Goal: Information Seeking & Learning: Learn about a topic

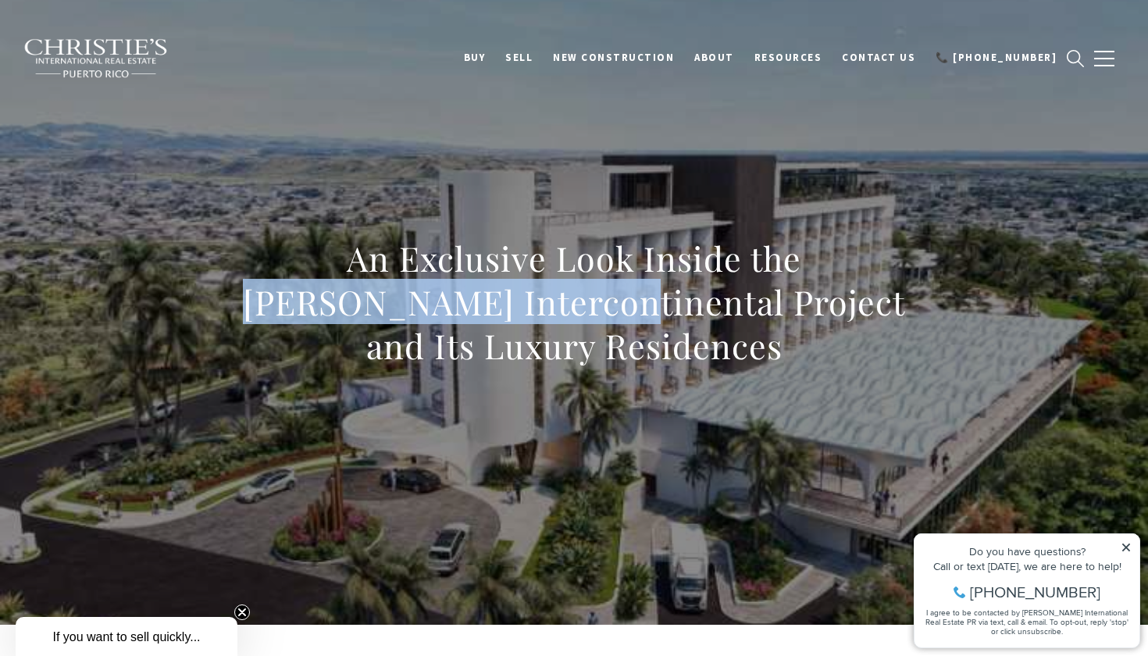
drag, startPoint x: 756, startPoint y: 262, endPoint x: 522, endPoint y: 319, distance: 240.9
click at [522, 319] on h1 "An Exclusive Look Inside the Ponce Intercontinental Project and Its Luxury Resi…" at bounding box center [574, 302] width 689 height 131
copy h1 "Ponce Intercontinental"
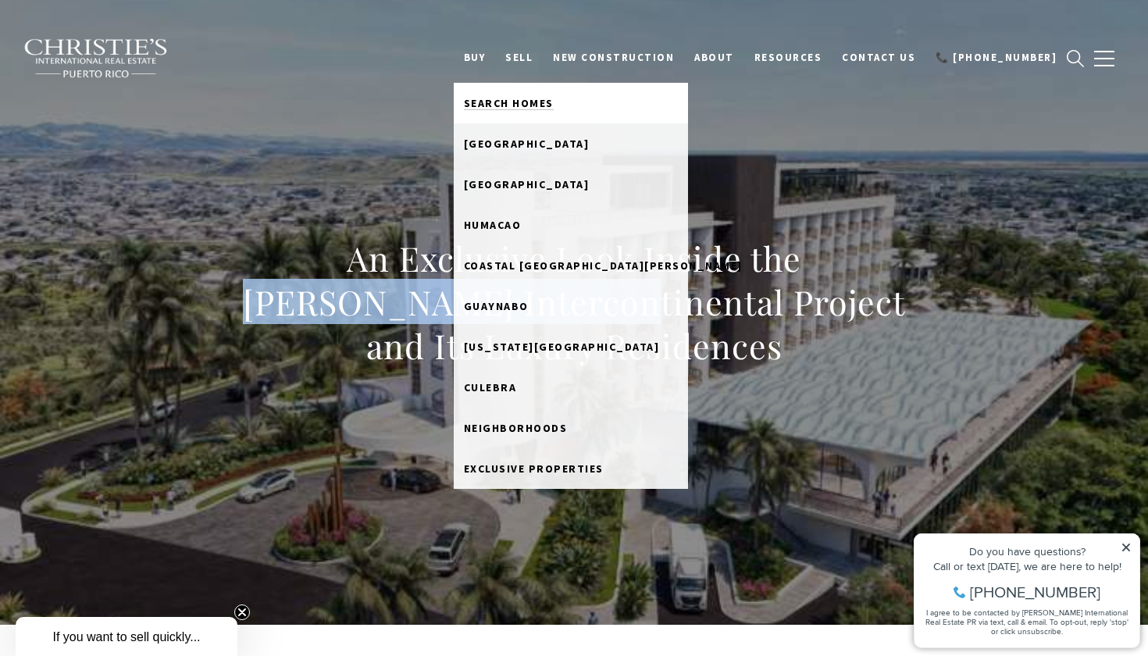
click at [554, 105] on span "Search Homes" at bounding box center [509, 103] width 90 height 14
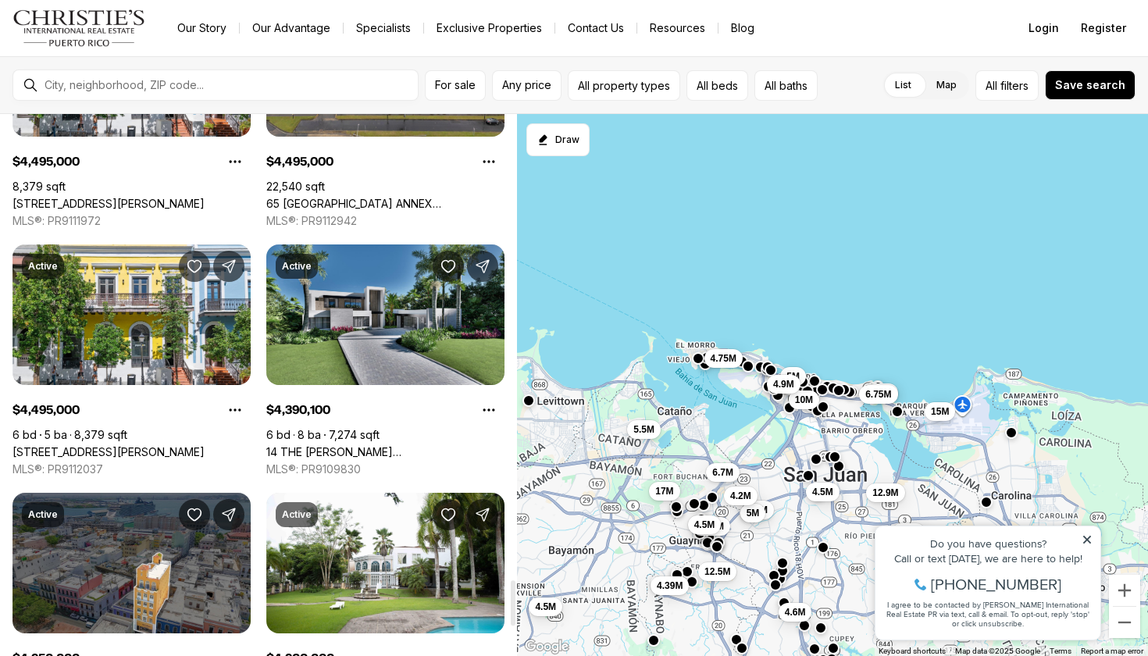
scroll to position [5582, 0]
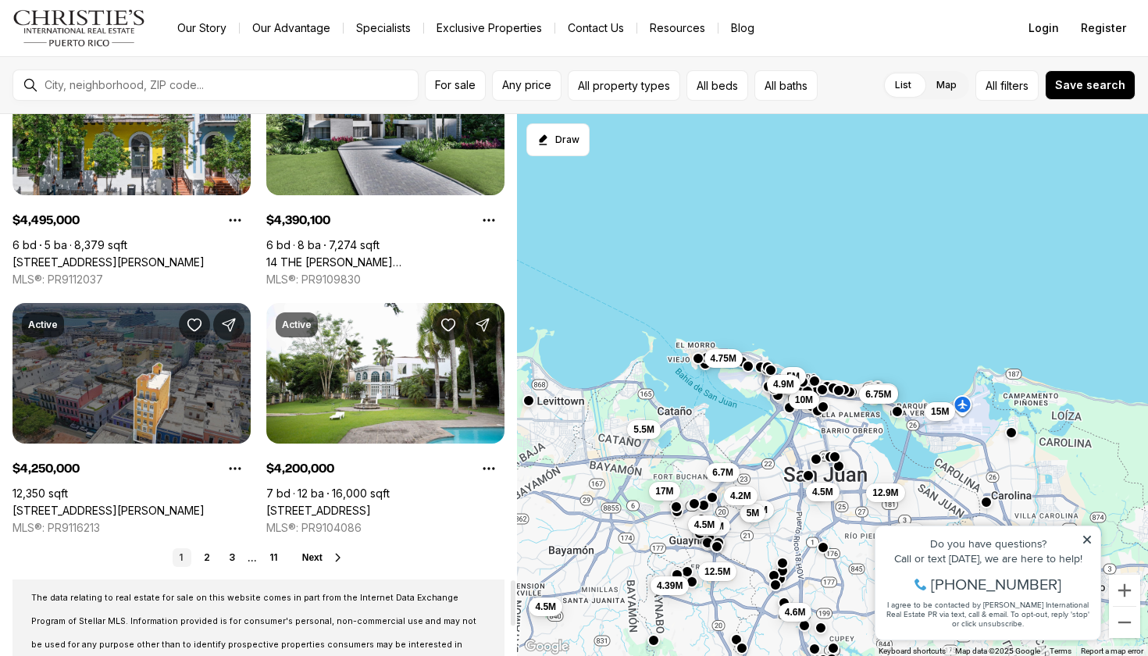
click at [326, 561] on button "Next" at bounding box center [323, 557] width 42 height 12
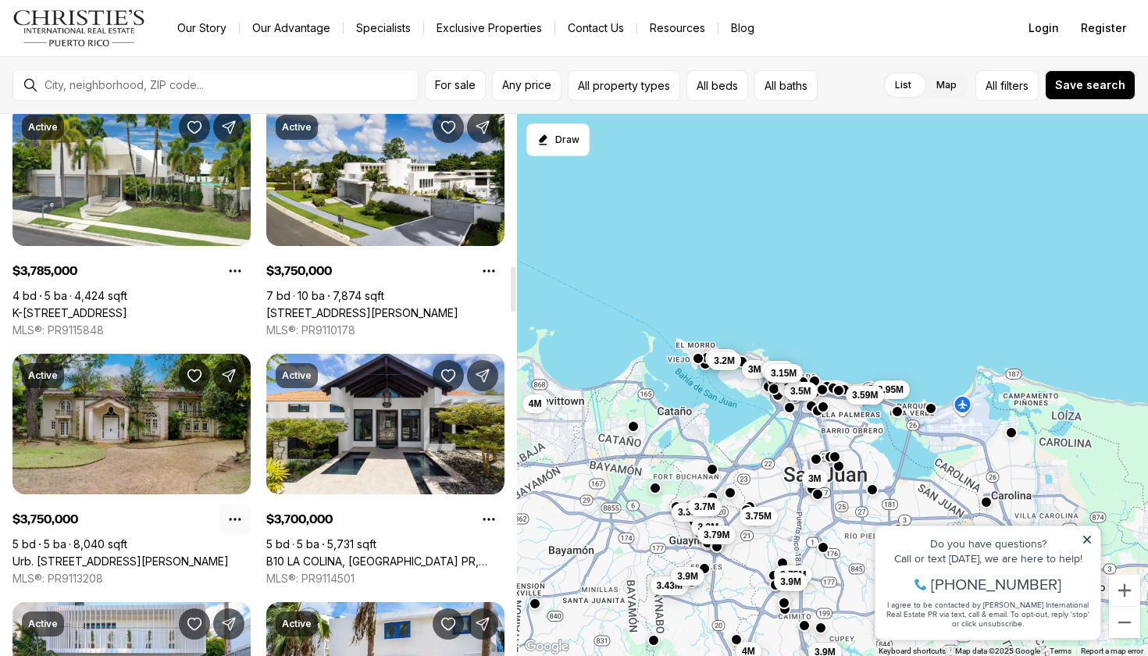
scroll to position [1832, 0]
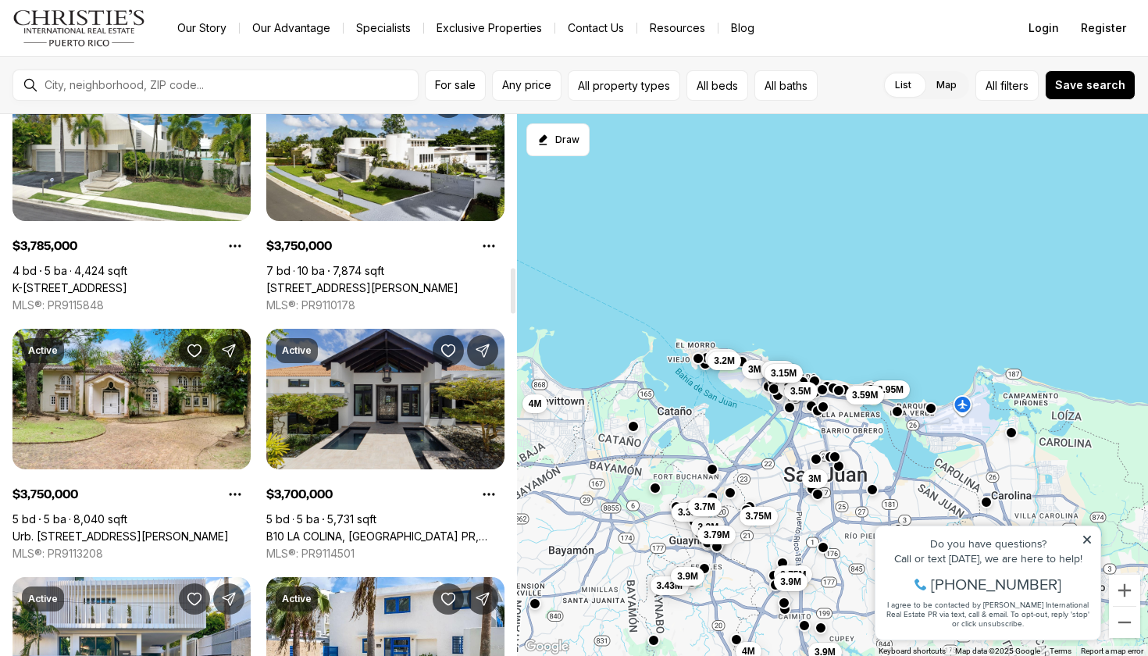
click at [436, 529] on link "B10 LA COLINA, GUAYNABO PR, 00966" at bounding box center [385, 536] width 238 height 14
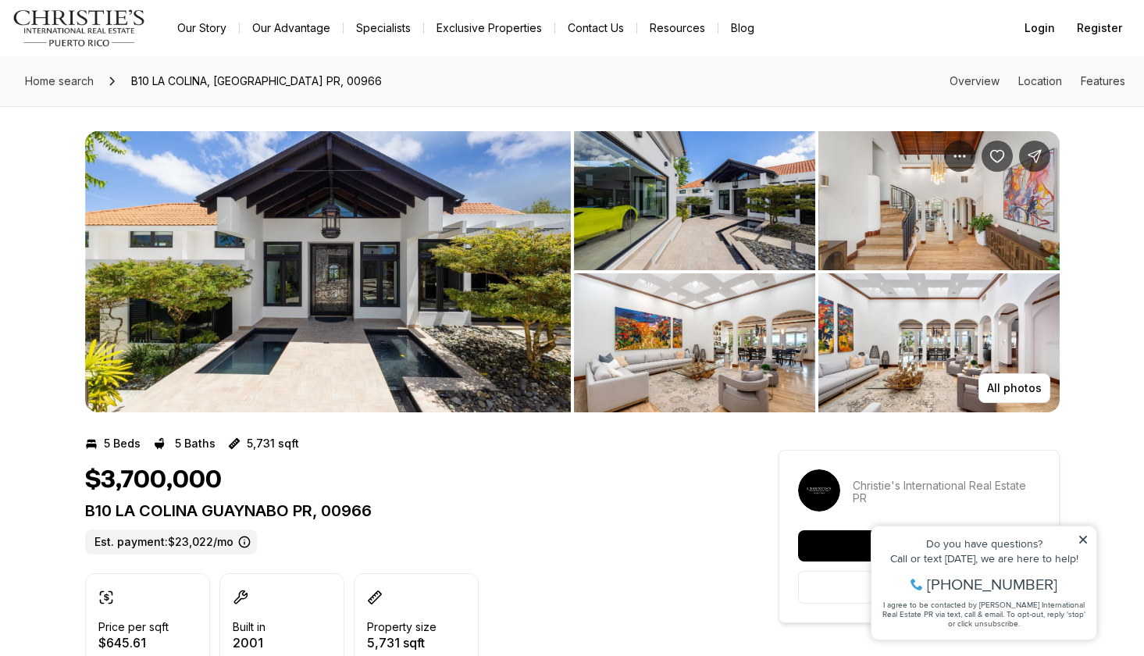
click at [688, 203] on img "View image gallery" at bounding box center [694, 200] width 241 height 139
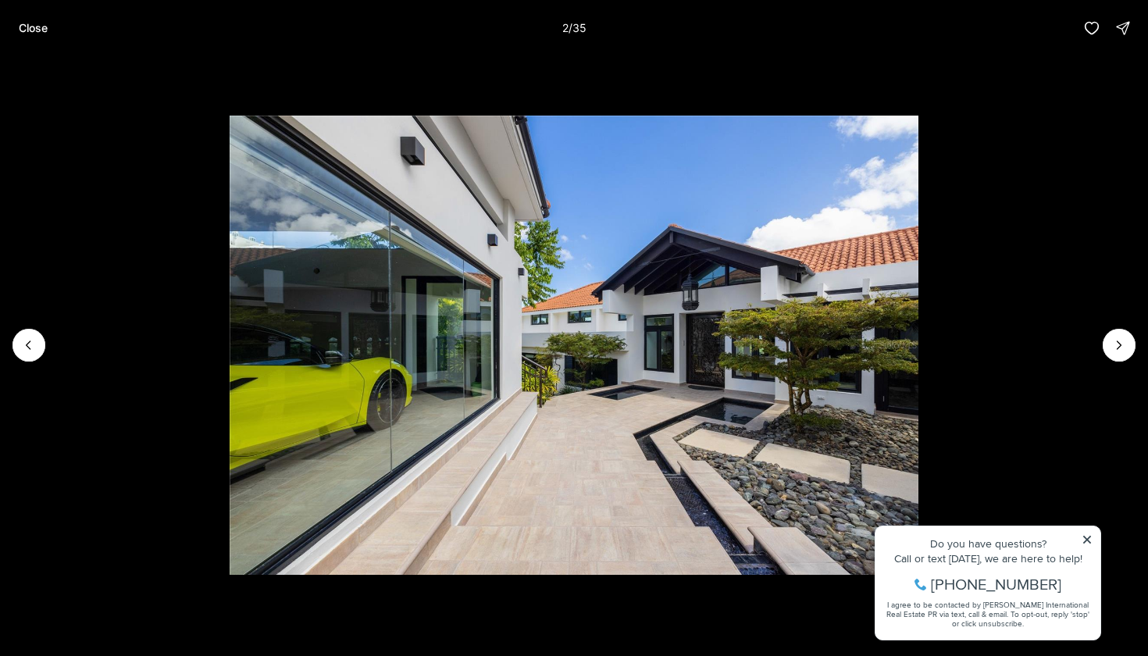
click at [919, 315] on img "2 of 35" at bounding box center [574, 345] width 689 height 459
click at [1120, 339] on icon "Next slide" at bounding box center [1119, 345] width 16 height 16
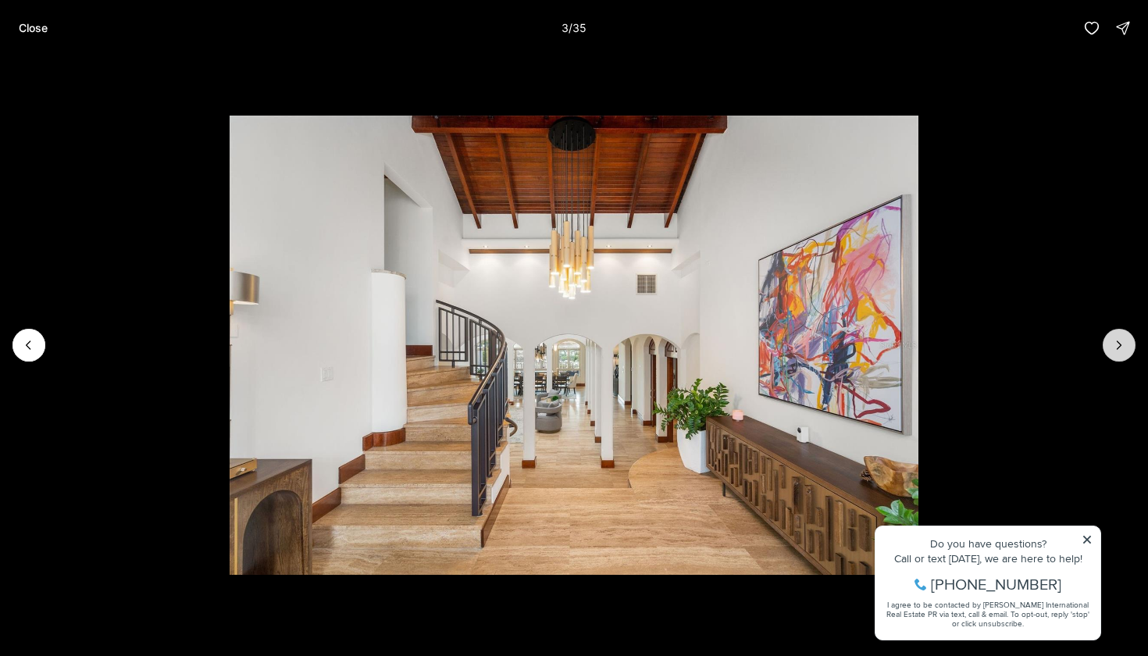
click at [1114, 350] on icon "Next slide" at bounding box center [1119, 345] width 16 height 16
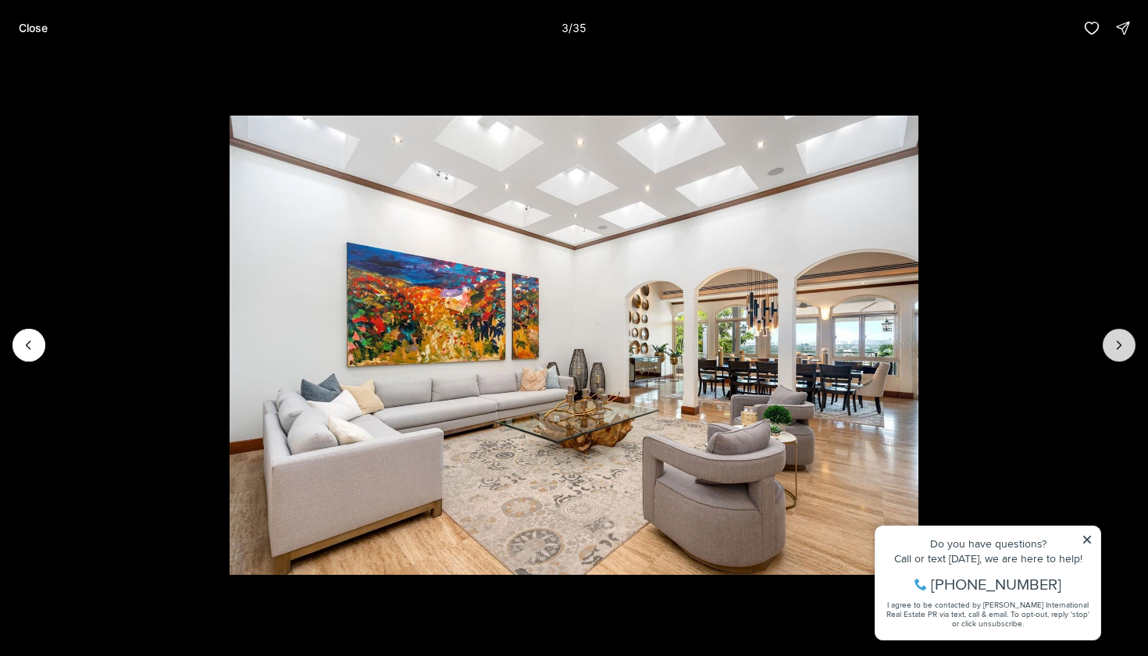
click at [1114, 350] on icon "Next slide" at bounding box center [1119, 345] width 16 height 16
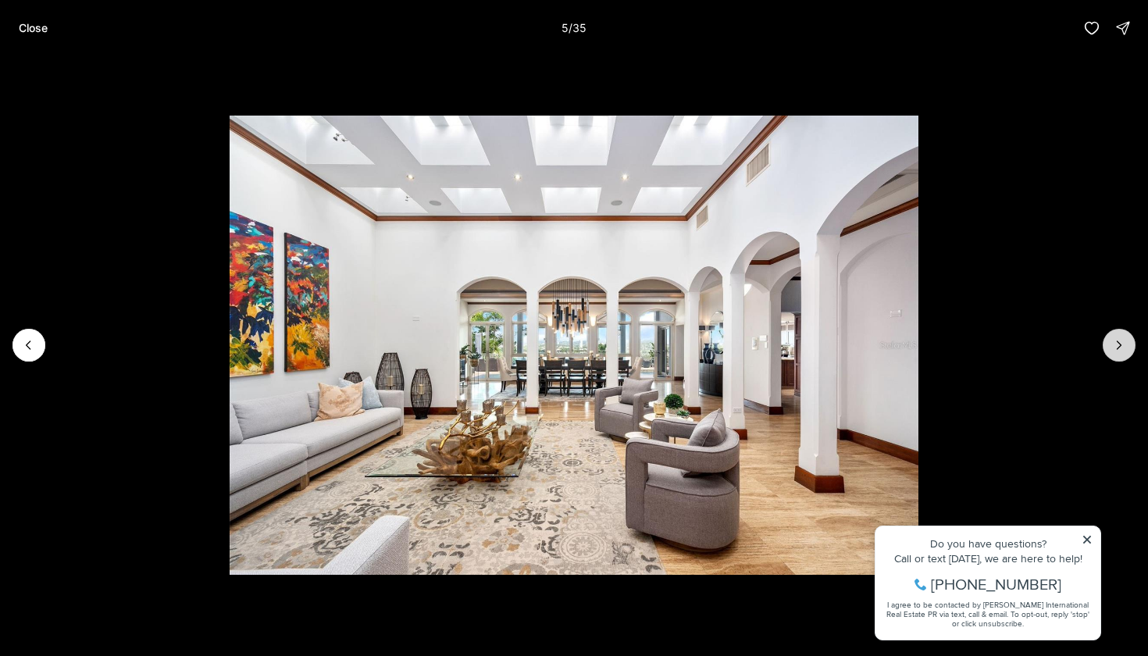
click at [1114, 350] on icon "Next slide" at bounding box center [1119, 345] width 16 height 16
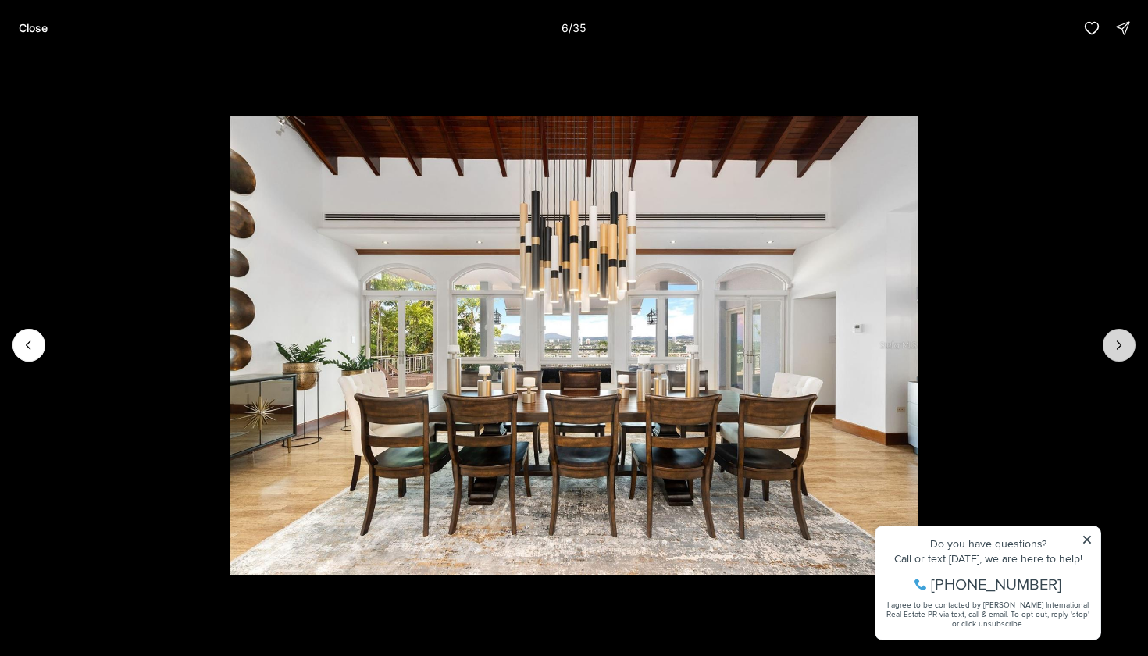
click at [1114, 350] on icon "Next slide" at bounding box center [1119, 345] width 16 height 16
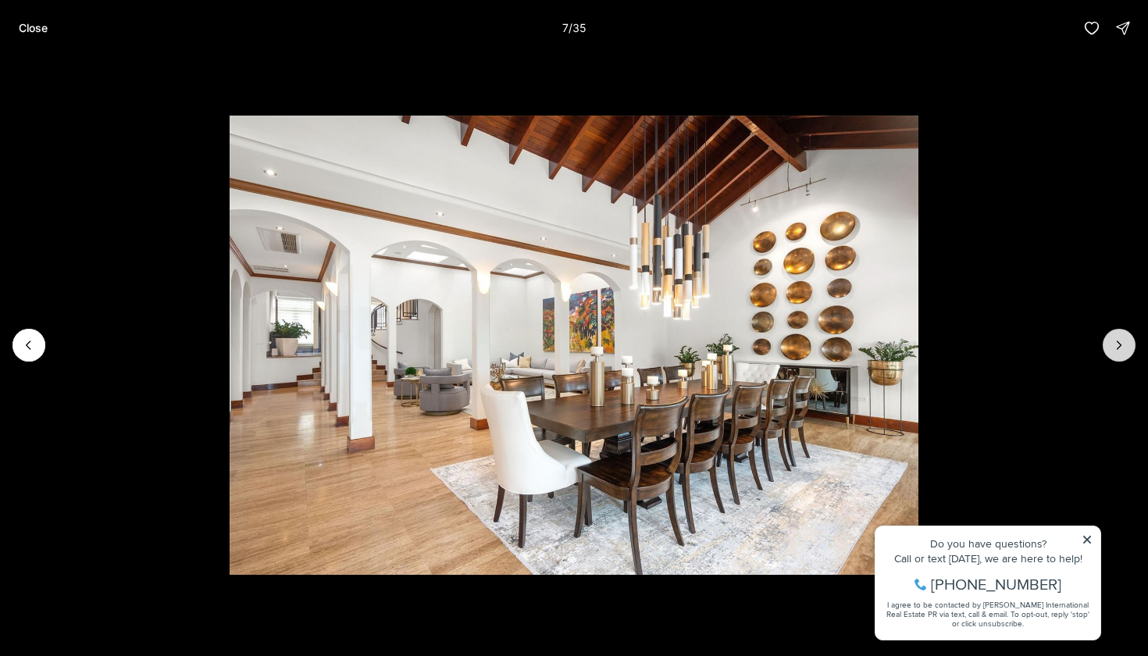
click at [1114, 350] on icon "Next slide" at bounding box center [1119, 345] width 16 height 16
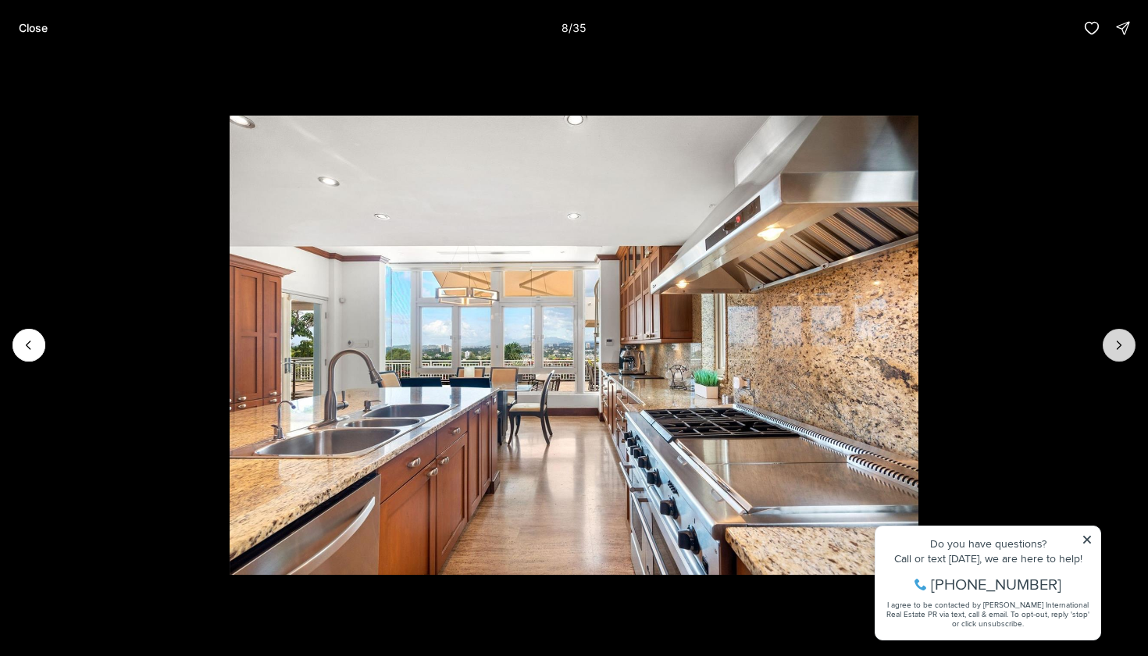
click at [1114, 350] on icon "Next slide" at bounding box center [1119, 345] width 16 height 16
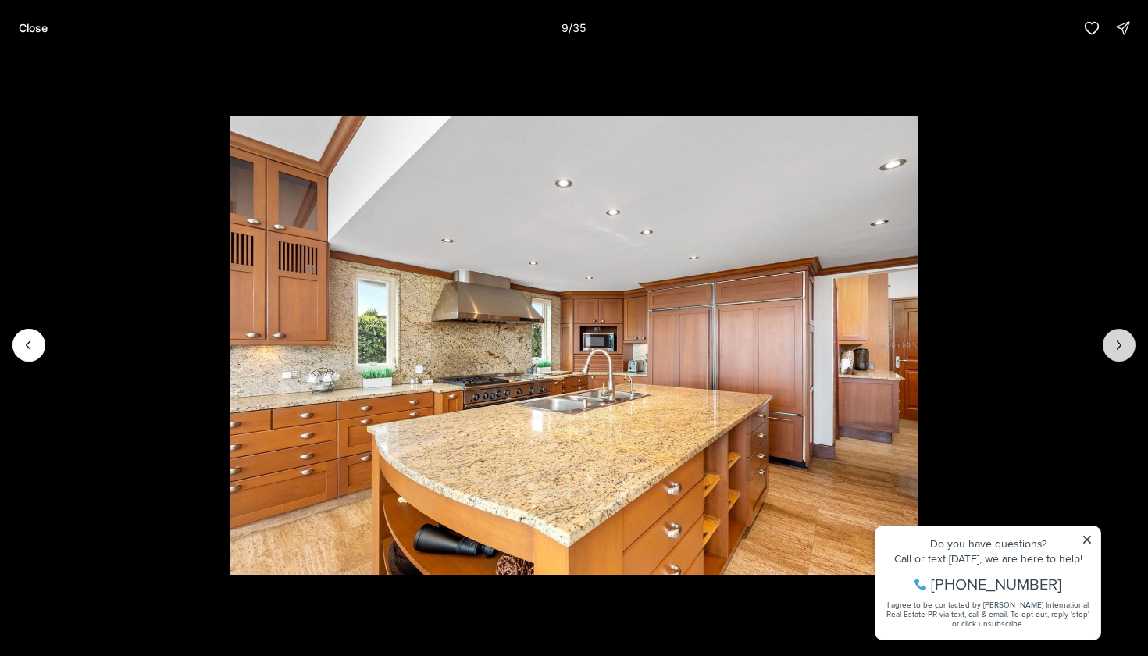
click at [1114, 350] on icon "Next slide" at bounding box center [1119, 345] width 16 height 16
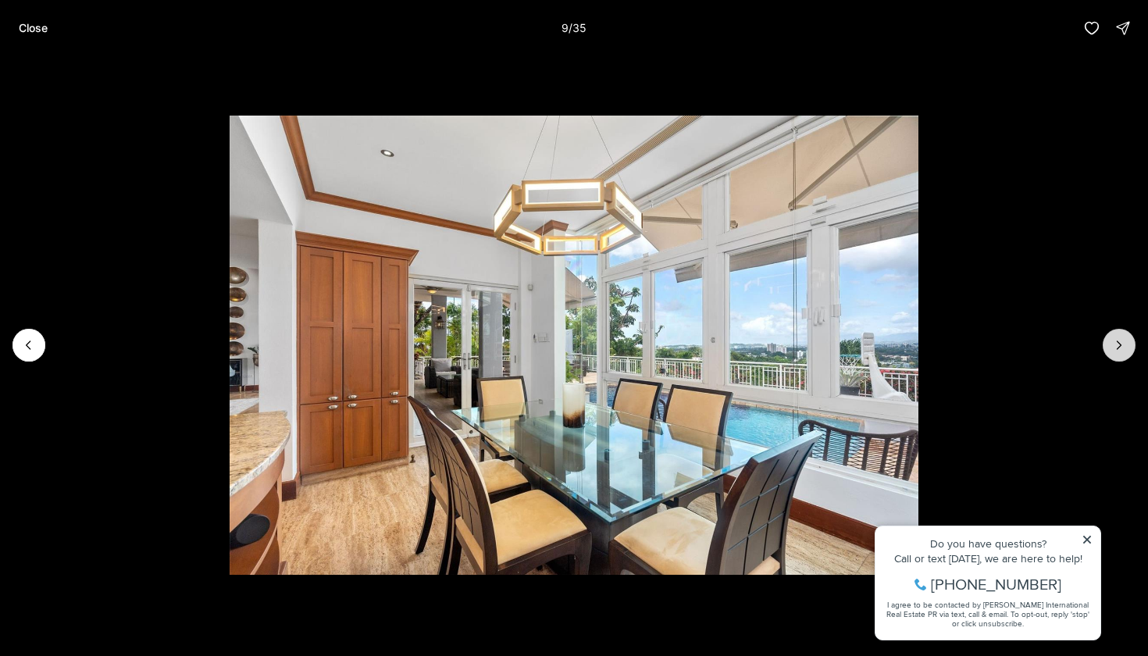
click at [1114, 350] on icon "Next slide" at bounding box center [1119, 345] width 16 height 16
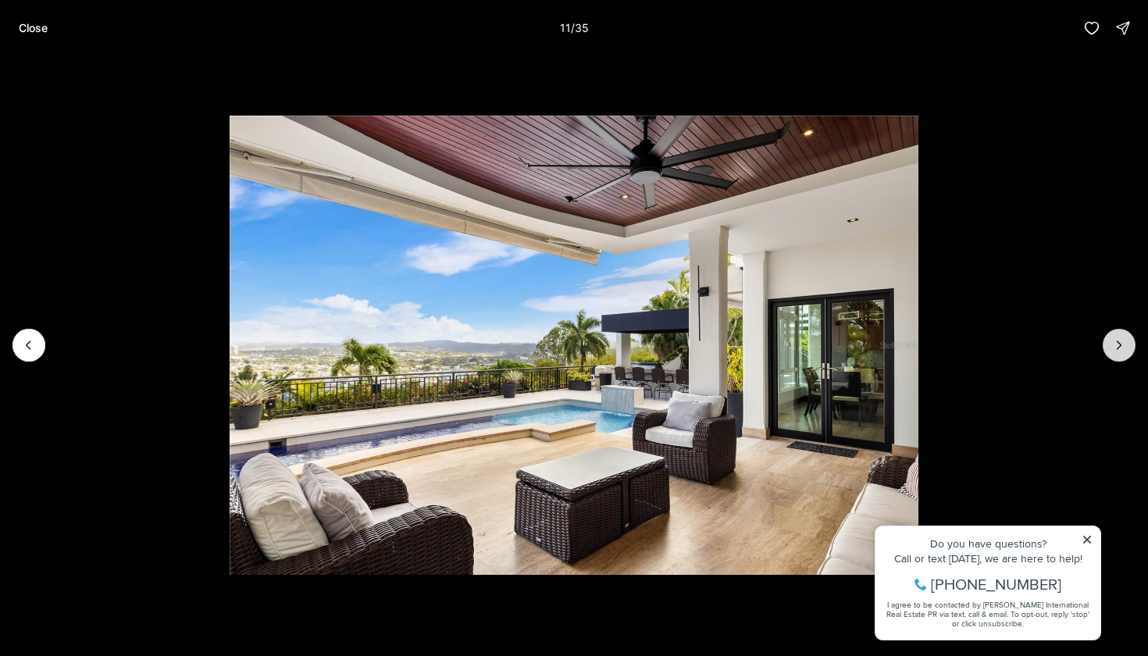
click at [1114, 350] on icon "Next slide" at bounding box center [1119, 345] width 16 height 16
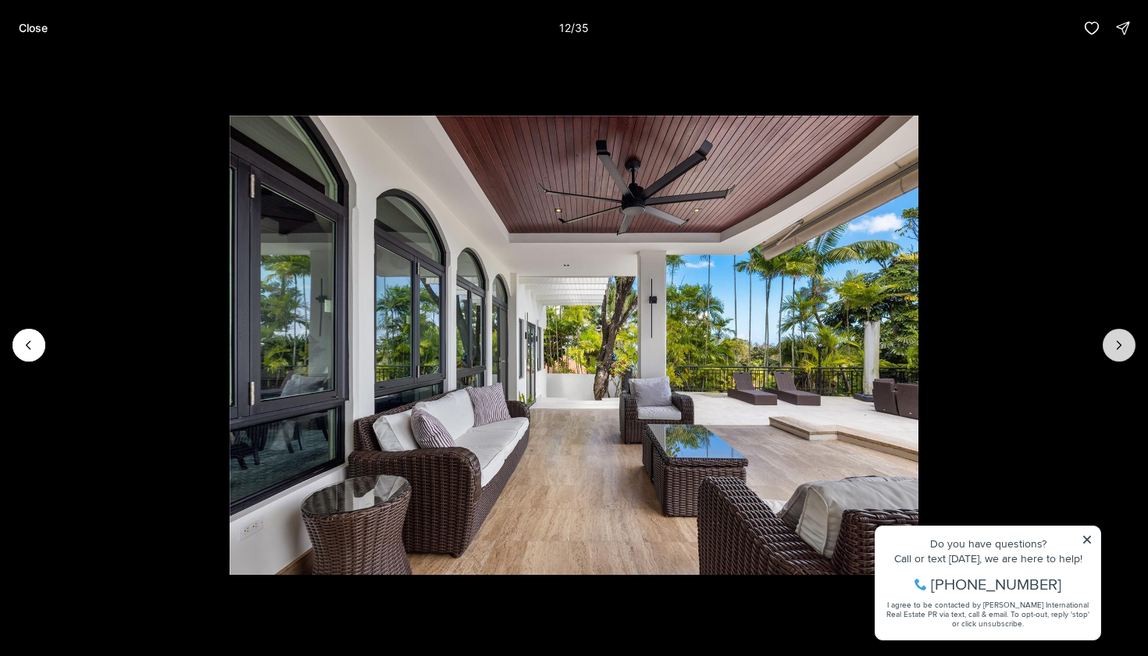
click at [1114, 350] on icon "Next slide" at bounding box center [1119, 345] width 16 height 16
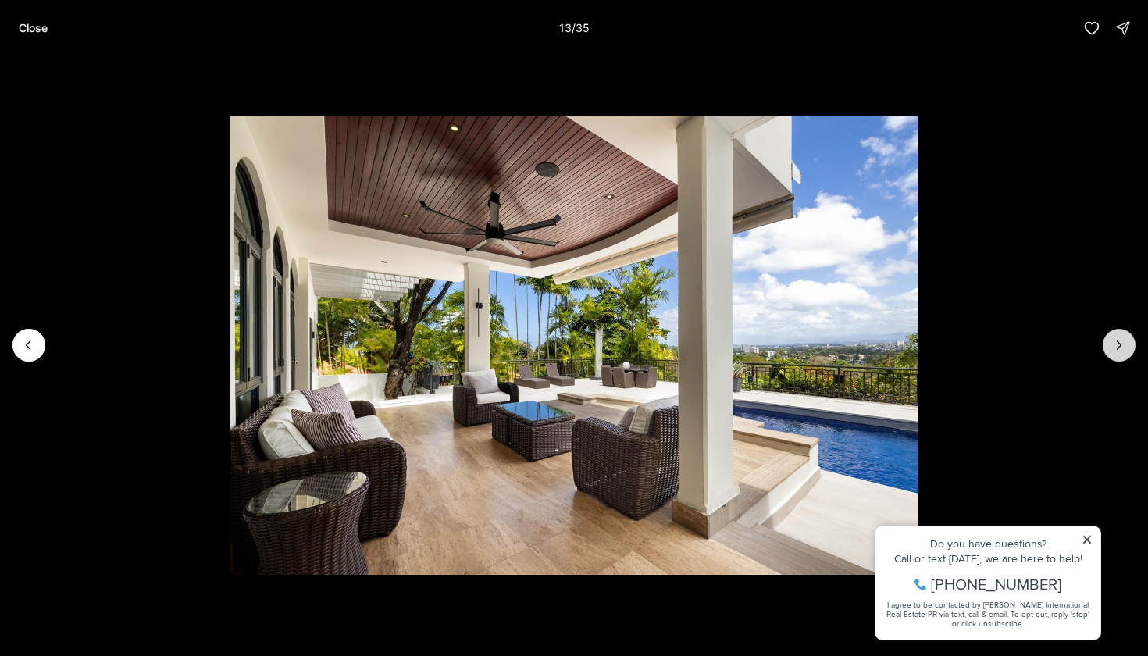
click at [1114, 350] on icon "Next slide" at bounding box center [1119, 345] width 16 height 16
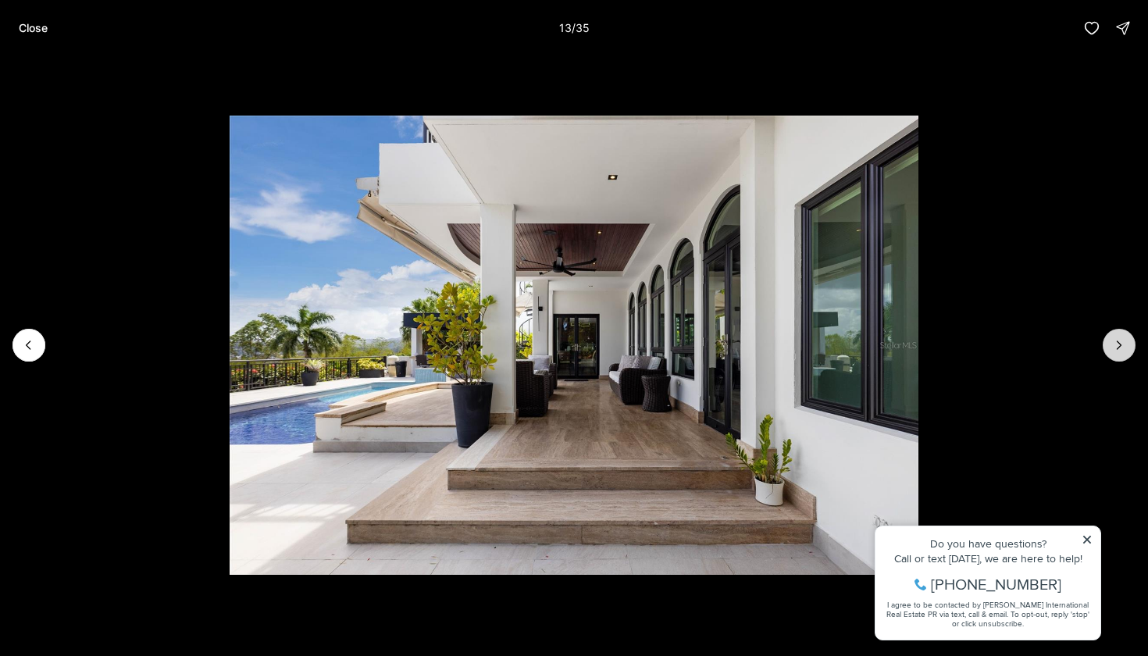
click at [1114, 350] on icon "Next slide" at bounding box center [1119, 345] width 16 height 16
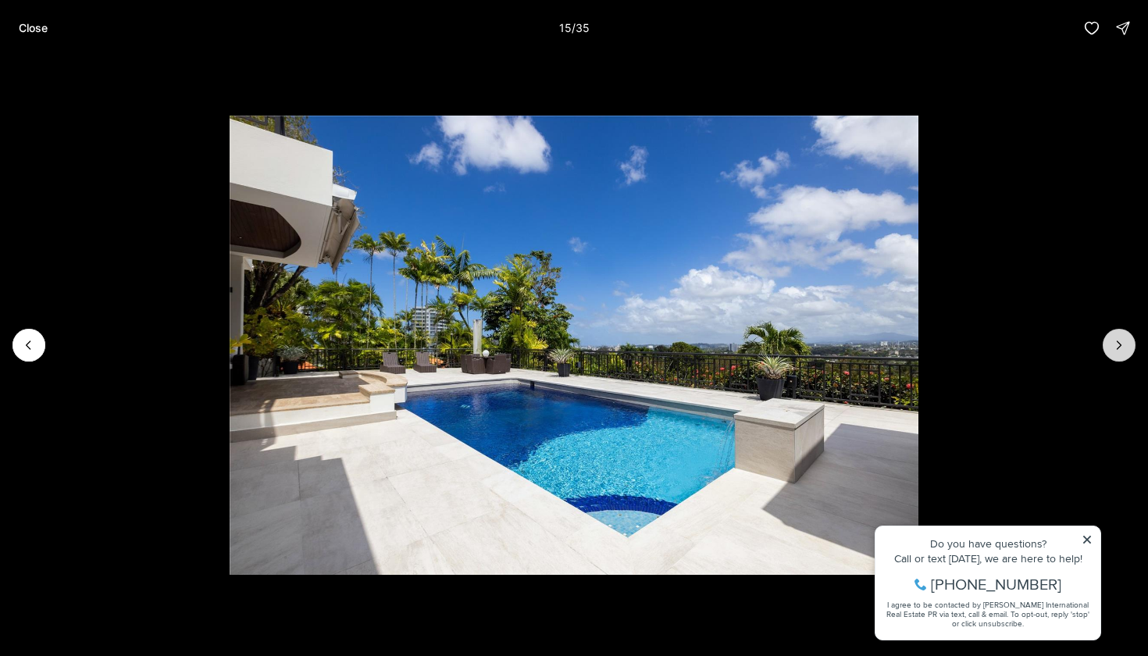
click at [1114, 350] on icon "Next slide" at bounding box center [1119, 345] width 16 height 16
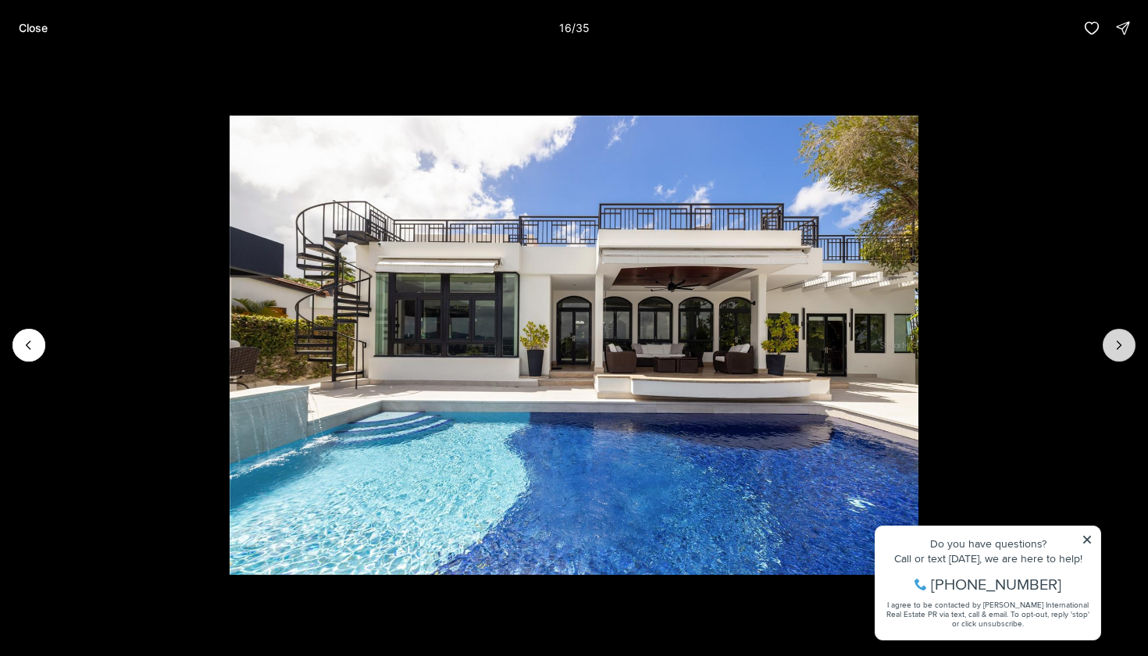
click at [1114, 350] on icon "Next slide" at bounding box center [1119, 345] width 16 height 16
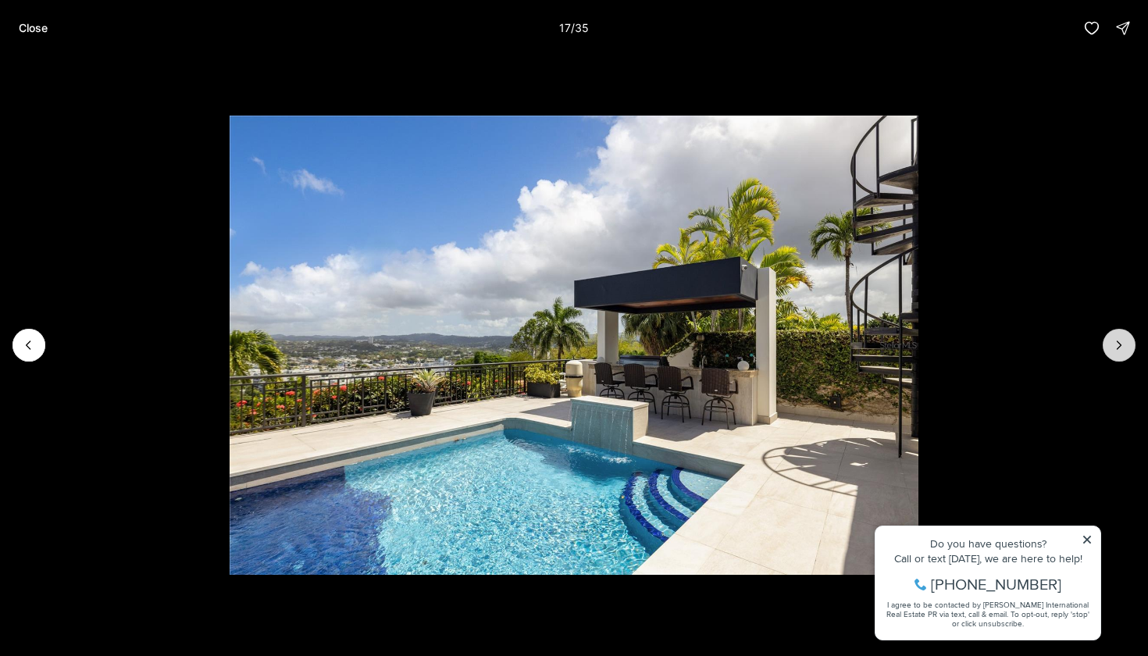
click at [1114, 350] on icon "Next slide" at bounding box center [1119, 345] width 16 height 16
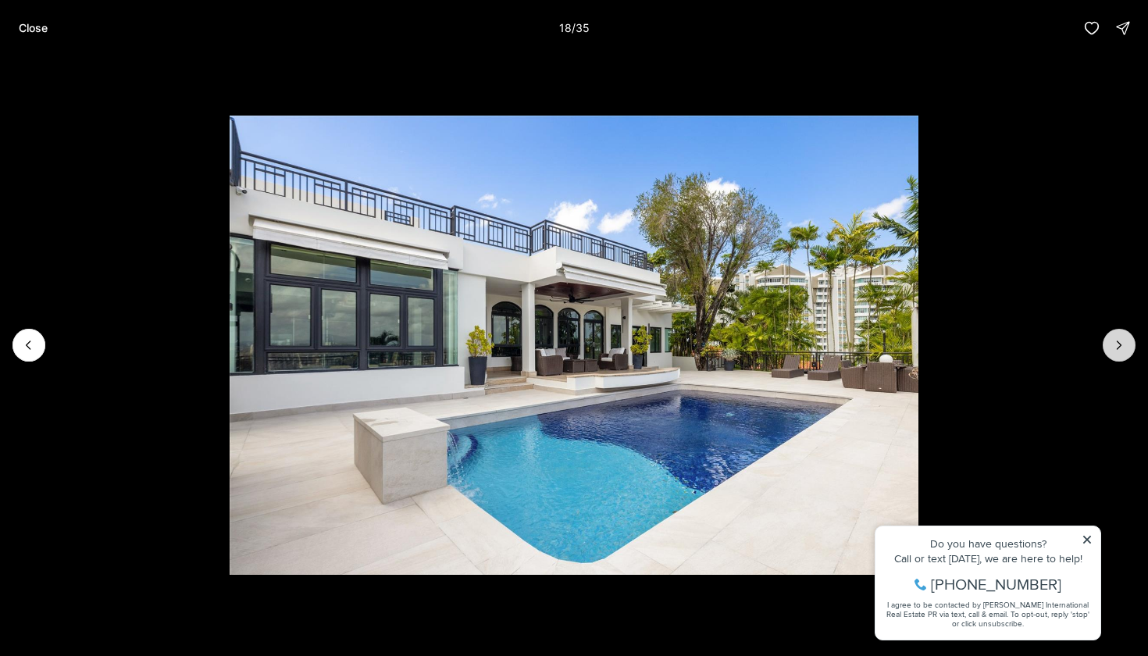
click at [1114, 350] on icon "Next slide" at bounding box center [1119, 345] width 16 height 16
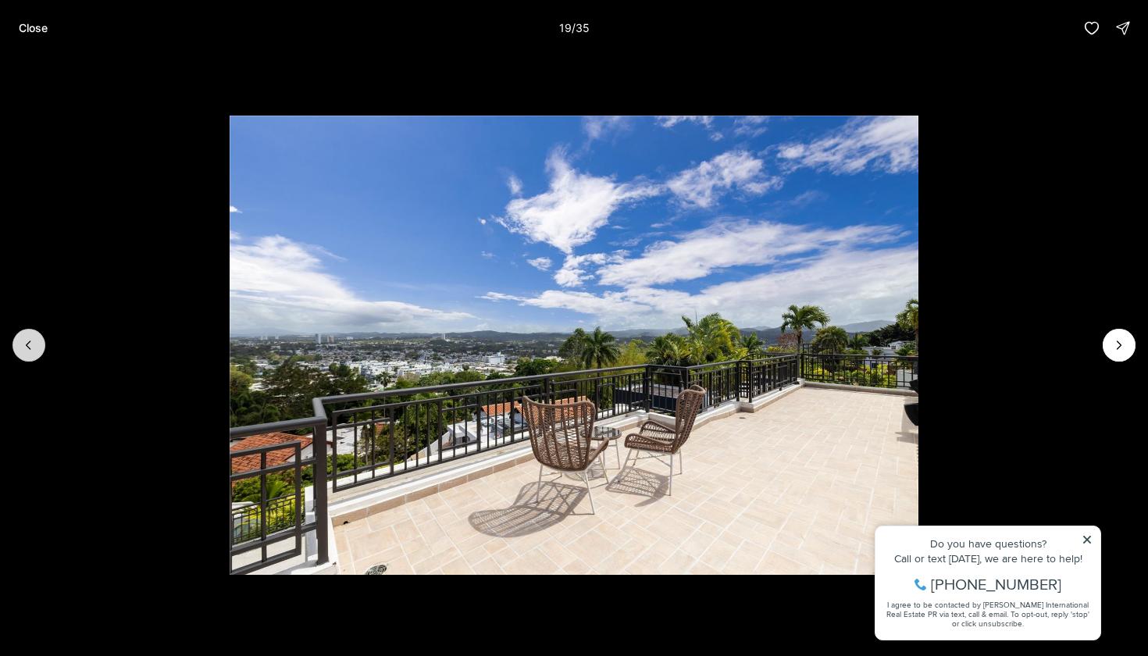
click at [22, 343] on icon "Previous slide" at bounding box center [29, 345] width 16 height 16
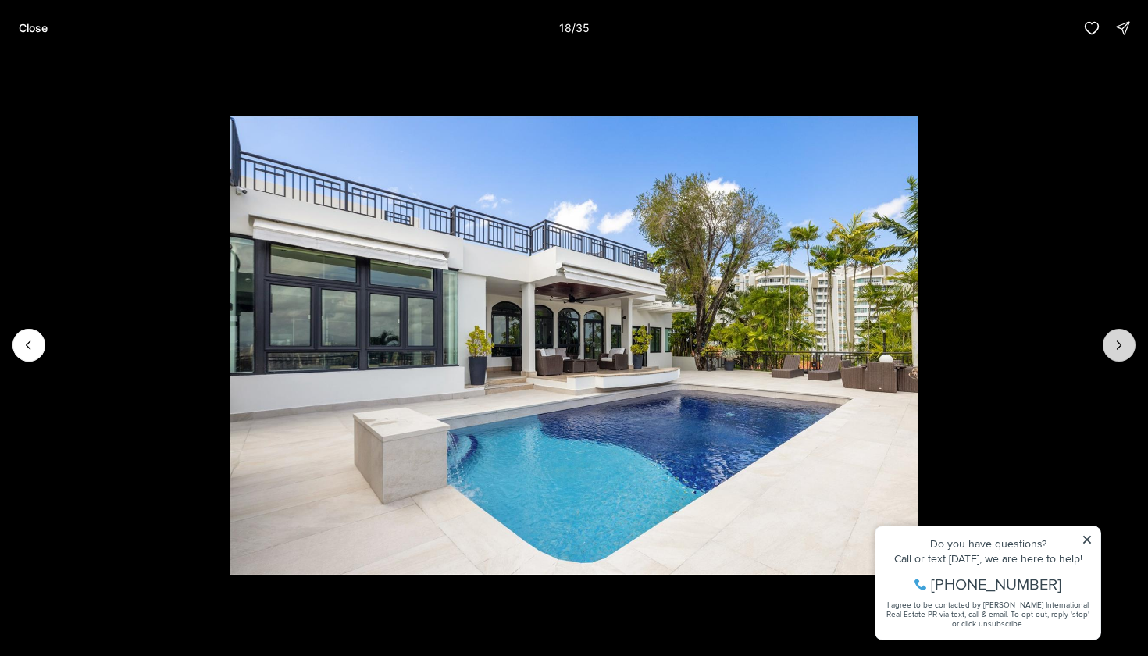
click at [1129, 343] on button "Next slide" at bounding box center [1118, 345] width 33 height 33
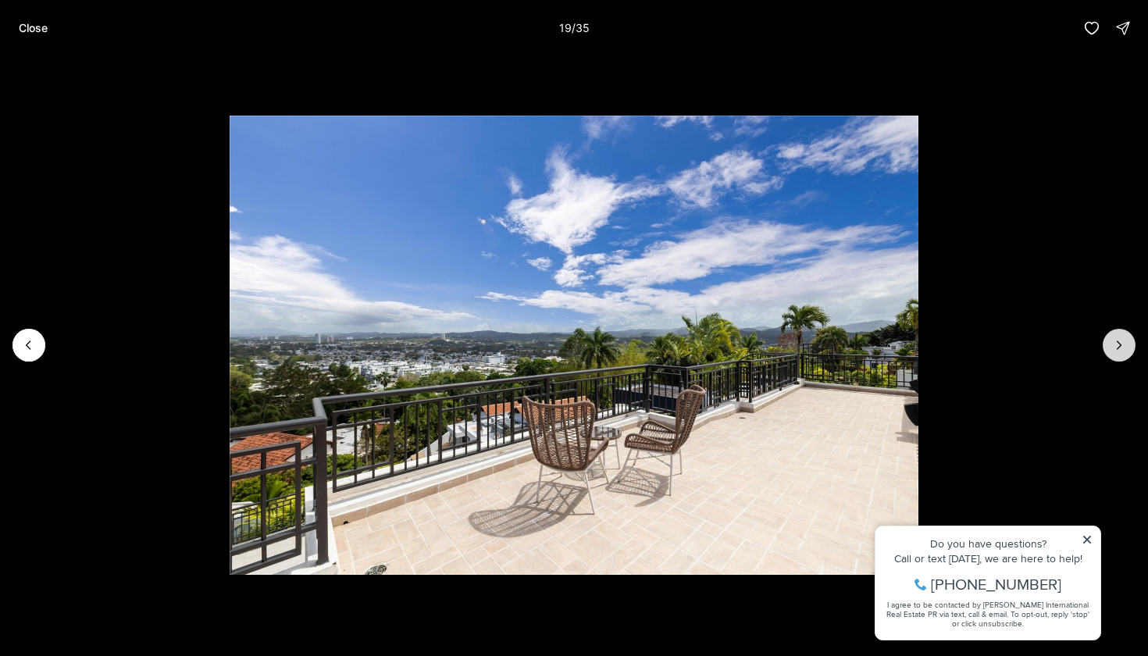
click at [1126, 349] on icon "Next slide" at bounding box center [1119, 345] width 16 height 16
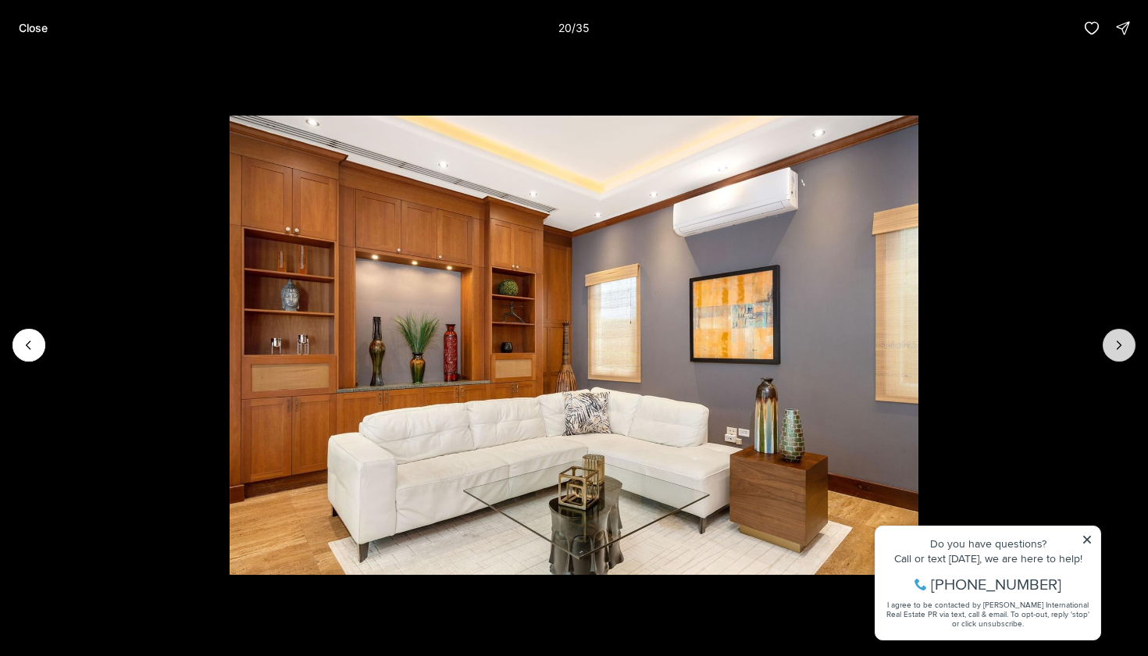
click at [1126, 349] on icon "Next slide" at bounding box center [1119, 345] width 16 height 16
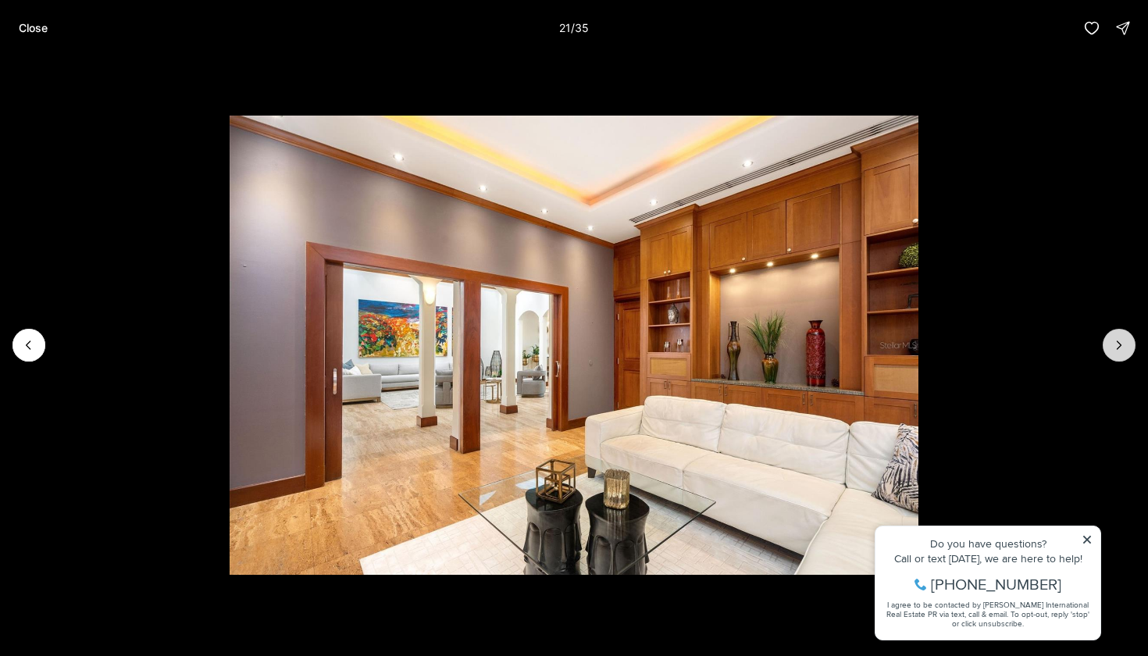
click at [1126, 349] on icon "Next slide" at bounding box center [1119, 345] width 16 height 16
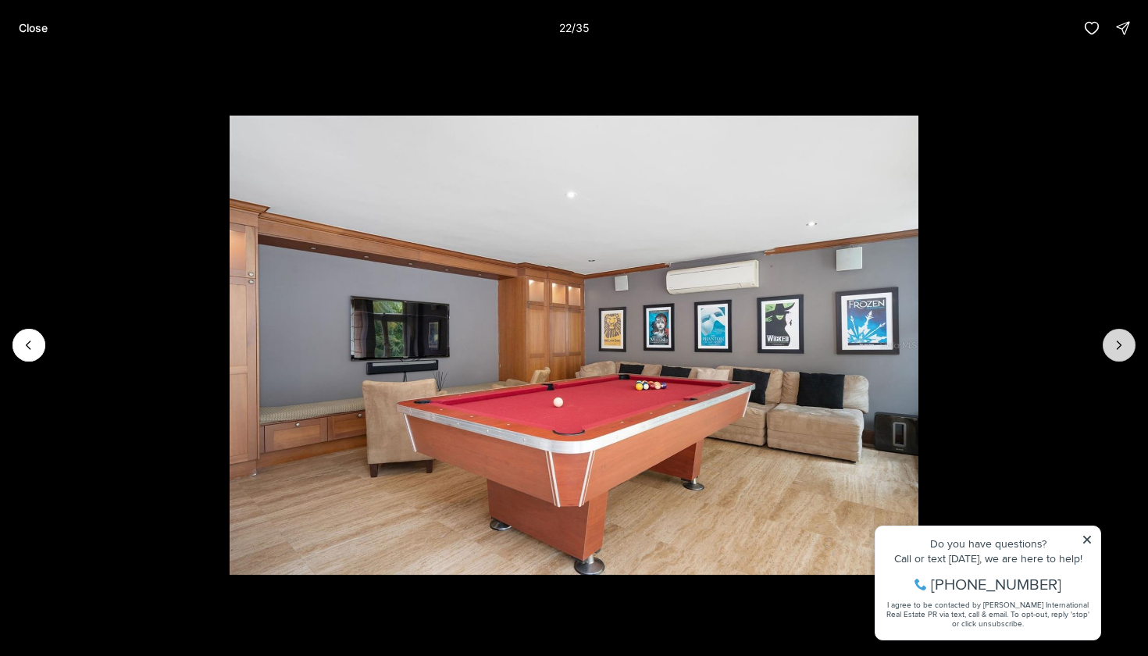
click at [1126, 349] on icon "Next slide" at bounding box center [1119, 345] width 16 height 16
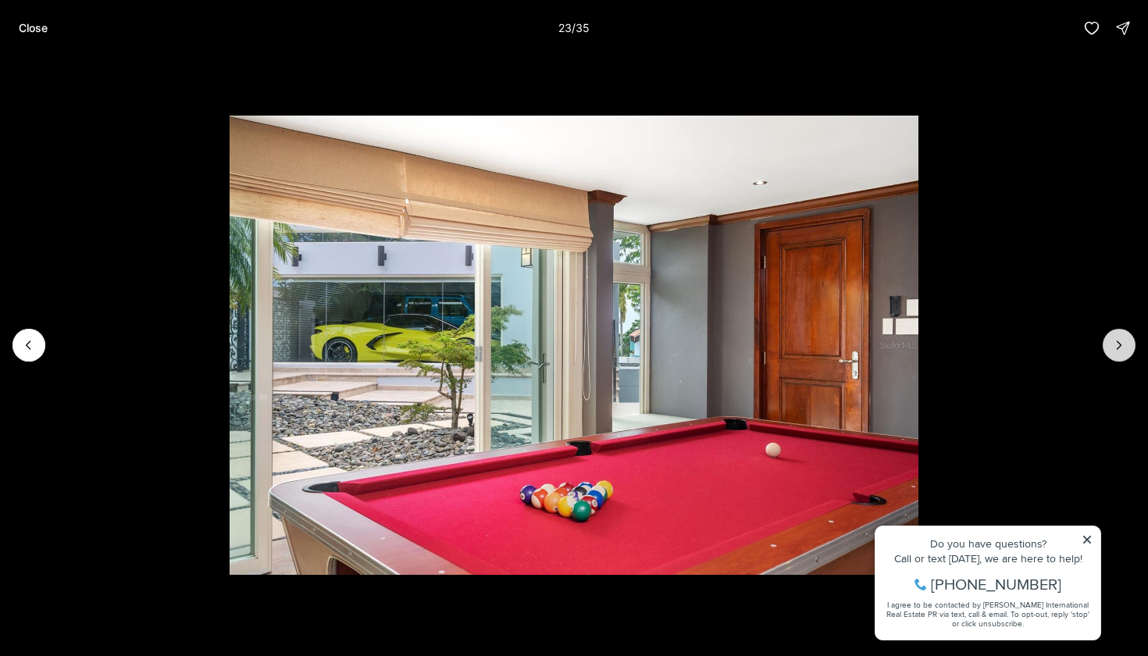
click at [1126, 349] on icon "Next slide" at bounding box center [1119, 345] width 16 height 16
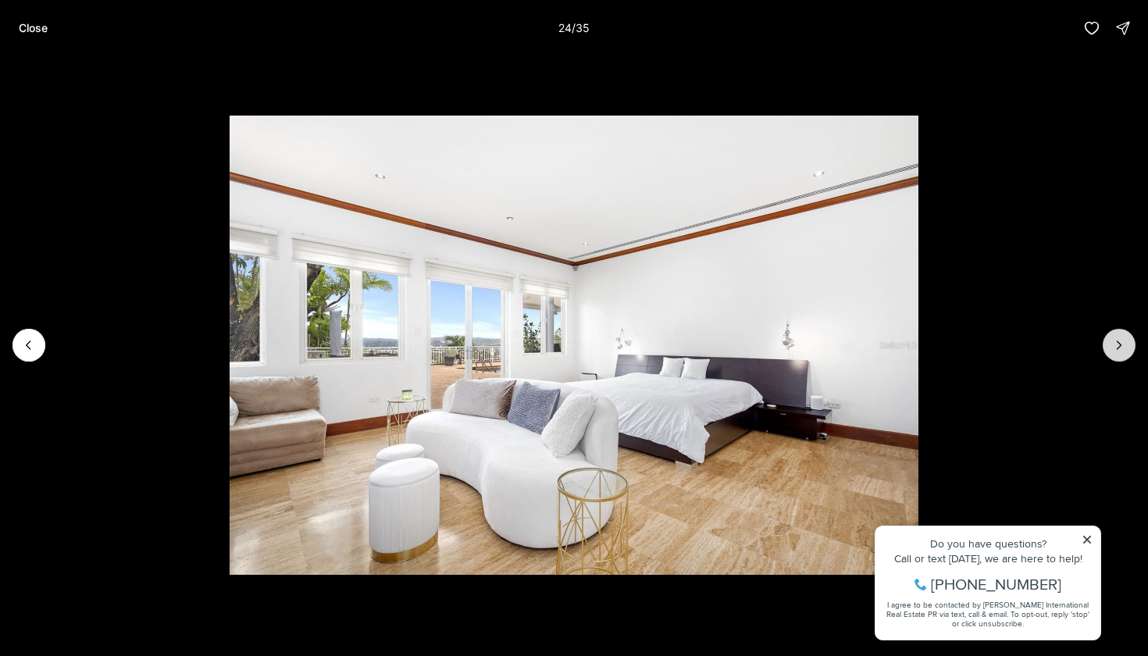
click at [1126, 349] on icon "Next slide" at bounding box center [1119, 345] width 16 height 16
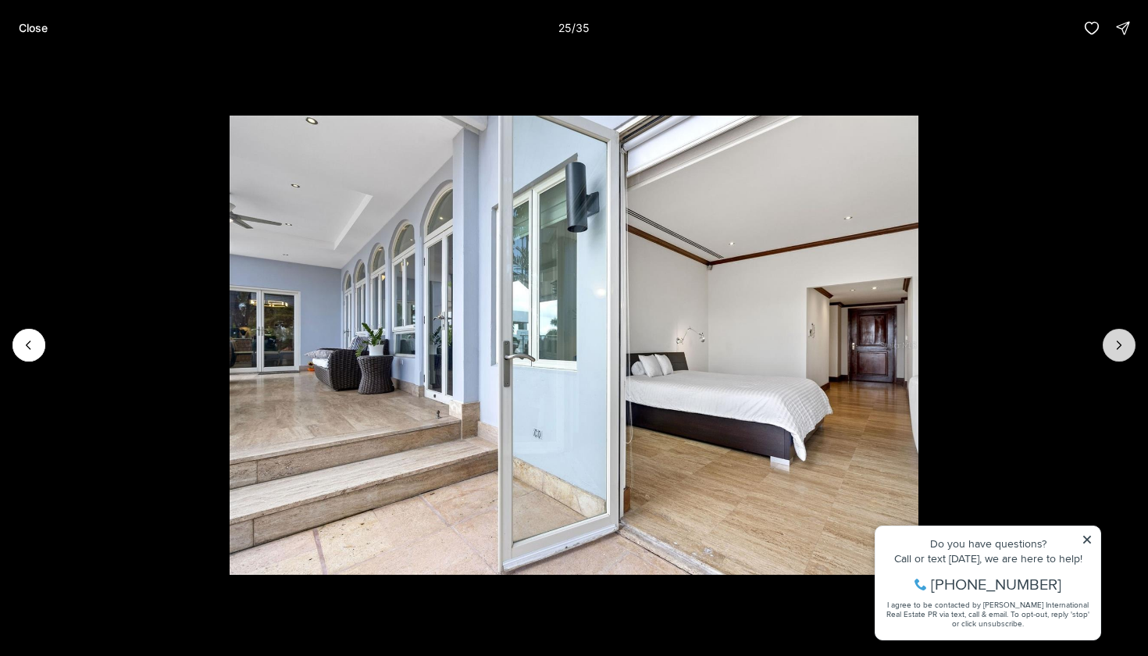
click at [1126, 349] on icon "Next slide" at bounding box center [1119, 345] width 16 height 16
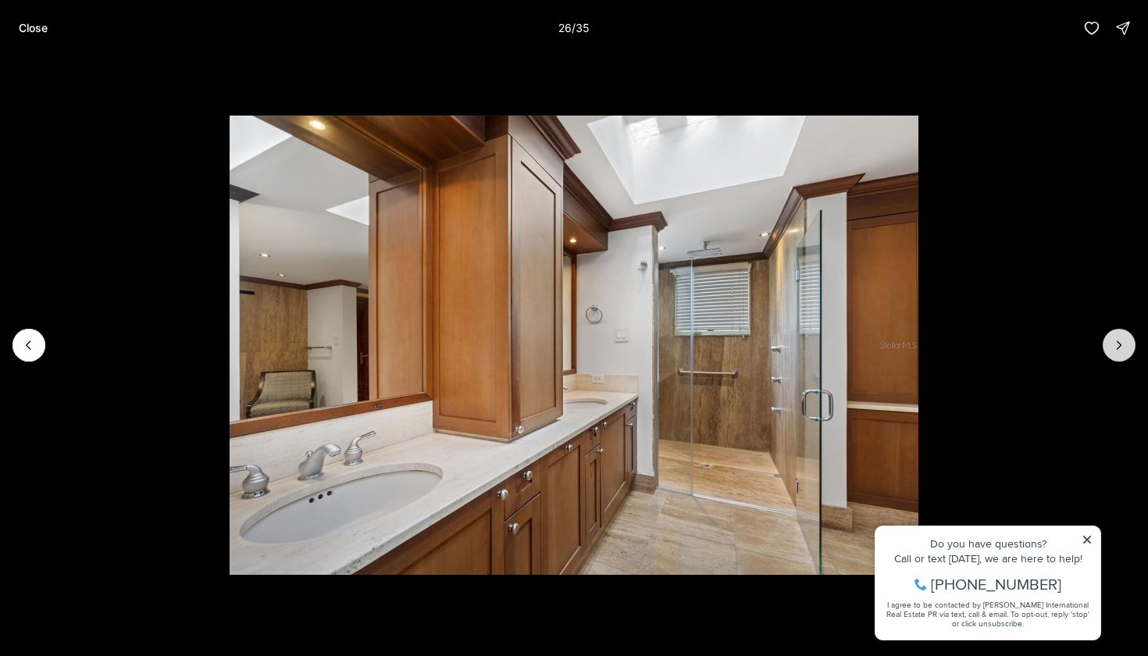
click at [1126, 349] on icon "Next slide" at bounding box center [1119, 345] width 16 height 16
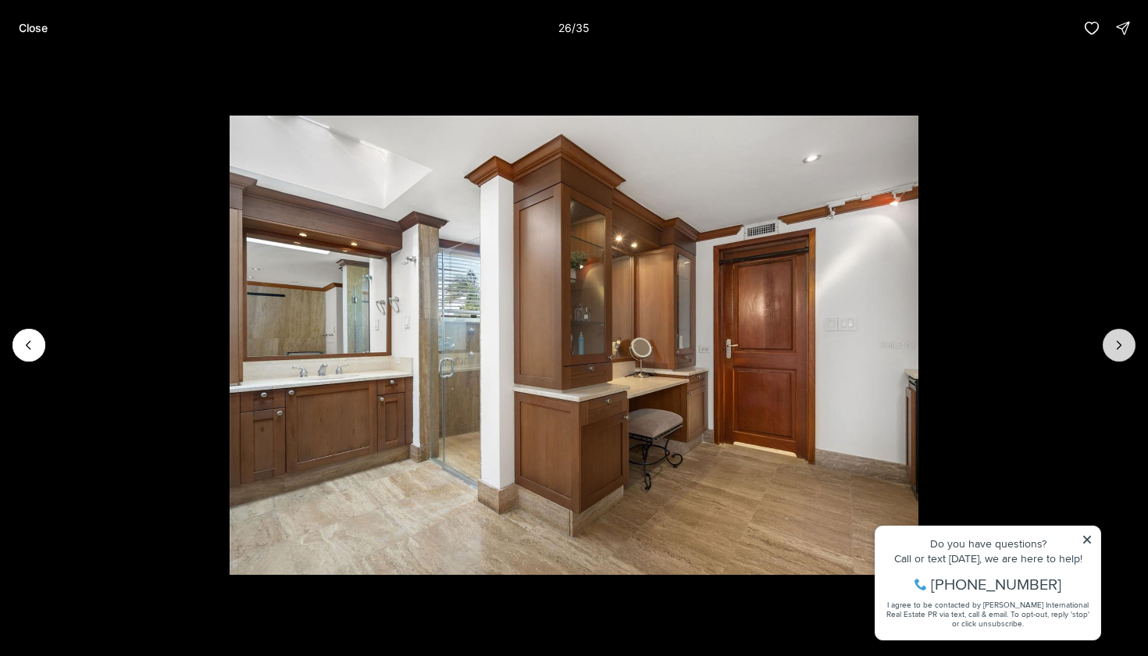
click at [1126, 349] on icon "Next slide" at bounding box center [1119, 345] width 16 height 16
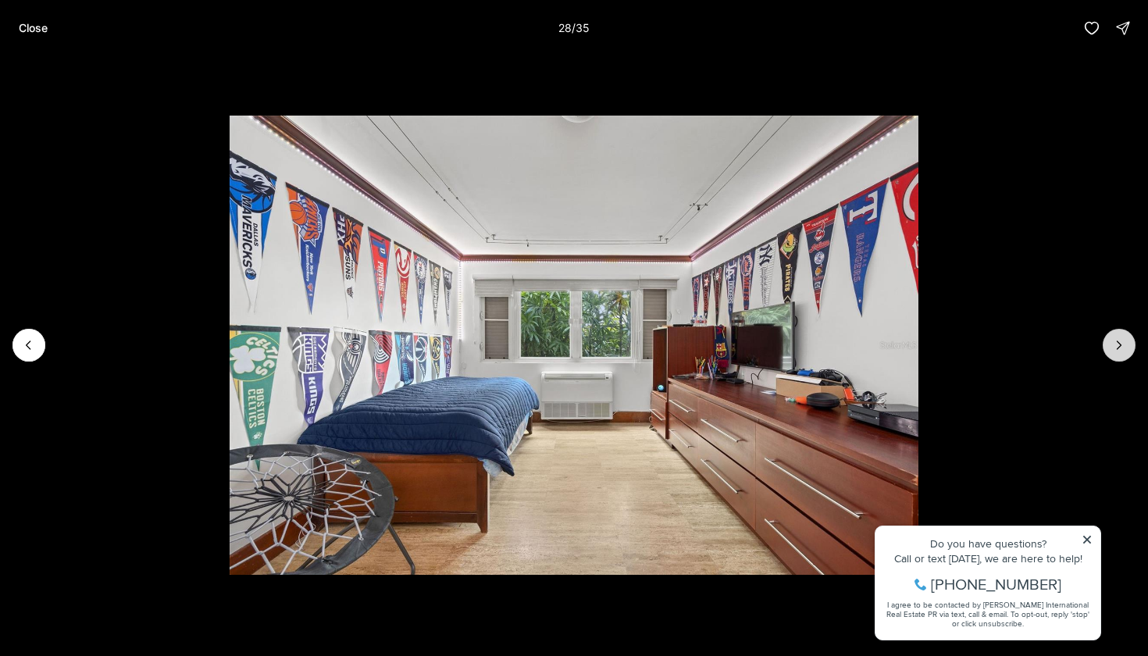
click at [1126, 349] on icon "Next slide" at bounding box center [1119, 345] width 16 height 16
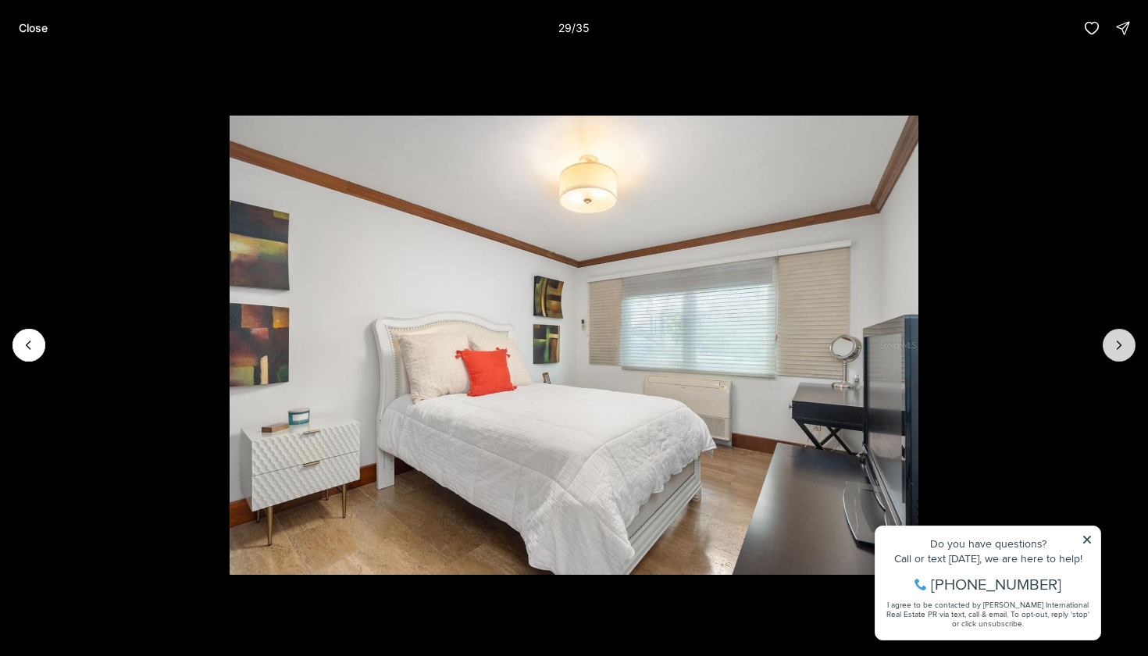
click at [1126, 349] on icon "Next slide" at bounding box center [1119, 345] width 16 height 16
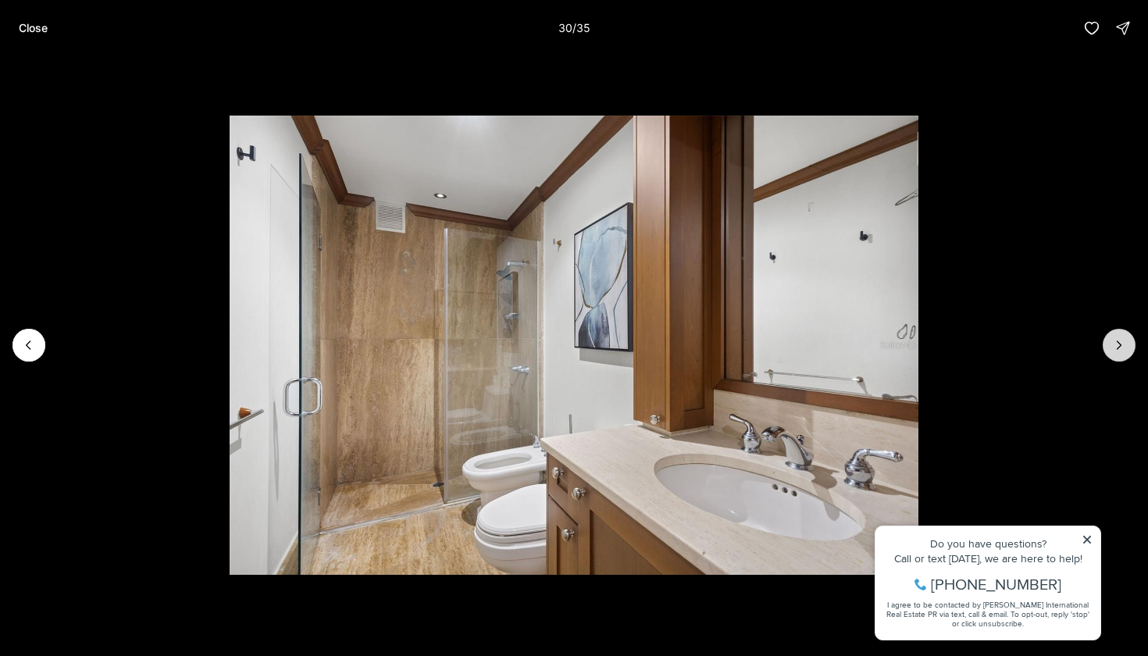
click at [1126, 349] on icon "Next slide" at bounding box center [1119, 345] width 16 height 16
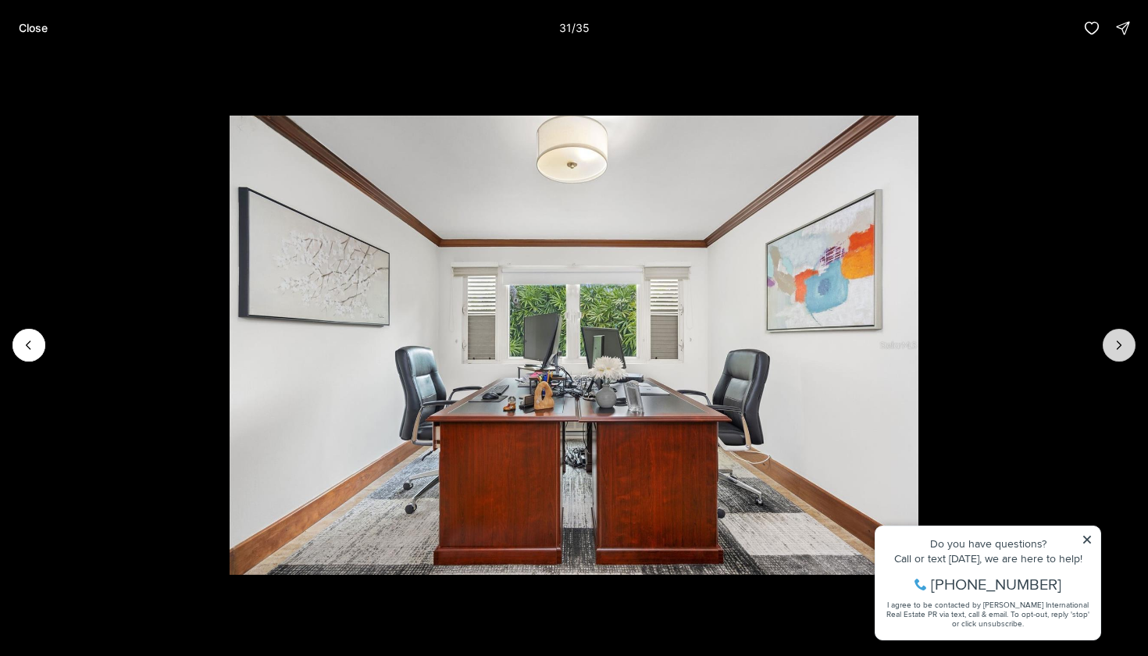
click at [1126, 349] on icon "Next slide" at bounding box center [1119, 345] width 16 height 16
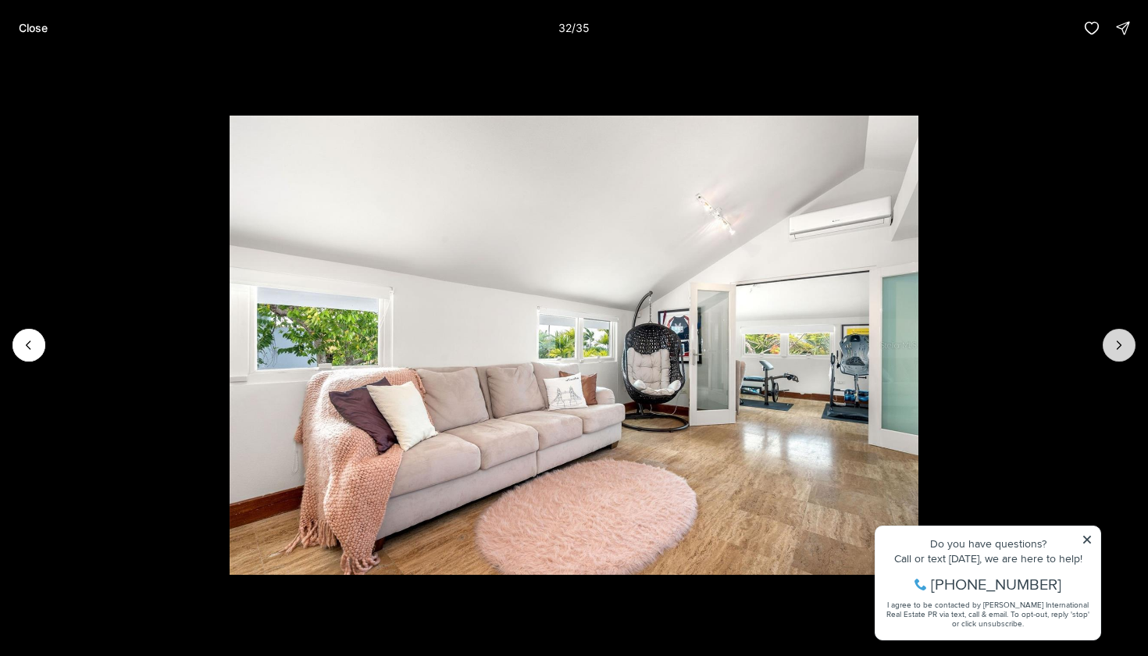
click at [1126, 349] on icon "Next slide" at bounding box center [1119, 345] width 16 height 16
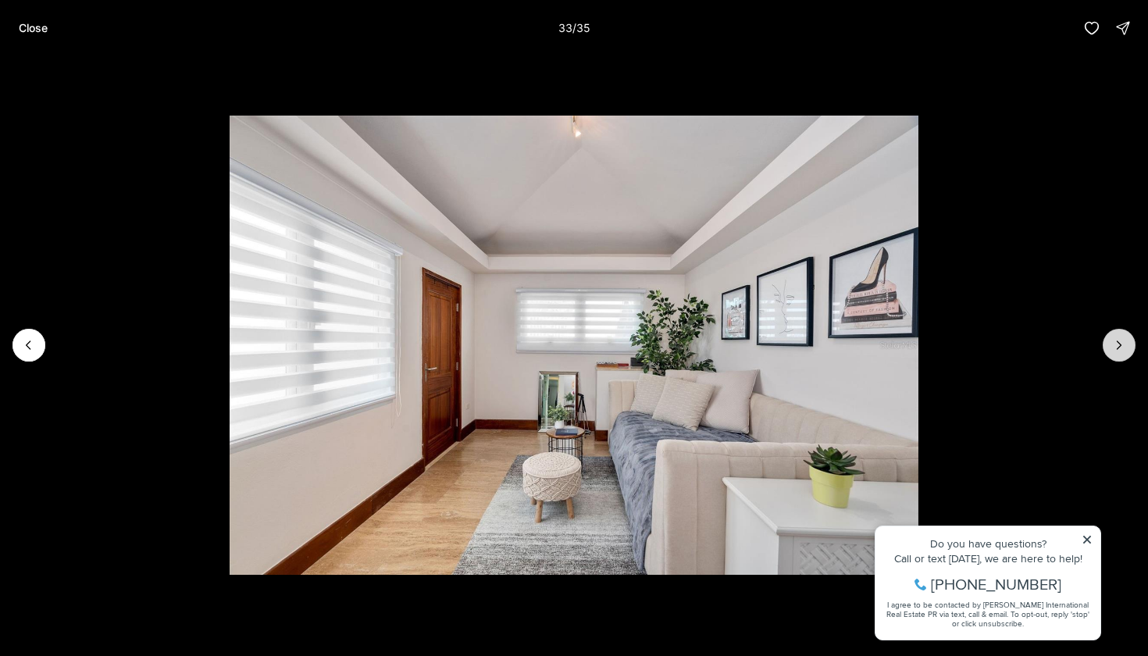
click at [1126, 349] on icon "Next slide" at bounding box center [1119, 345] width 16 height 16
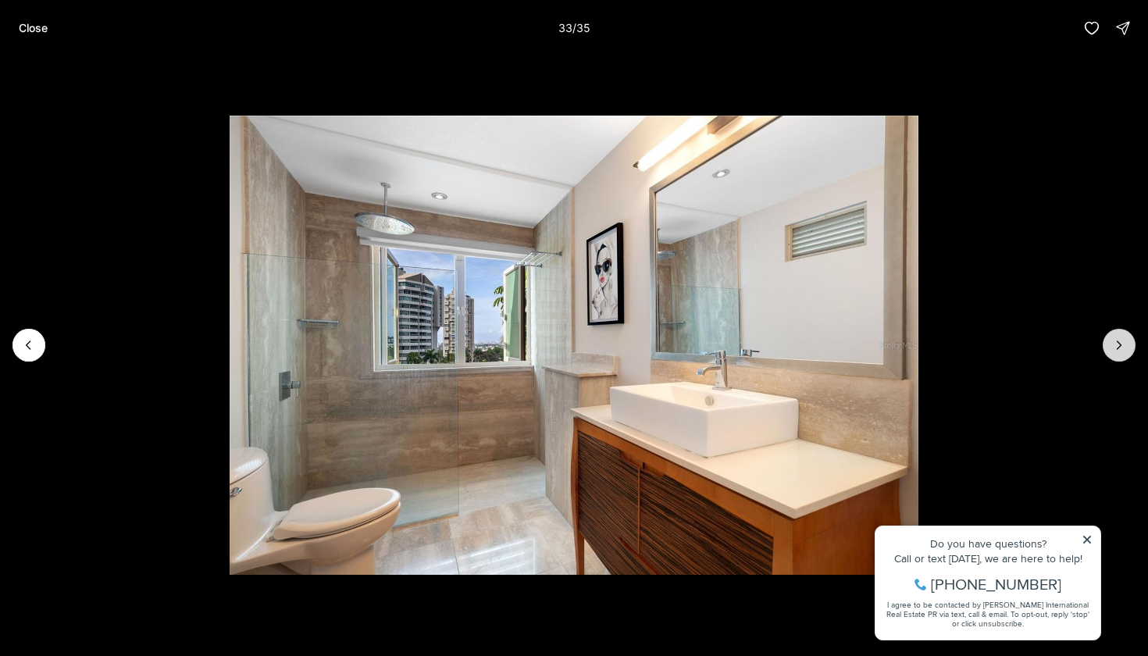
click at [1126, 349] on icon "Next slide" at bounding box center [1119, 345] width 16 height 16
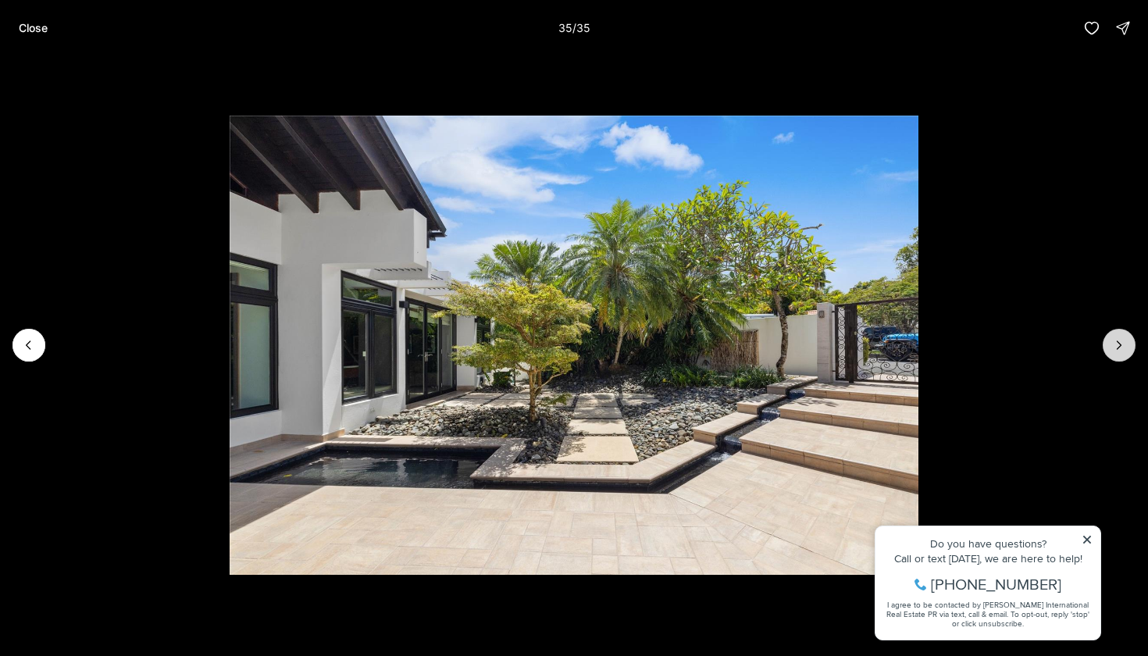
click at [1126, 349] on div at bounding box center [1118, 345] width 33 height 33
click at [29, 27] on p "Close" at bounding box center [33, 28] width 29 height 12
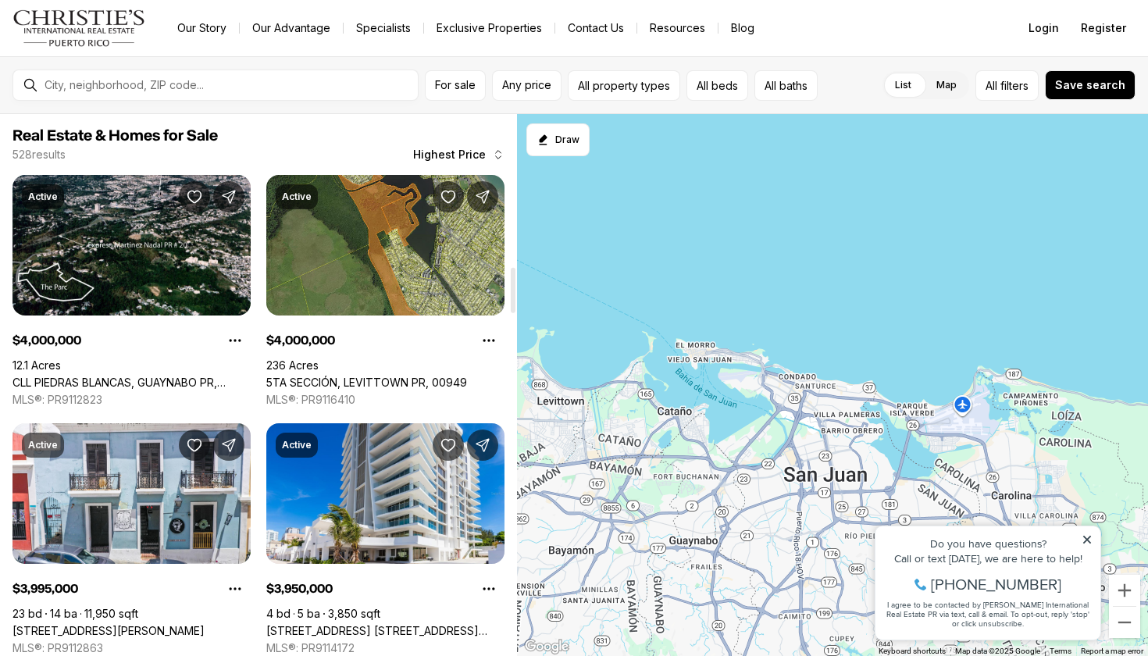
scroll to position [1832, 0]
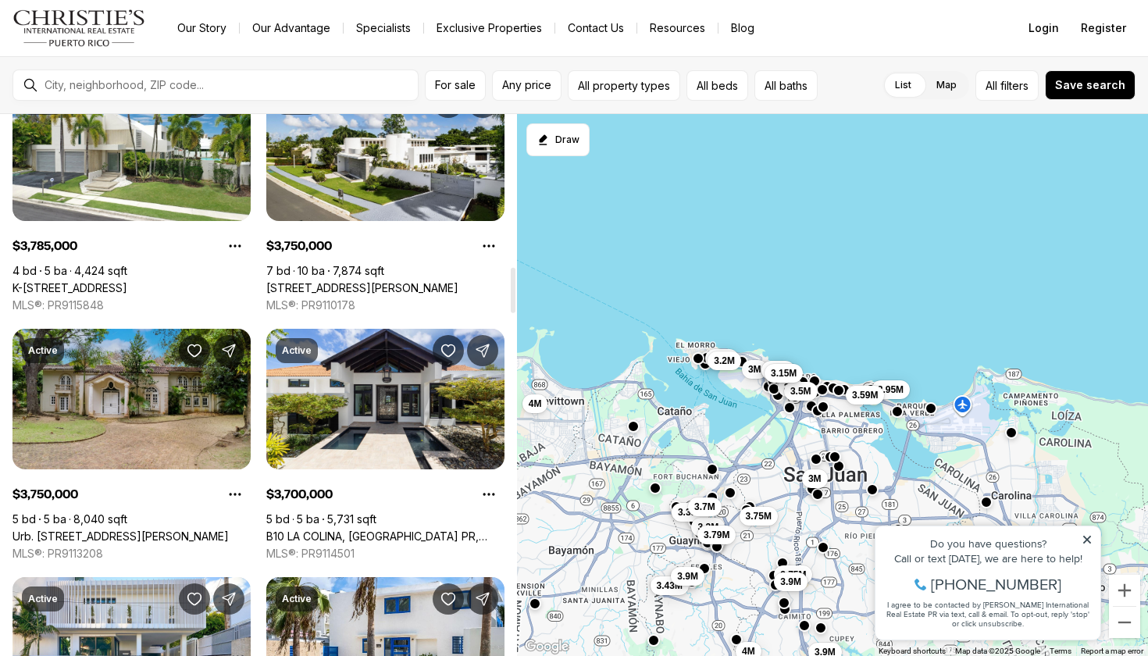
click at [128, 529] on link "Urb. San Patricio RIVERA FERRER ST. #30, GUAYNABO PR, 00966" at bounding box center [120, 536] width 216 height 14
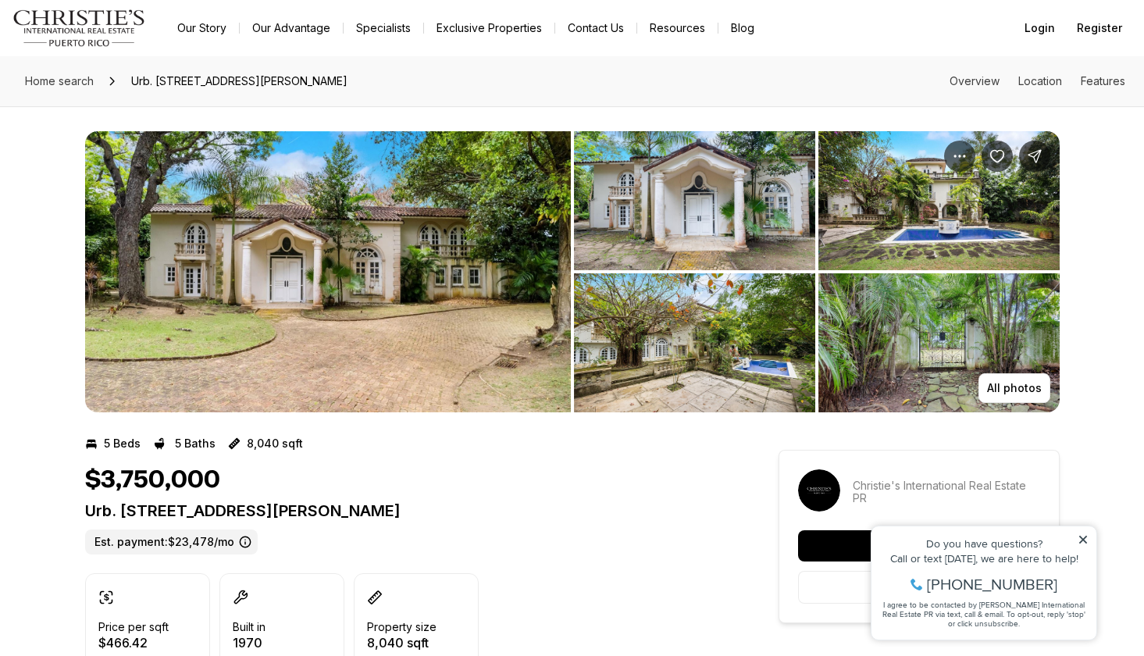
click at [511, 327] on img "View image gallery" at bounding box center [328, 271] width 486 height 281
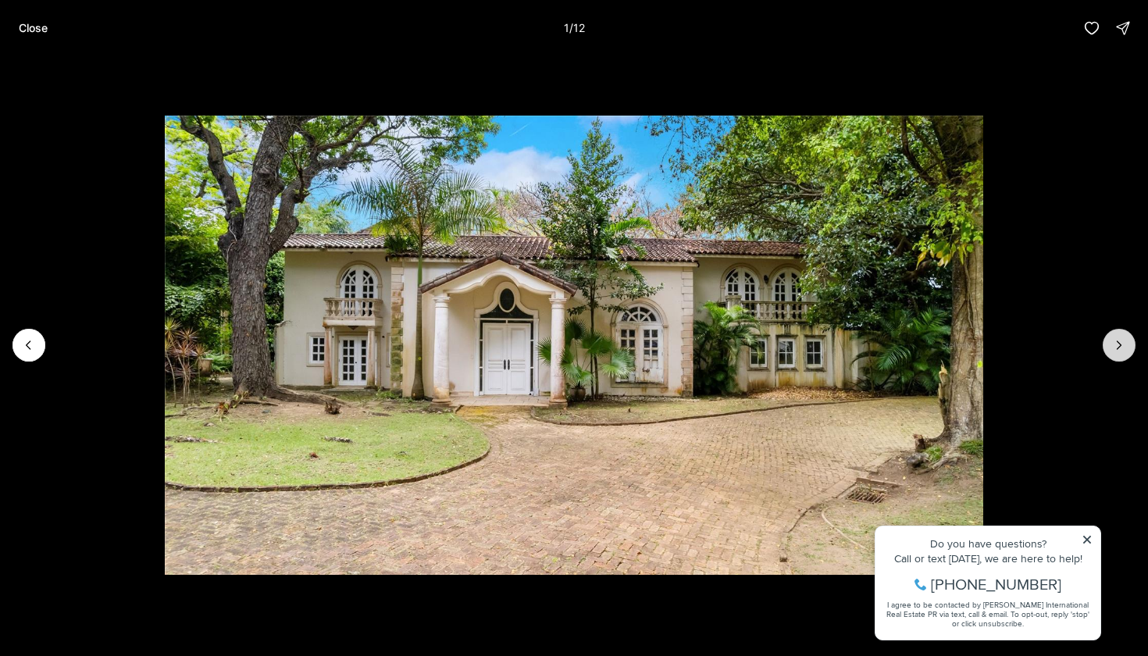
click at [1126, 348] on icon "Next slide" at bounding box center [1119, 345] width 16 height 16
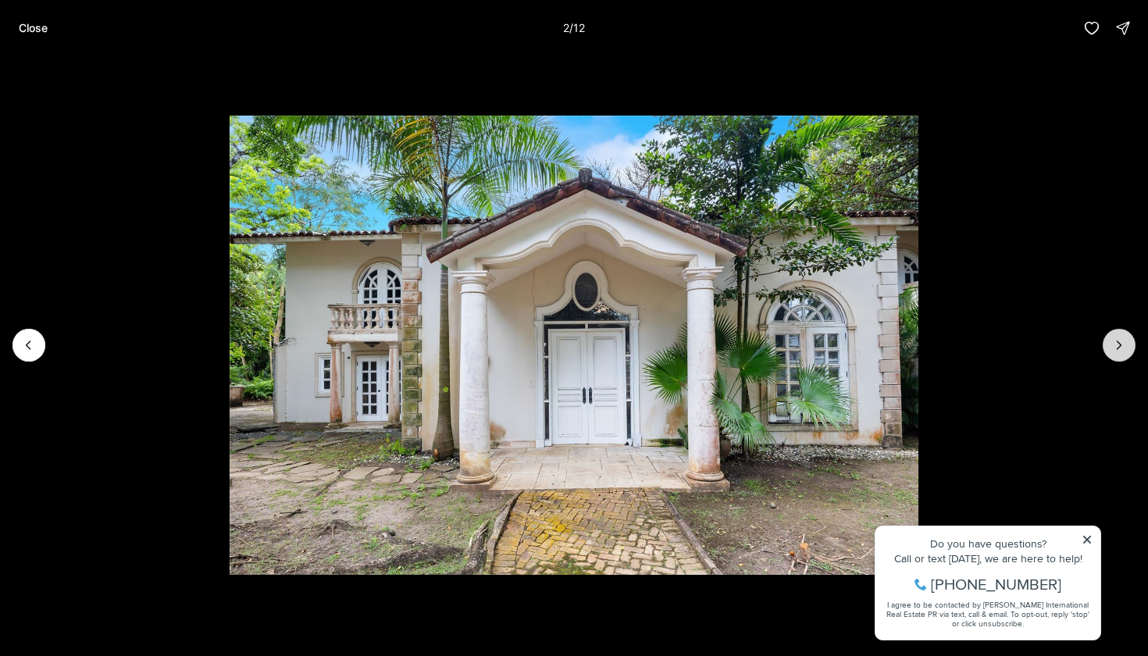
click at [1126, 348] on icon "Next slide" at bounding box center [1119, 345] width 16 height 16
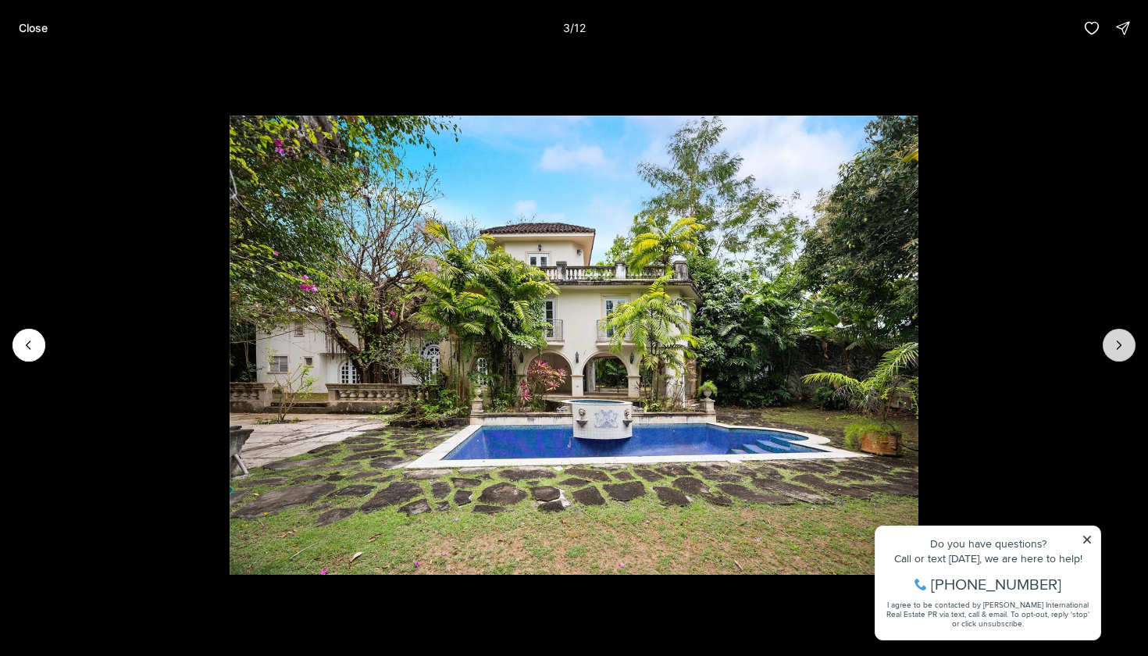
click at [1126, 348] on icon "Next slide" at bounding box center [1119, 345] width 16 height 16
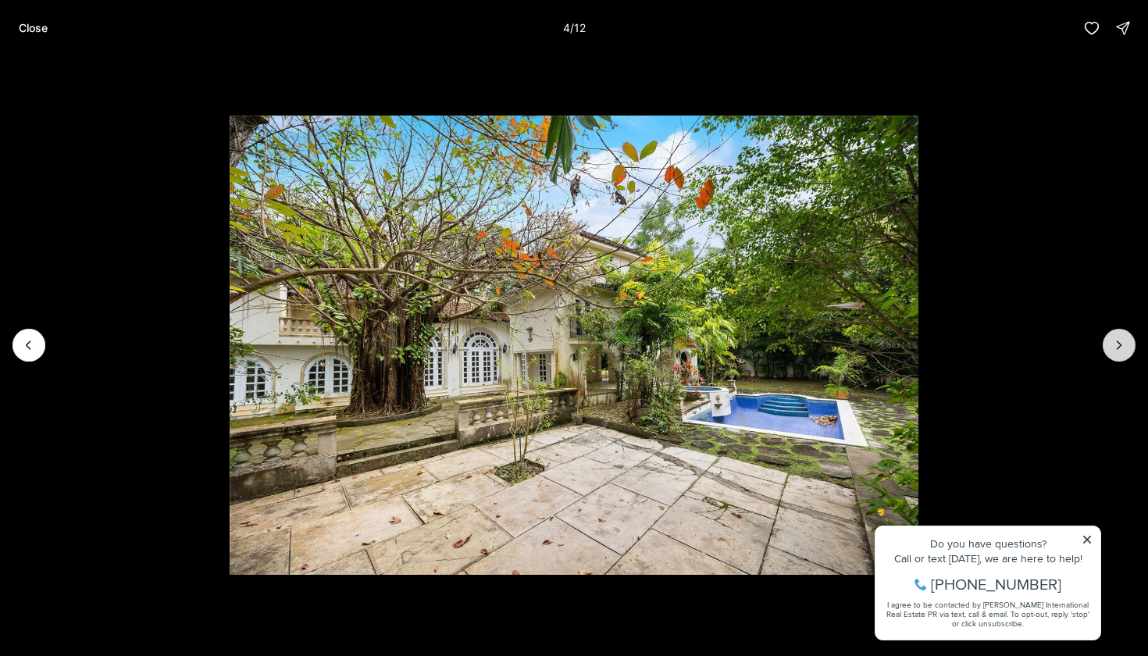
click at [1126, 348] on icon "Next slide" at bounding box center [1119, 345] width 16 height 16
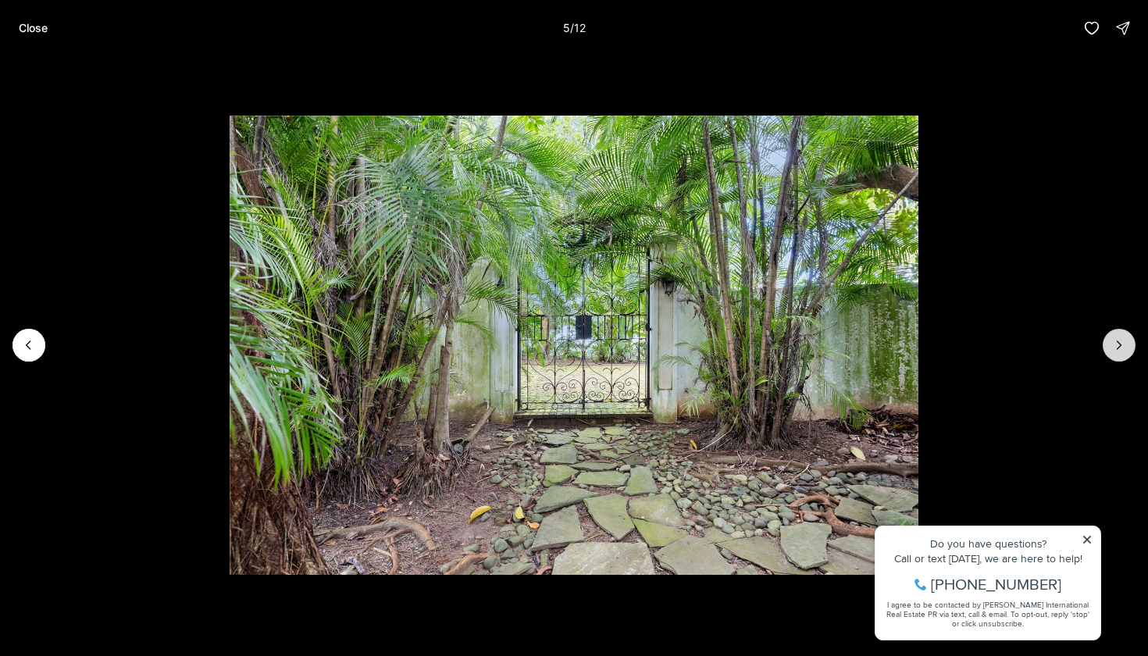
click at [1126, 348] on icon "Next slide" at bounding box center [1119, 345] width 16 height 16
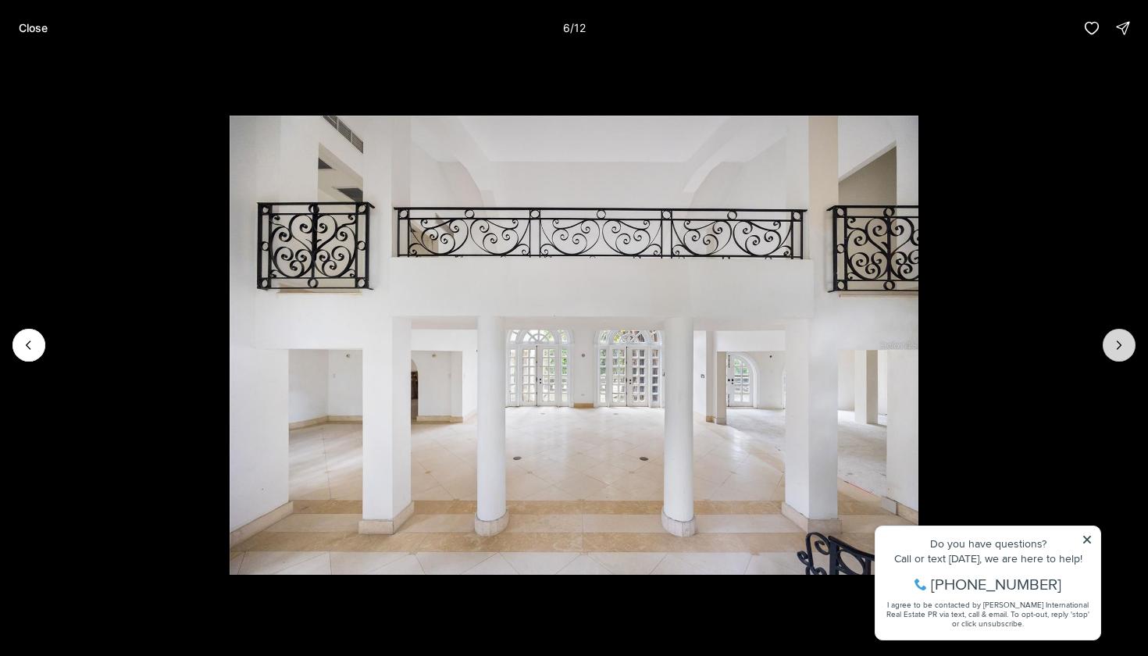
click at [1126, 348] on icon "Next slide" at bounding box center [1119, 345] width 16 height 16
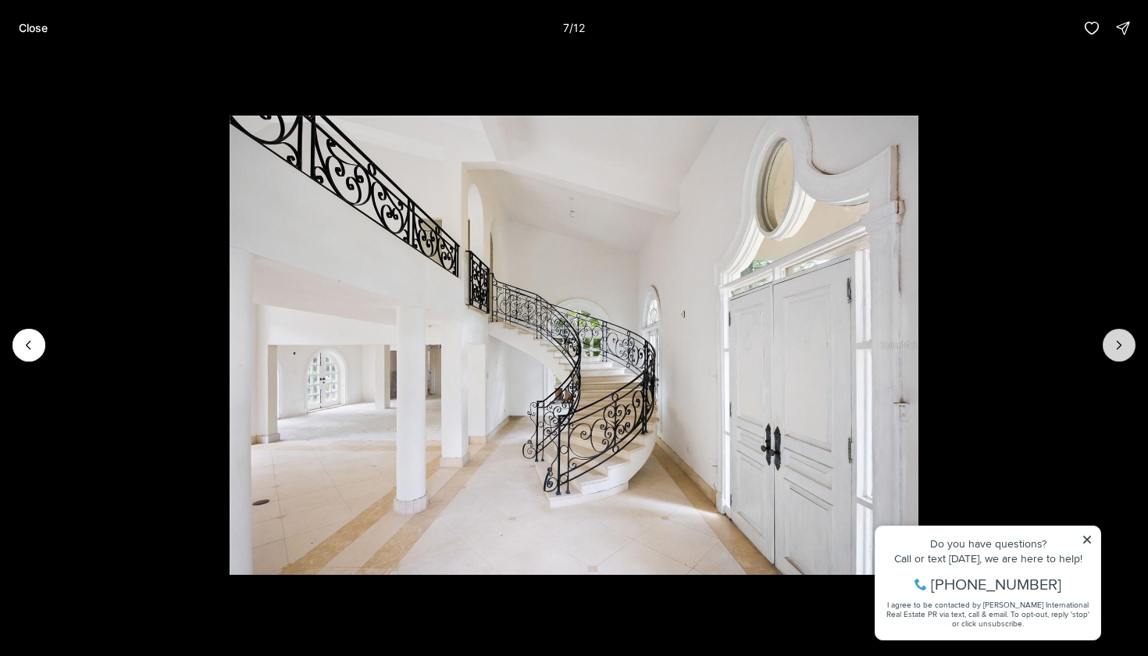
click at [1126, 348] on icon "Next slide" at bounding box center [1119, 345] width 16 height 16
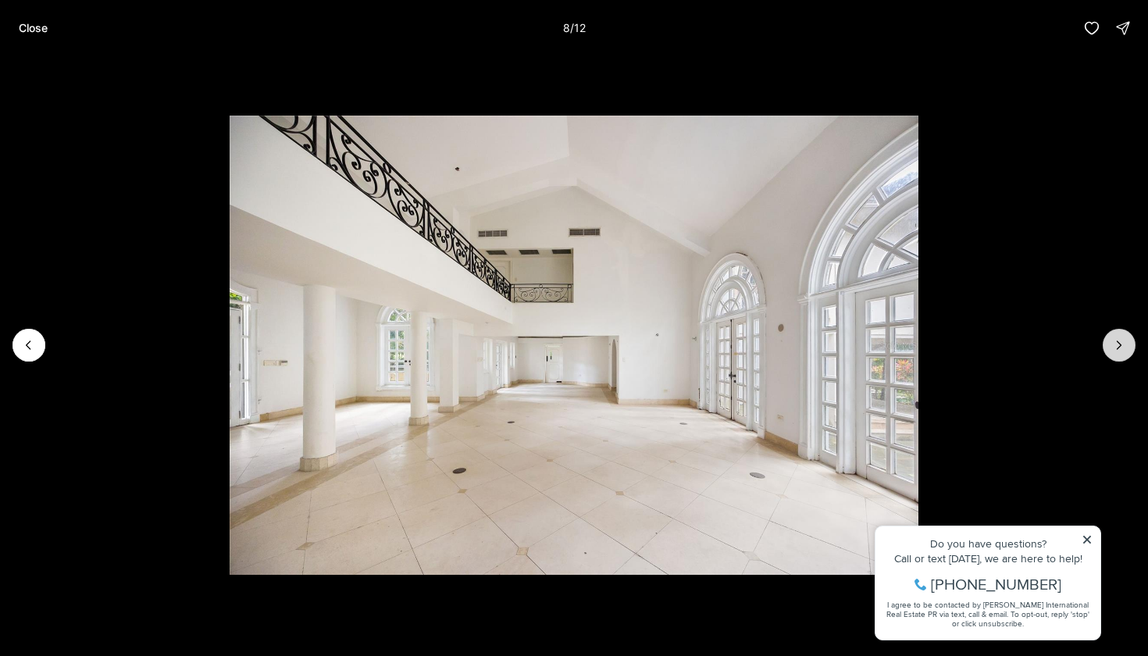
click at [1126, 348] on icon "Next slide" at bounding box center [1119, 345] width 16 height 16
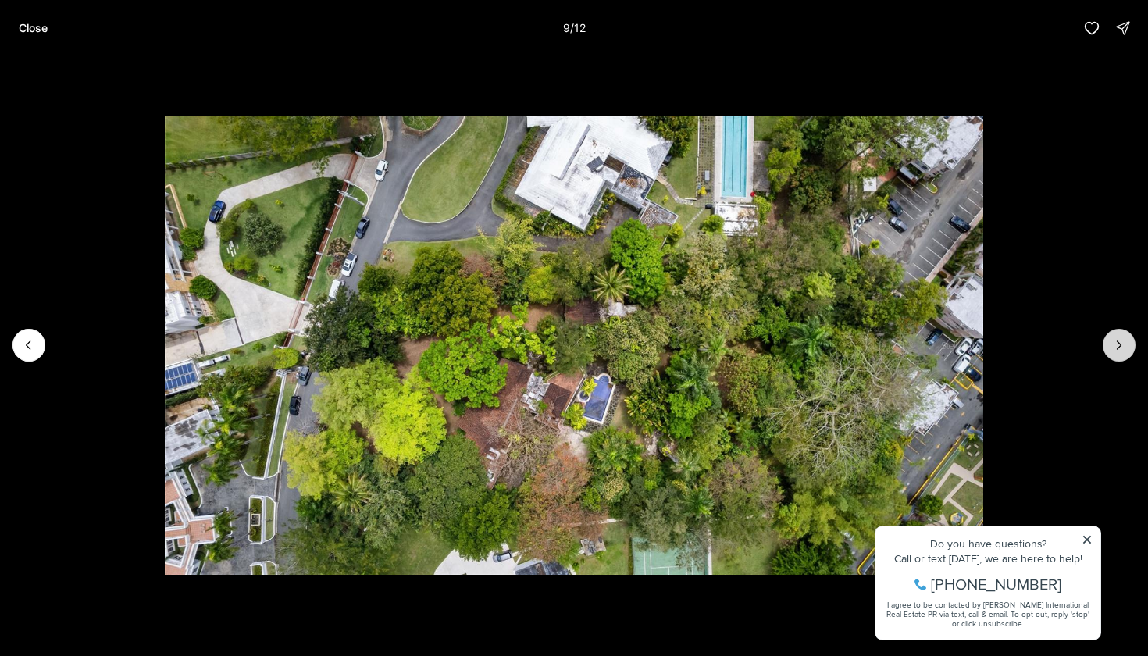
click at [1126, 348] on icon "Next slide" at bounding box center [1119, 345] width 16 height 16
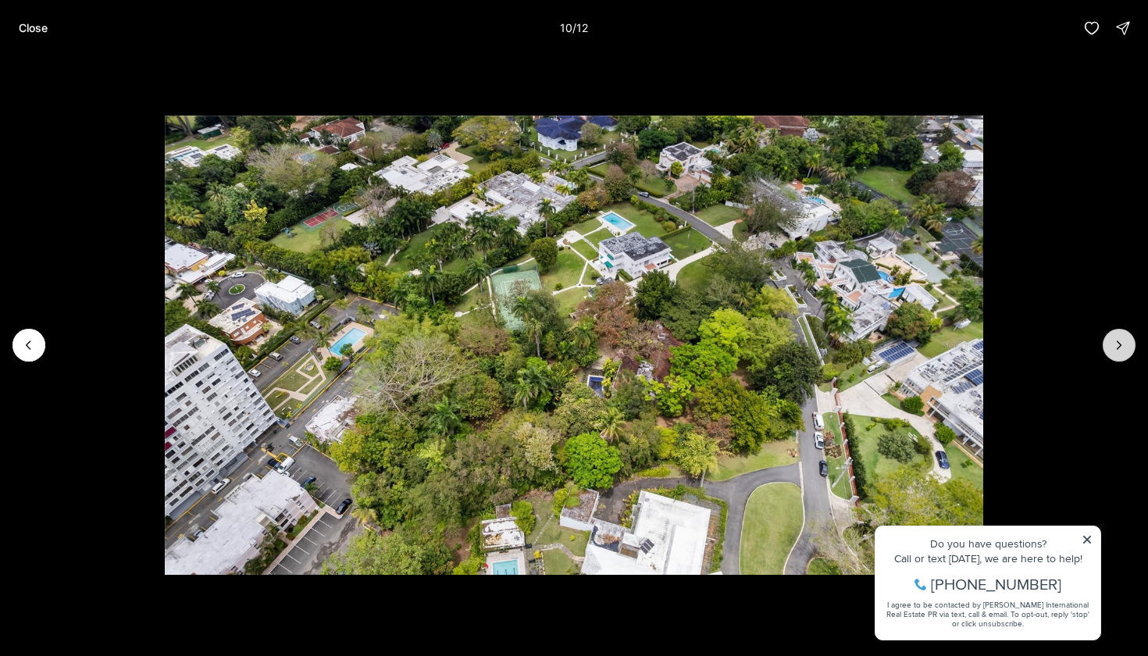
click at [1126, 348] on icon "Next slide" at bounding box center [1119, 345] width 16 height 16
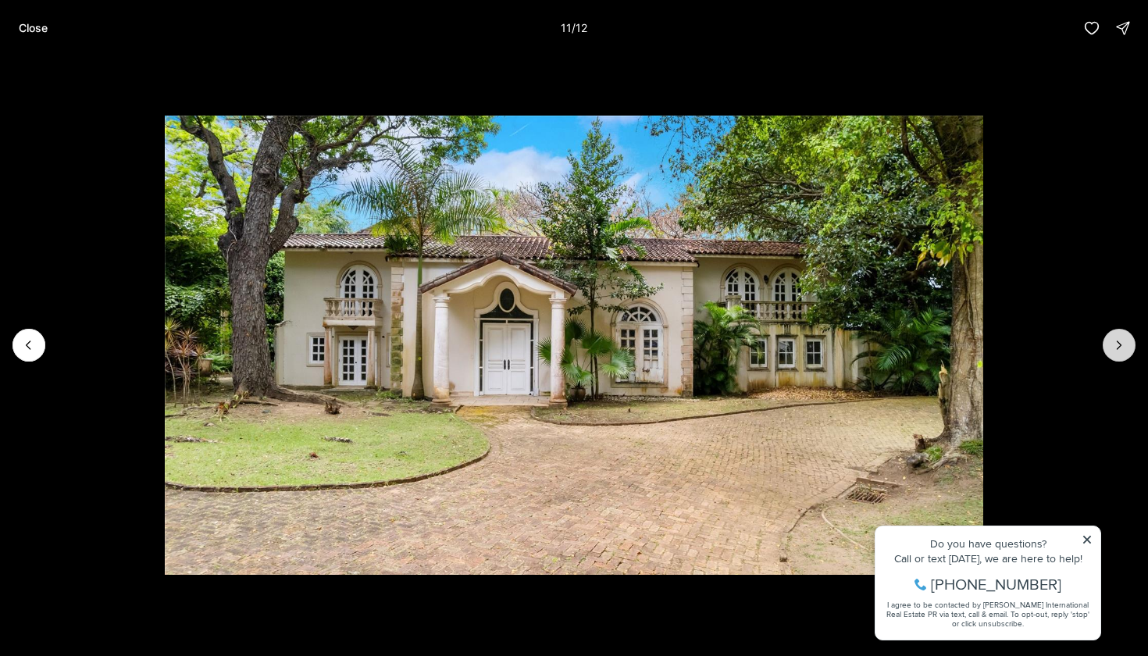
click at [1126, 351] on icon "Next slide" at bounding box center [1119, 345] width 16 height 16
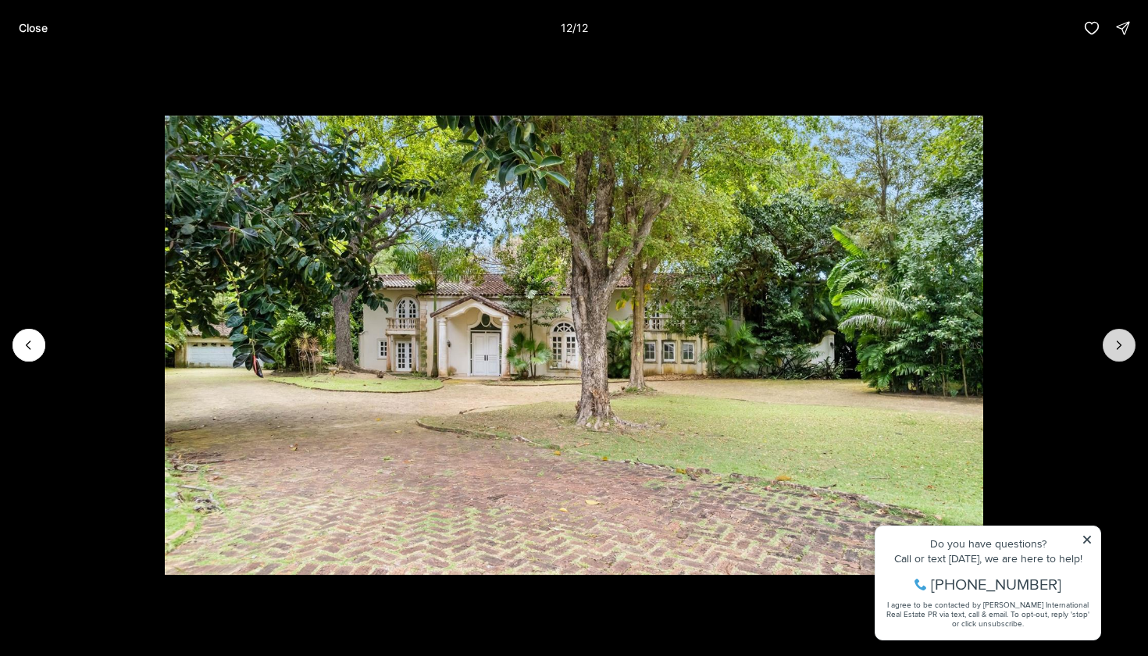
click at [1126, 351] on div at bounding box center [1118, 345] width 33 height 33
click at [27, 30] on p "Close" at bounding box center [33, 28] width 29 height 12
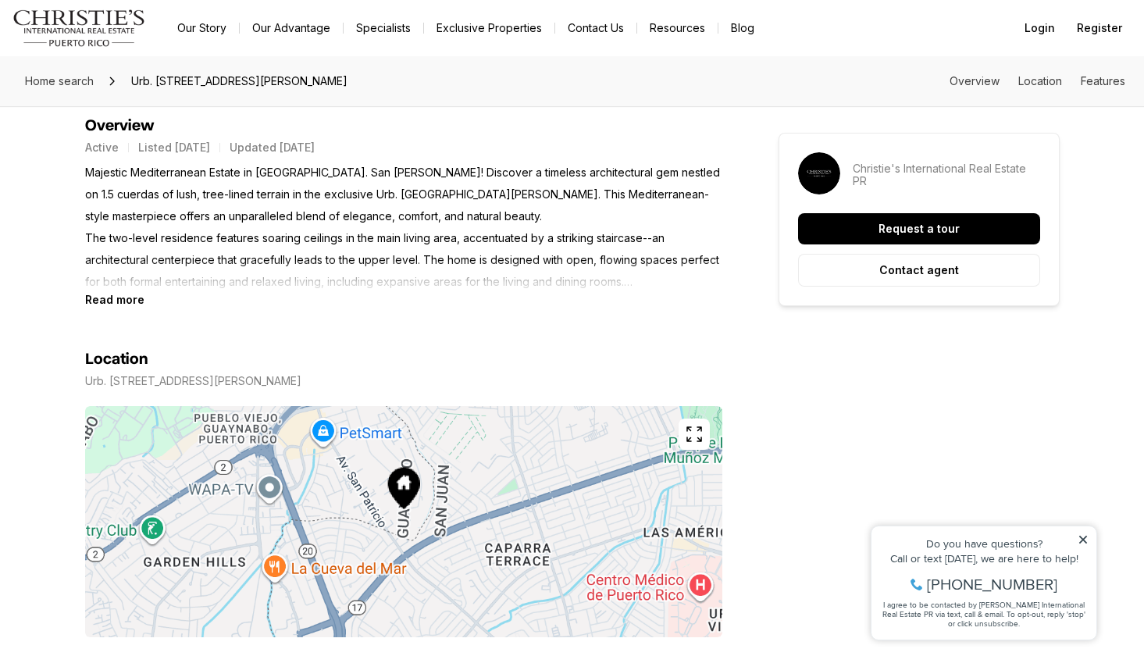
scroll to position [675, 0]
click at [690, 429] on icon "button" at bounding box center [694, 434] width 19 height 19
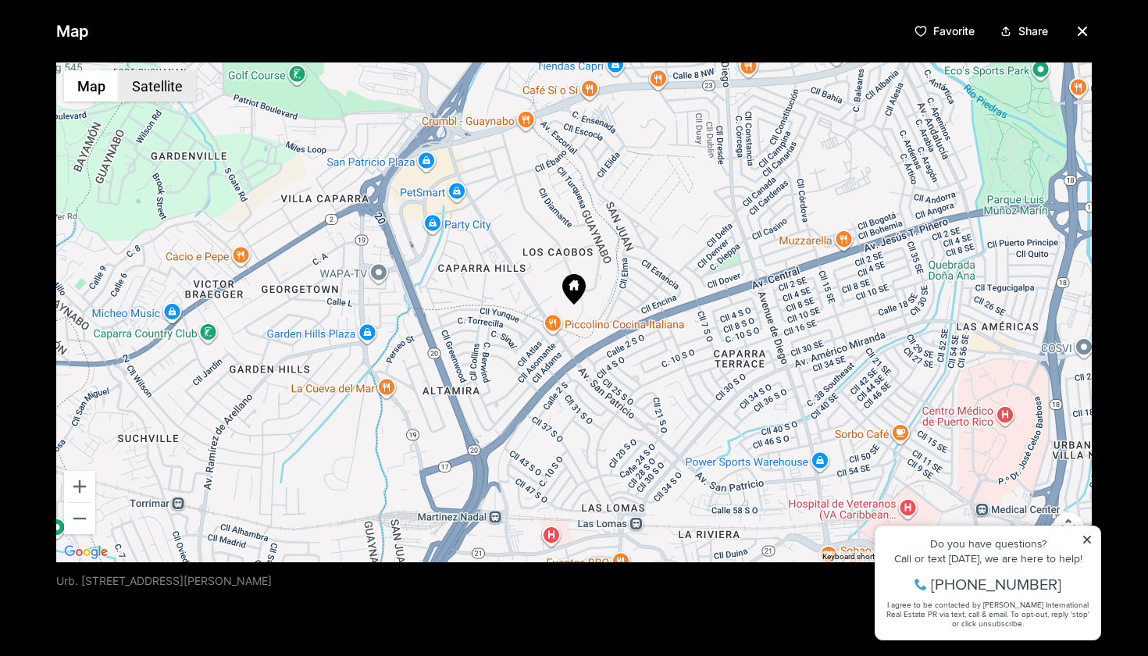
click at [145, 85] on button "Satellite" at bounding box center [157, 85] width 77 height 31
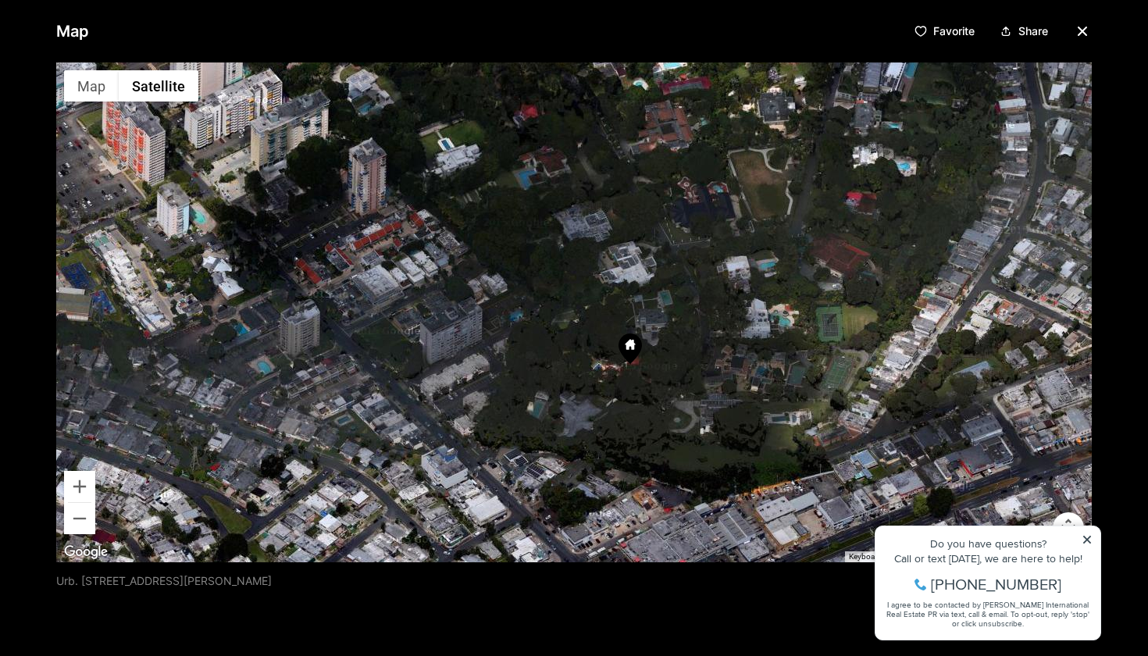
drag, startPoint x: 698, startPoint y: 315, endPoint x: 527, endPoint y: 309, distance: 171.1
click at [527, 309] on div at bounding box center [573, 312] width 1035 height 500
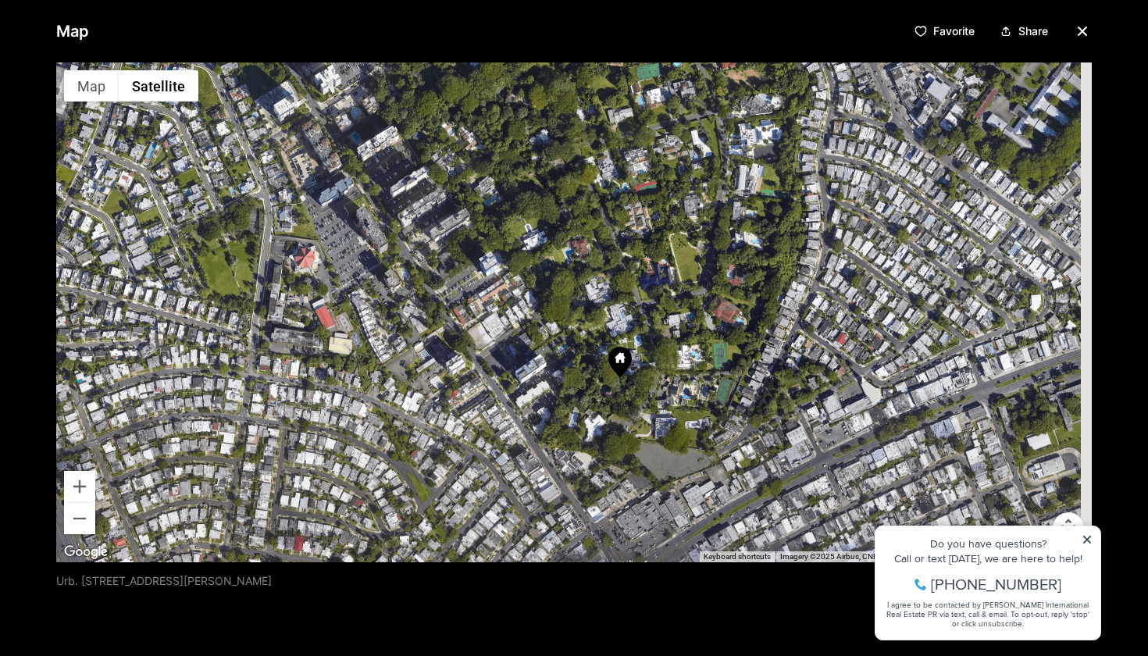
drag, startPoint x: 677, startPoint y: 349, endPoint x: 630, endPoint y: 358, distance: 47.6
click at [630, 358] on div at bounding box center [573, 312] width 1035 height 500
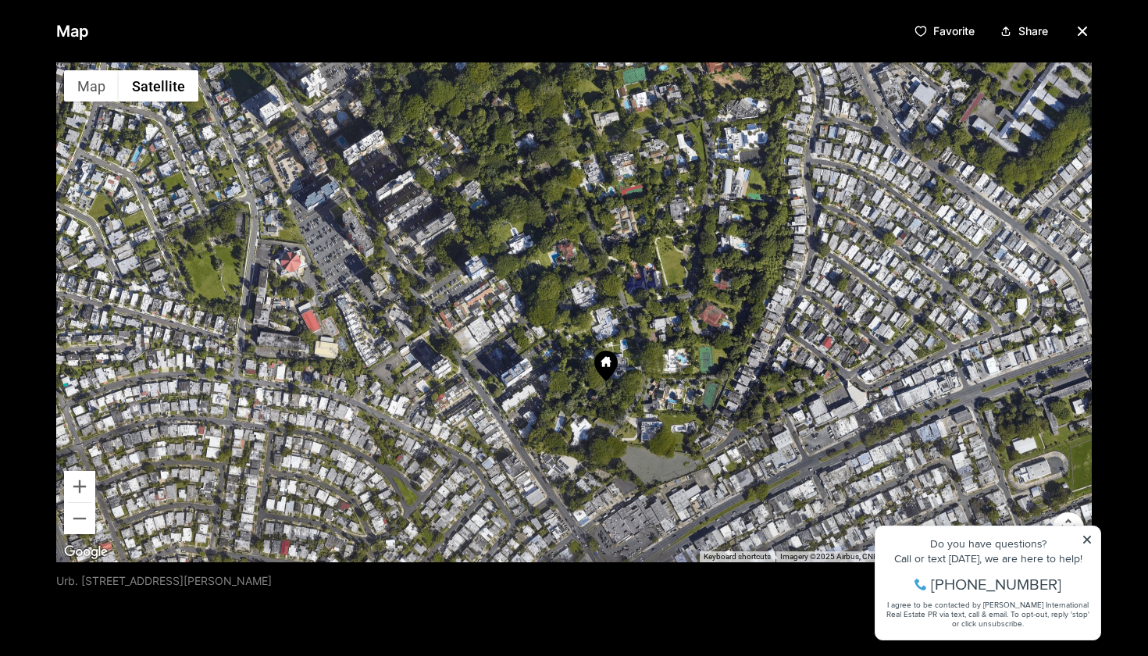
click at [1095, 534] on div "Map Favorite Share ← Move left → Move right ↑ Move up ↓ Move down + Zoom in - Z…" at bounding box center [574, 328] width 1148 height 656
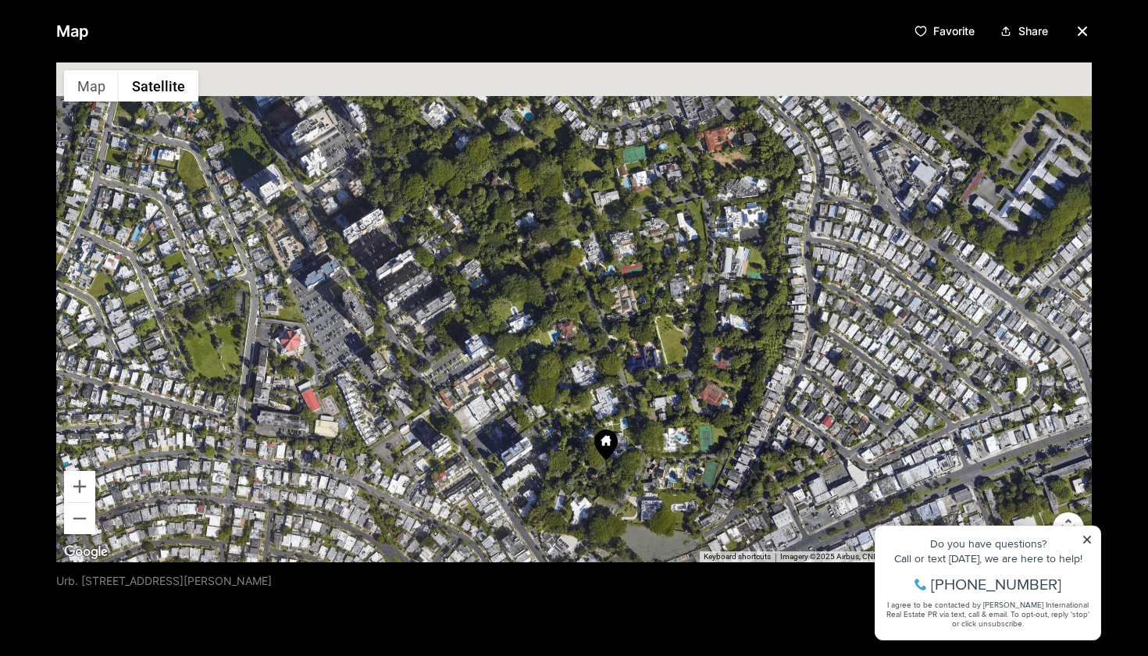
drag, startPoint x: 679, startPoint y: 306, endPoint x: 699, endPoint y: 435, distance: 130.3
click at [696, 432] on div at bounding box center [573, 312] width 1035 height 500
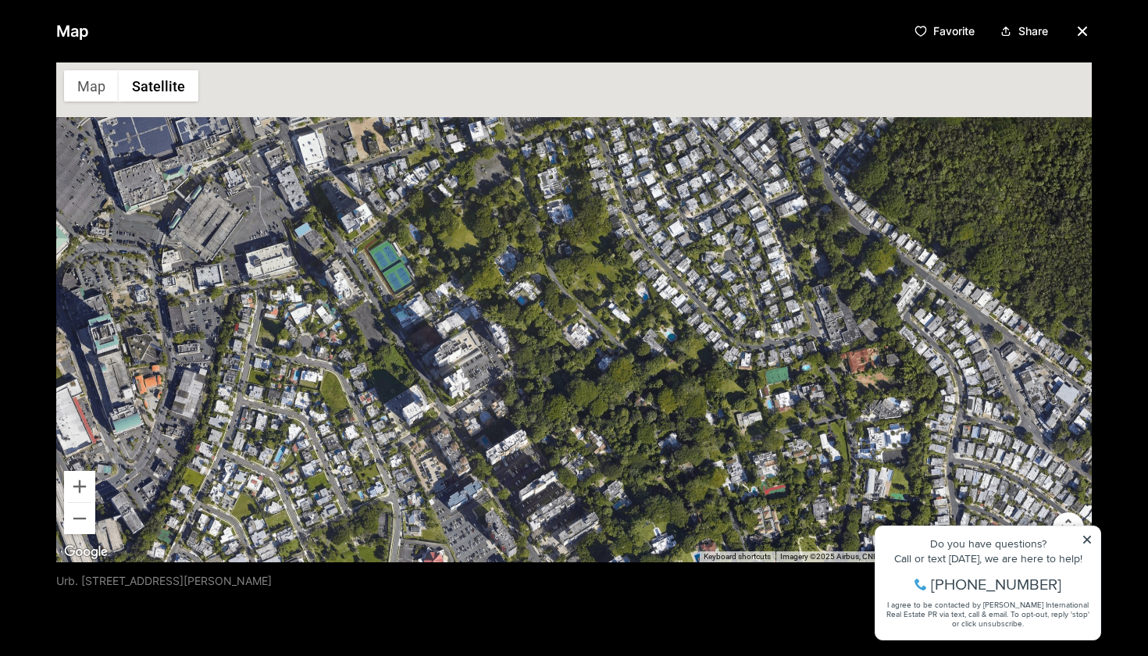
drag, startPoint x: 661, startPoint y: 325, endPoint x: 764, endPoint y: 394, distance: 123.6
click at [764, 394] on div at bounding box center [573, 312] width 1035 height 500
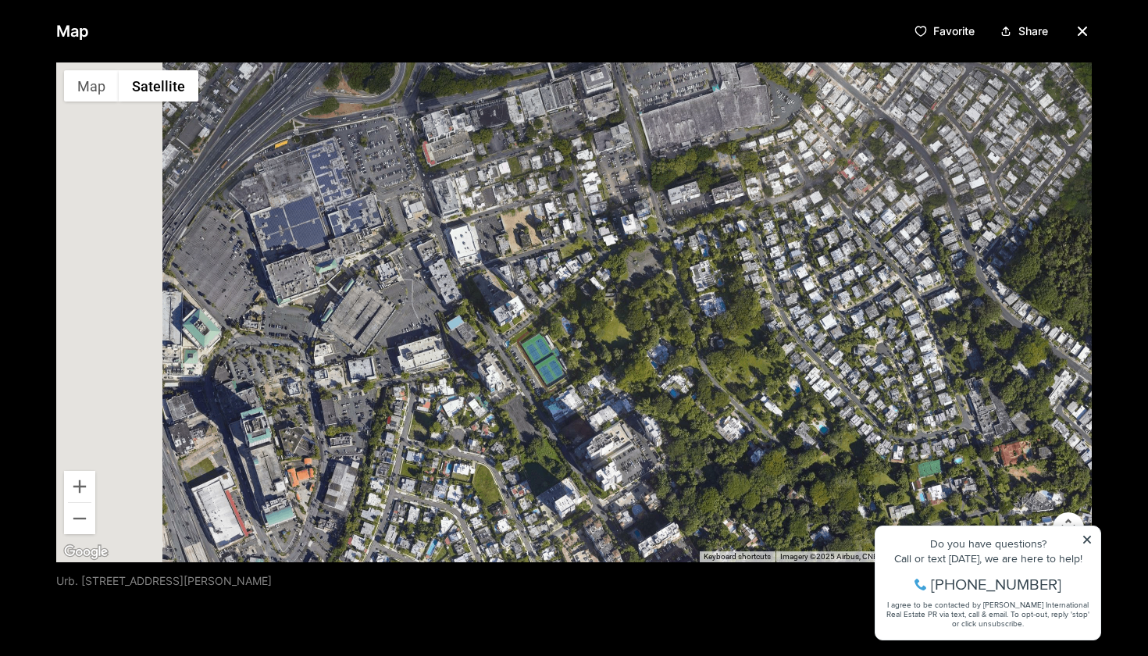
drag, startPoint x: 638, startPoint y: 276, endPoint x: 774, endPoint y: 357, distance: 158.5
click at [774, 357] on div at bounding box center [573, 312] width 1035 height 500
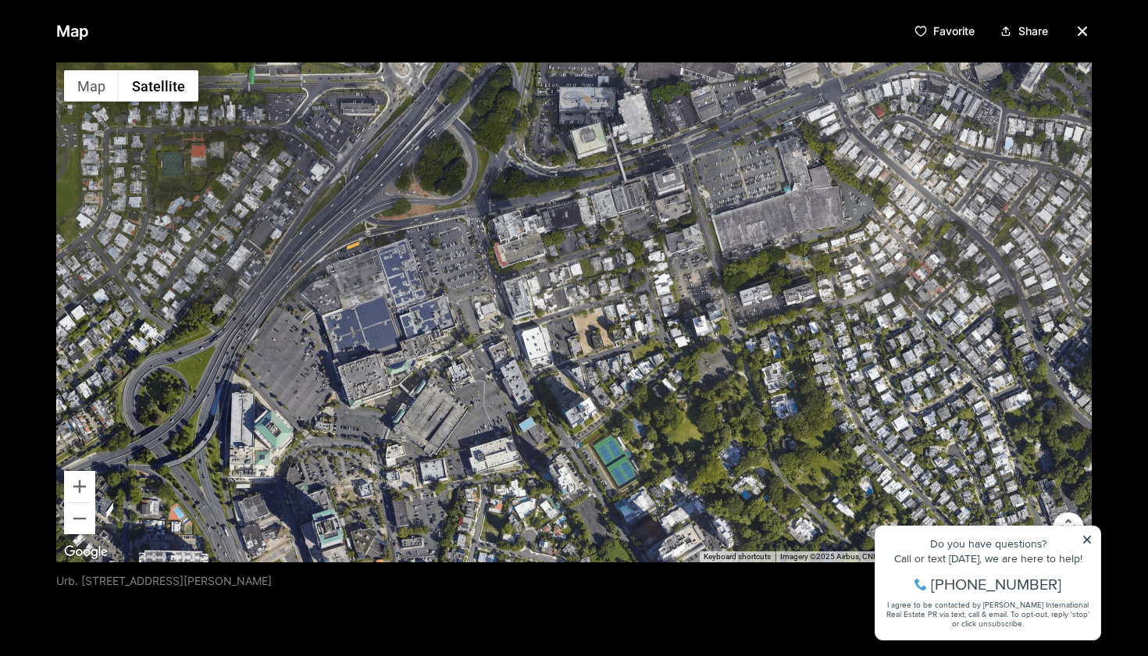
drag, startPoint x: 677, startPoint y: 326, endPoint x: 749, endPoint y: 360, distance: 79.3
click at [749, 360] on div at bounding box center [573, 312] width 1035 height 500
click at [1081, 32] on icon "button" at bounding box center [1082, 31] width 19 height 19
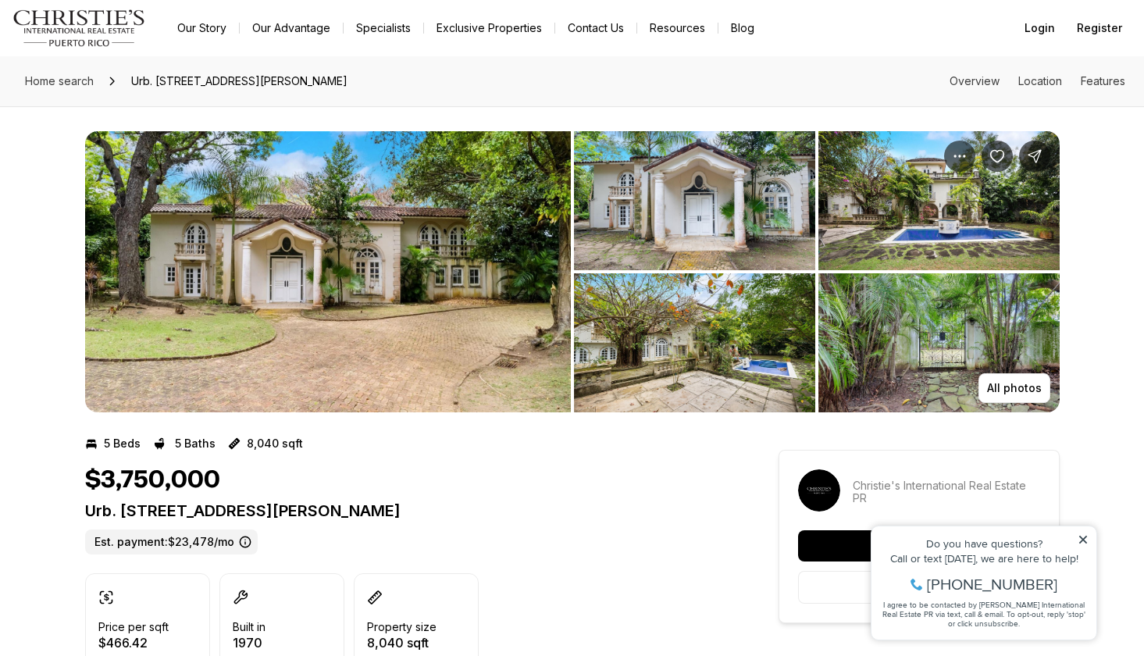
scroll to position [0, 0]
click at [437, 283] on img "View image gallery" at bounding box center [328, 271] width 486 height 281
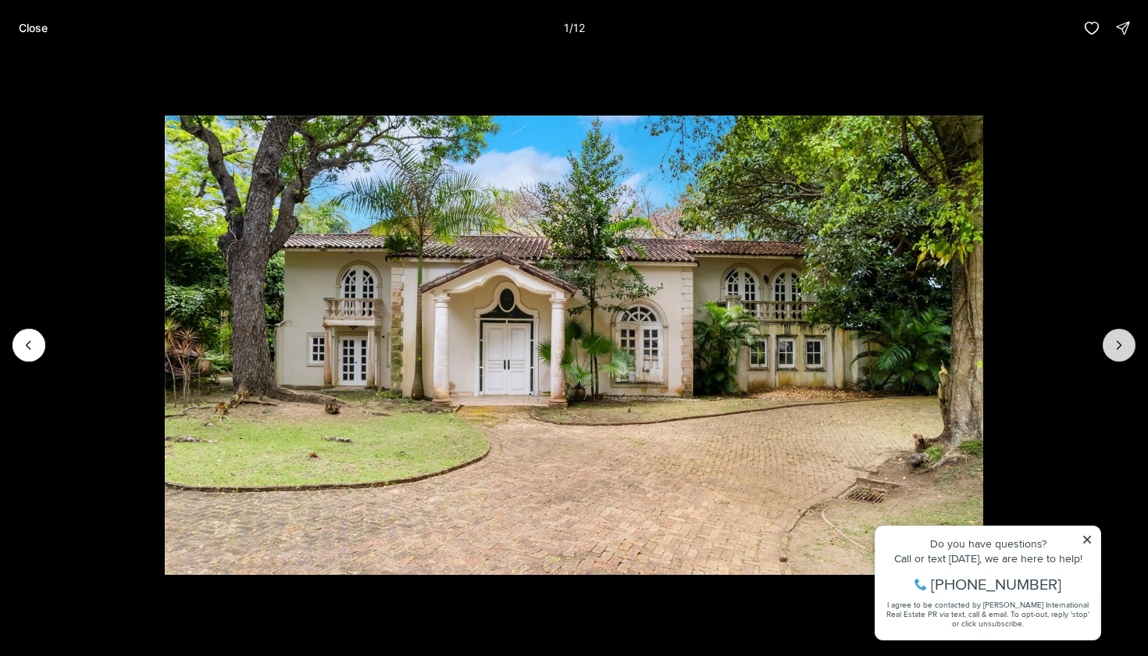
click at [1119, 350] on icon "Next slide" at bounding box center [1119, 345] width 16 height 16
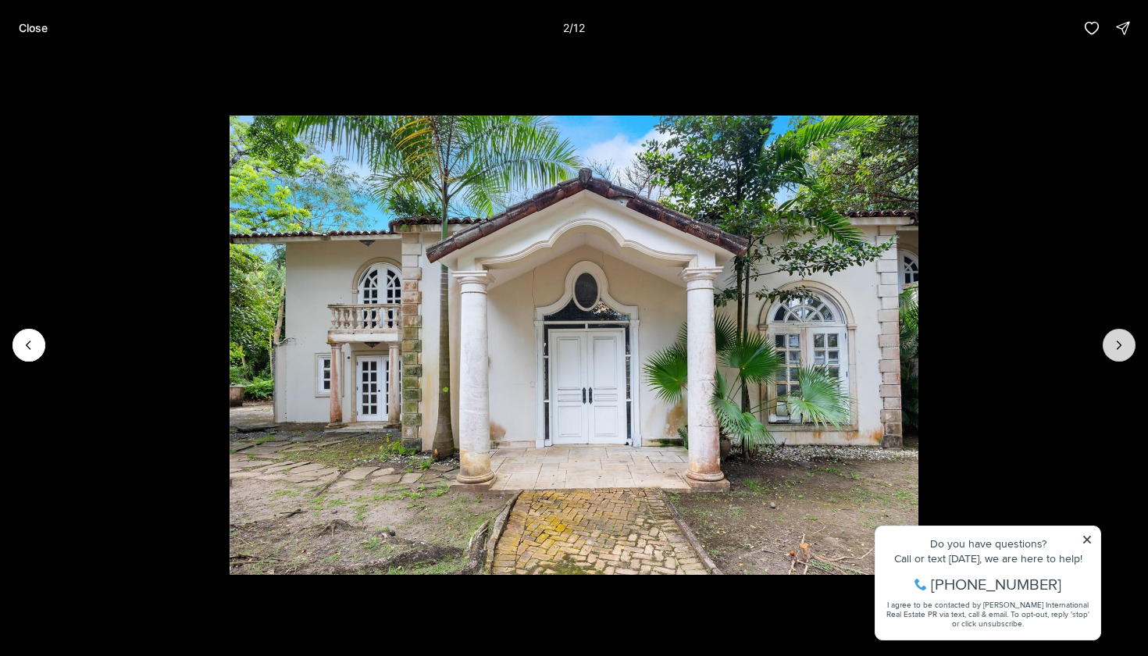
click at [1119, 350] on icon "Next slide" at bounding box center [1119, 345] width 16 height 16
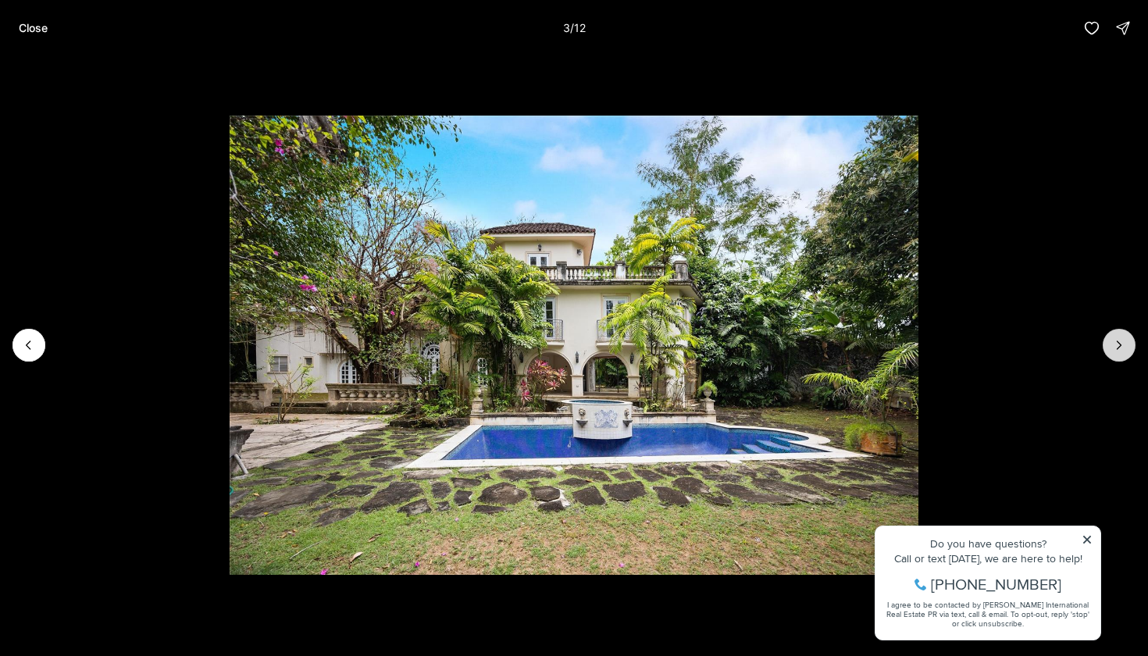
click at [1119, 350] on icon "Next slide" at bounding box center [1119, 345] width 16 height 16
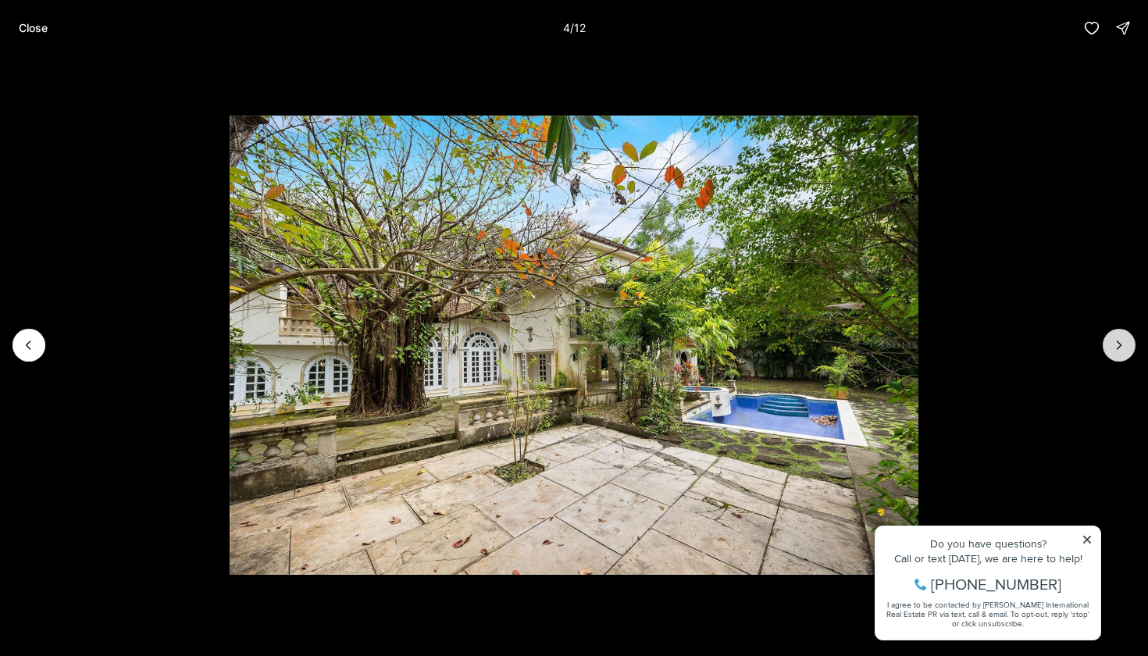
click at [1119, 350] on icon "Next slide" at bounding box center [1119, 345] width 16 height 16
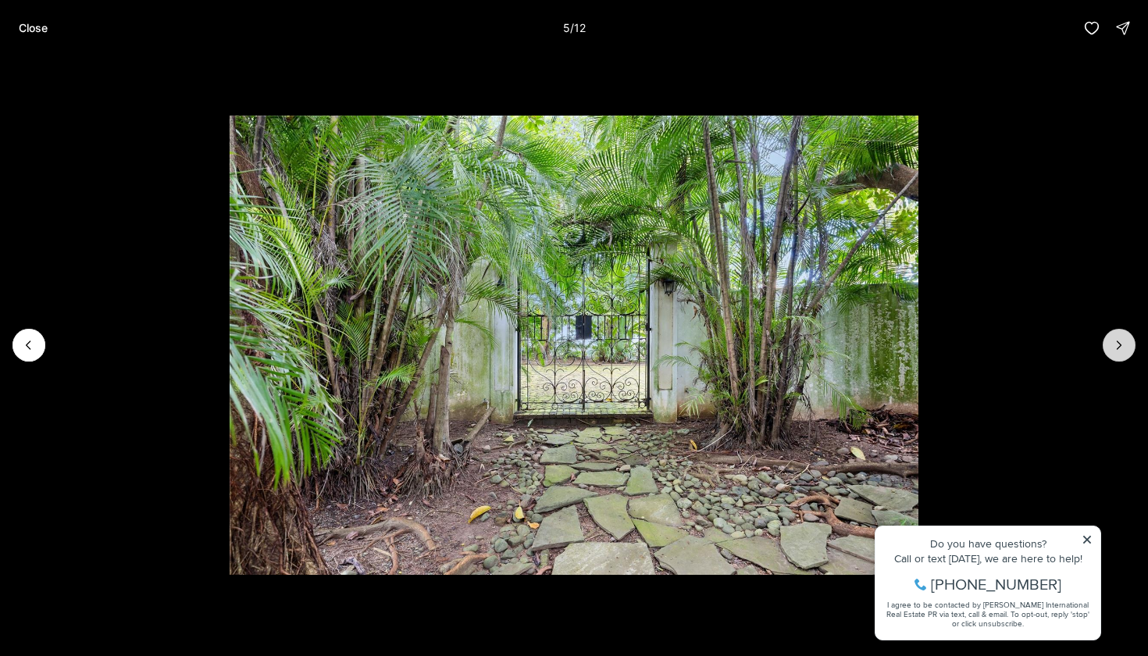
click at [1119, 350] on icon "Next slide" at bounding box center [1119, 345] width 16 height 16
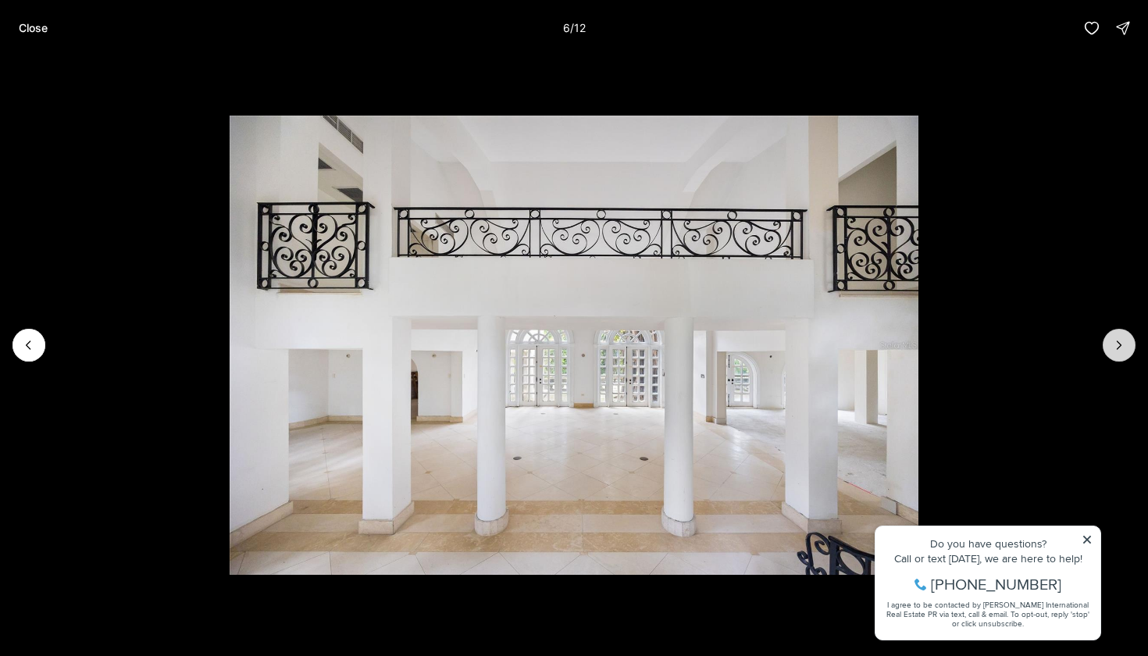
click at [1119, 350] on icon "Next slide" at bounding box center [1119, 345] width 16 height 16
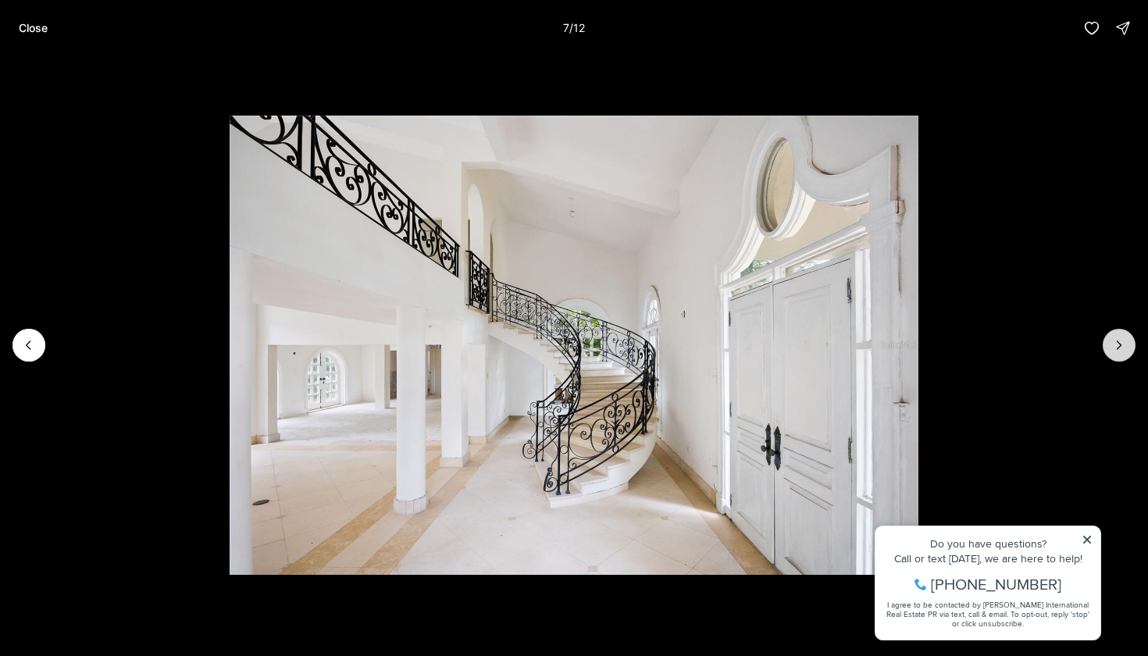
click at [1119, 350] on icon "Next slide" at bounding box center [1119, 345] width 16 height 16
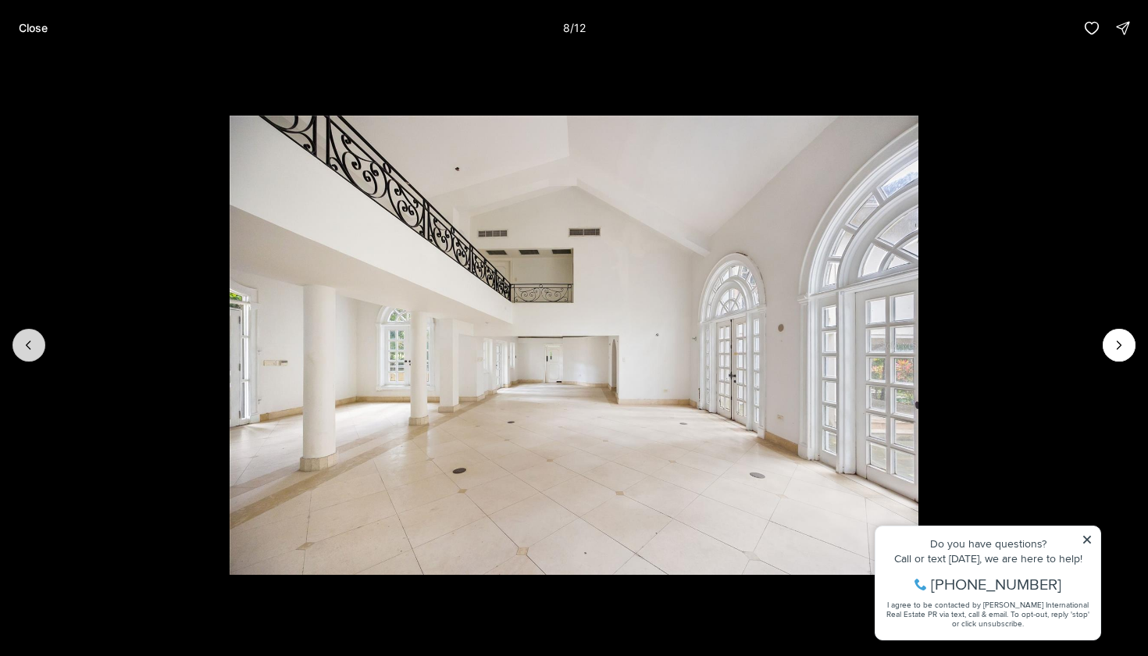
click at [31, 344] on icon "Previous slide" at bounding box center [29, 345] width 16 height 16
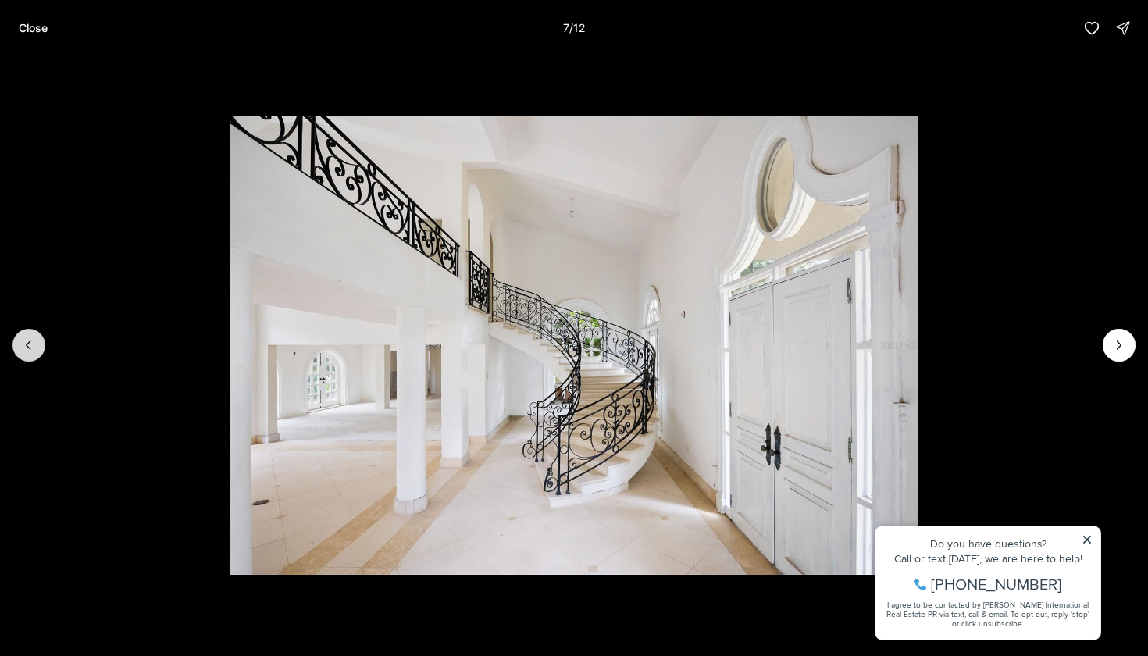
click at [31, 344] on icon "Previous slide" at bounding box center [29, 345] width 16 height 16
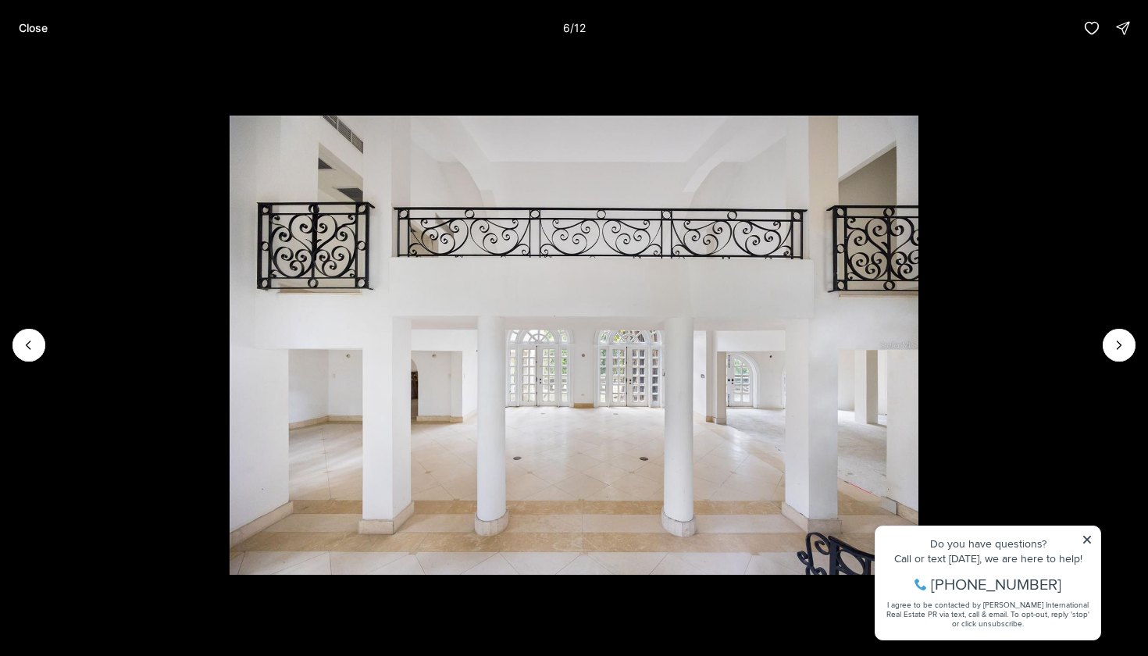
click at [919, 536] on img "6 of 12" at bounding box center [574, 345] width 689 height 459
click at [919, 539] on img "6 of 12" at bounding box center [574, 345] width 689 height 459
click at [1120, 344] on icon "Next slide" at bounding box center [1119, 345] width 16 height 16
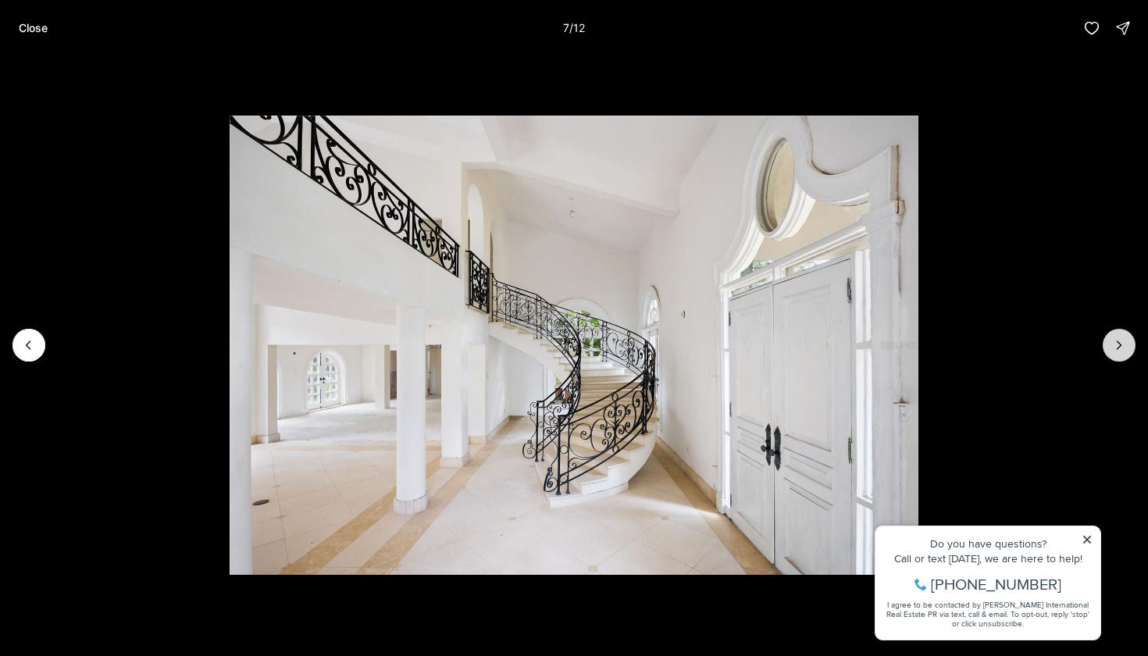
click at [1120, 349] on icon "Next slide" at bounding box center [1119, 345] width 16 height 16
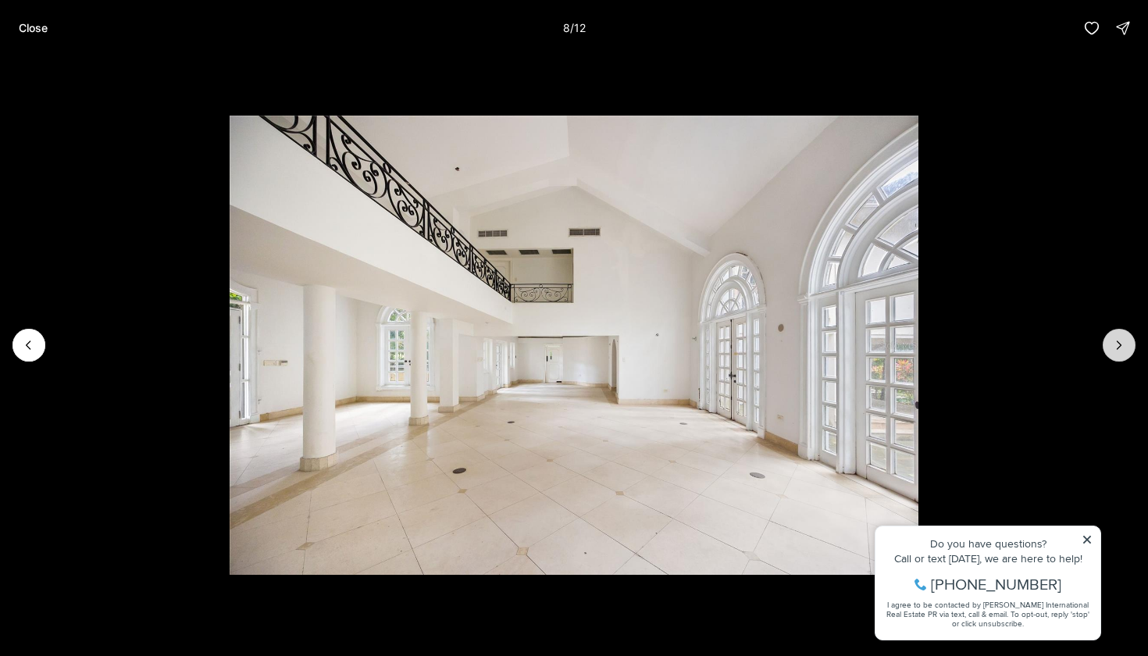
click at [1119, 344] on icon "Next slide" at bounding box center [1119, 345] width 16 height 16
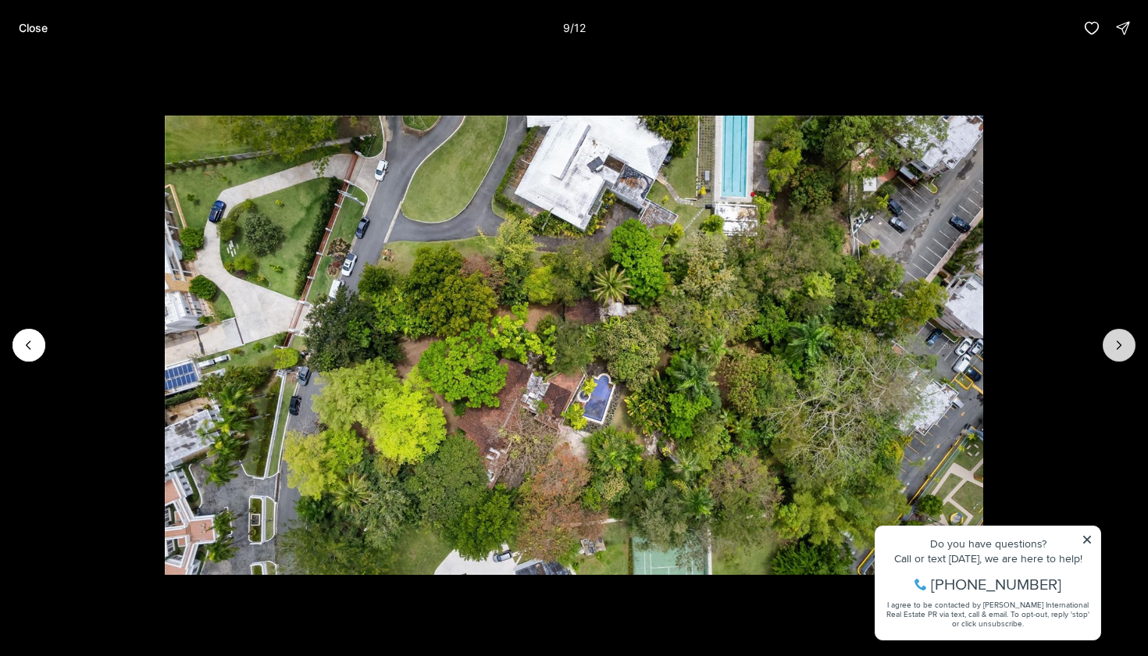
click at [1119, 344] on icon "Next slide" at bounding box center [1119, 345] width 16 height 16
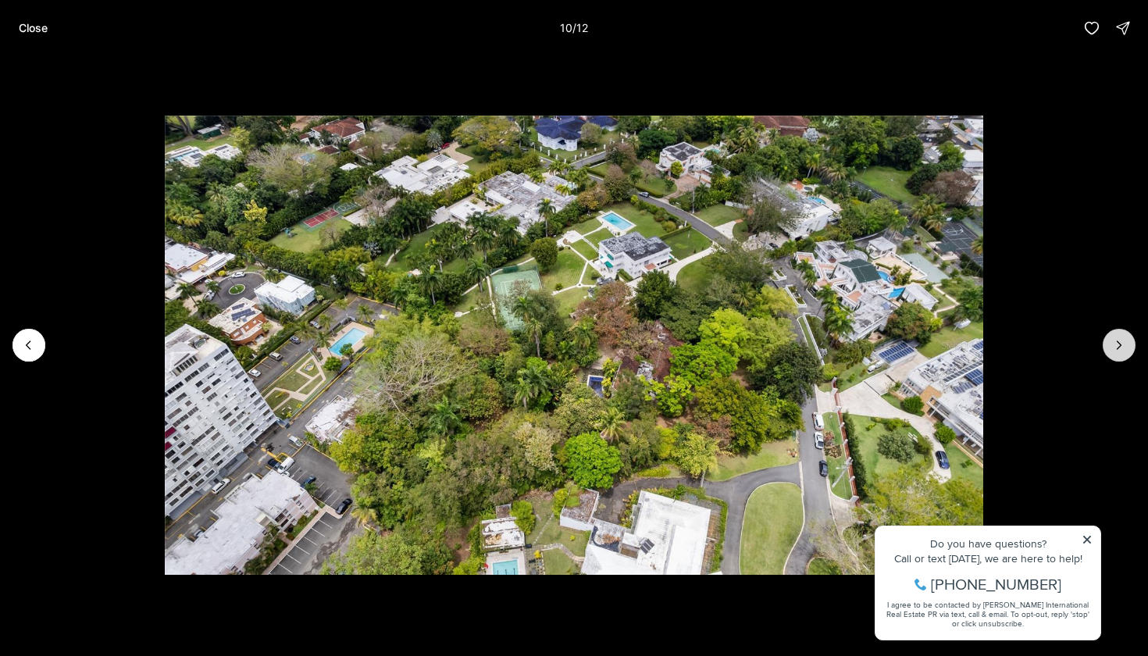
click at [1119, 344] on icon "Next slide" at bounding box center [1119, 345] width 16 height 16
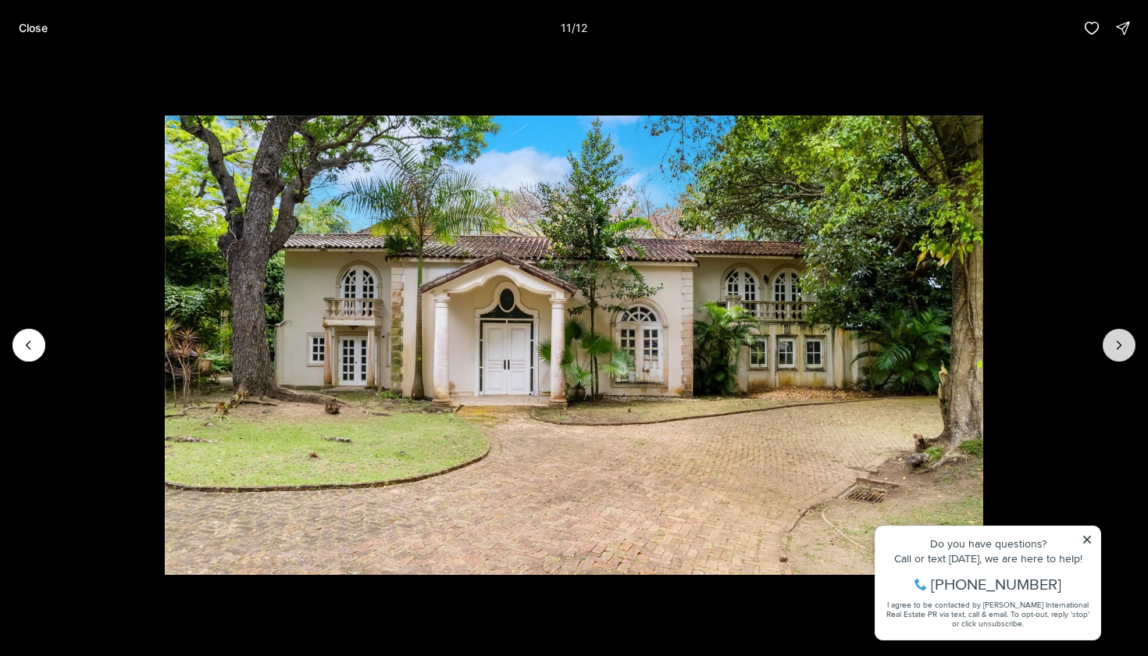
click at [1119, 344] on icon "Next slide" at bounding box center [1119, 345] width 16 height 16
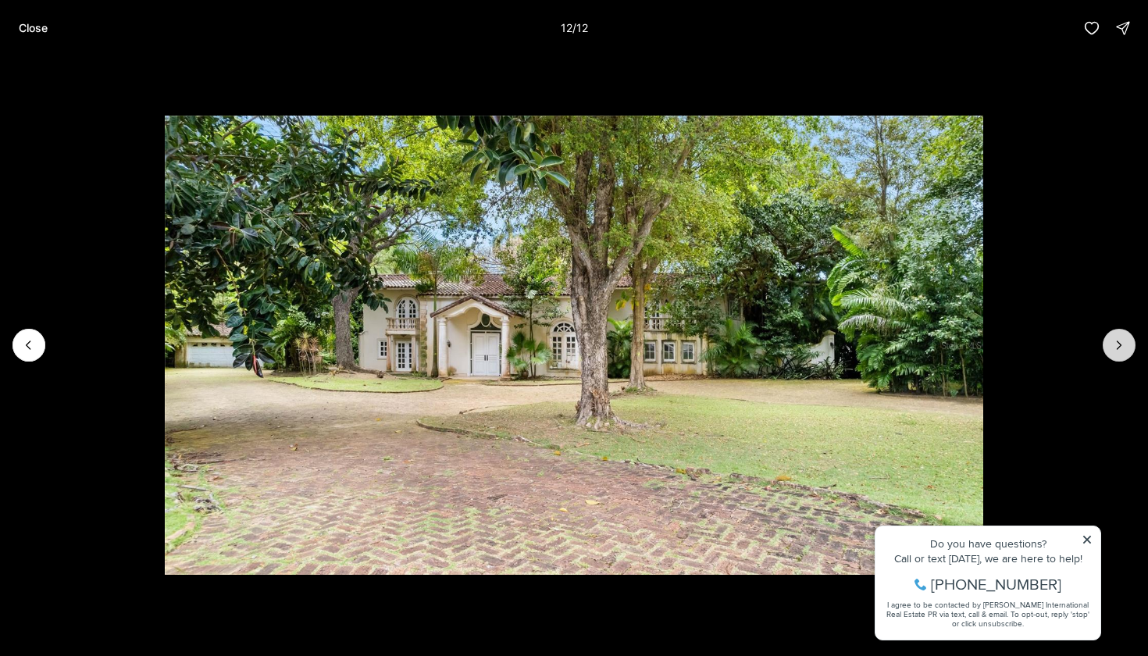
click at [1119, 344] on div at bounding box center [1118, 345] width 33 height 33
click at [22, 27] on p "Close" at bounding box center [33, 28] width 29 height 12
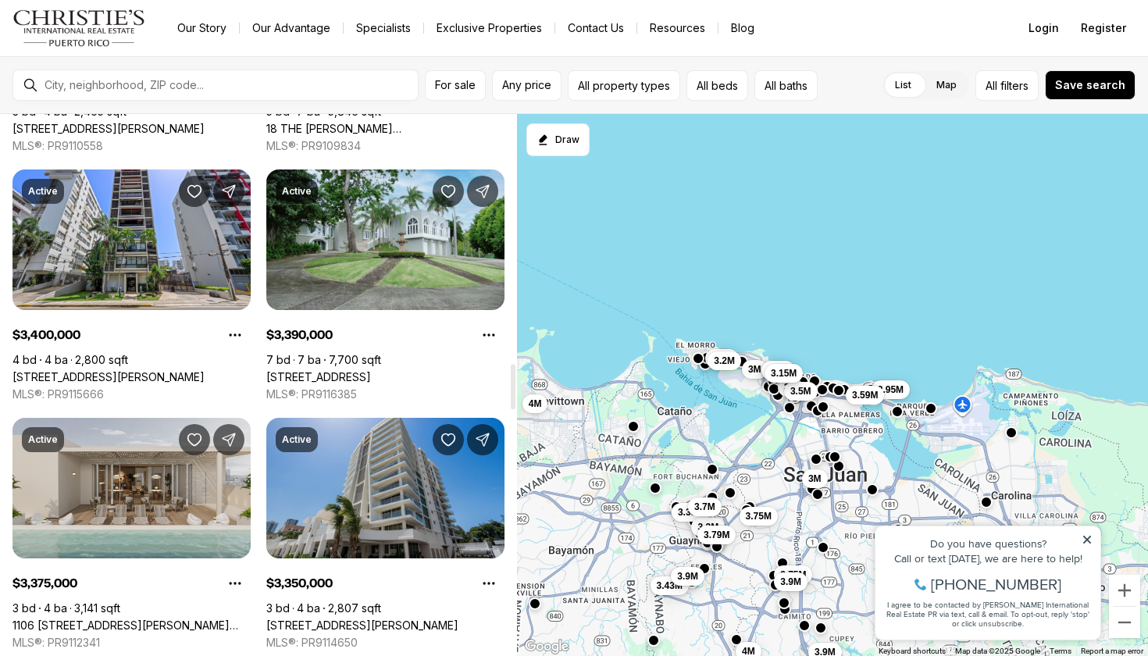
scroll to position [2982, 0]
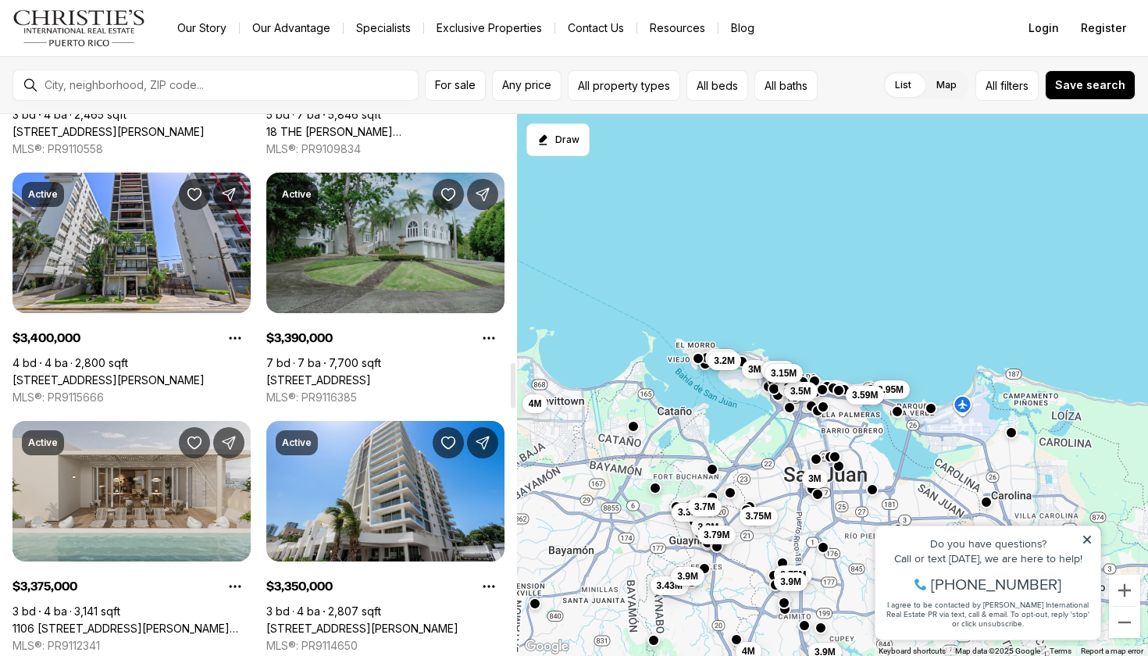
click at [371, 373] on link "[STREET_ADDRESS]" at bounding box center [318, 380] width 105 height 14
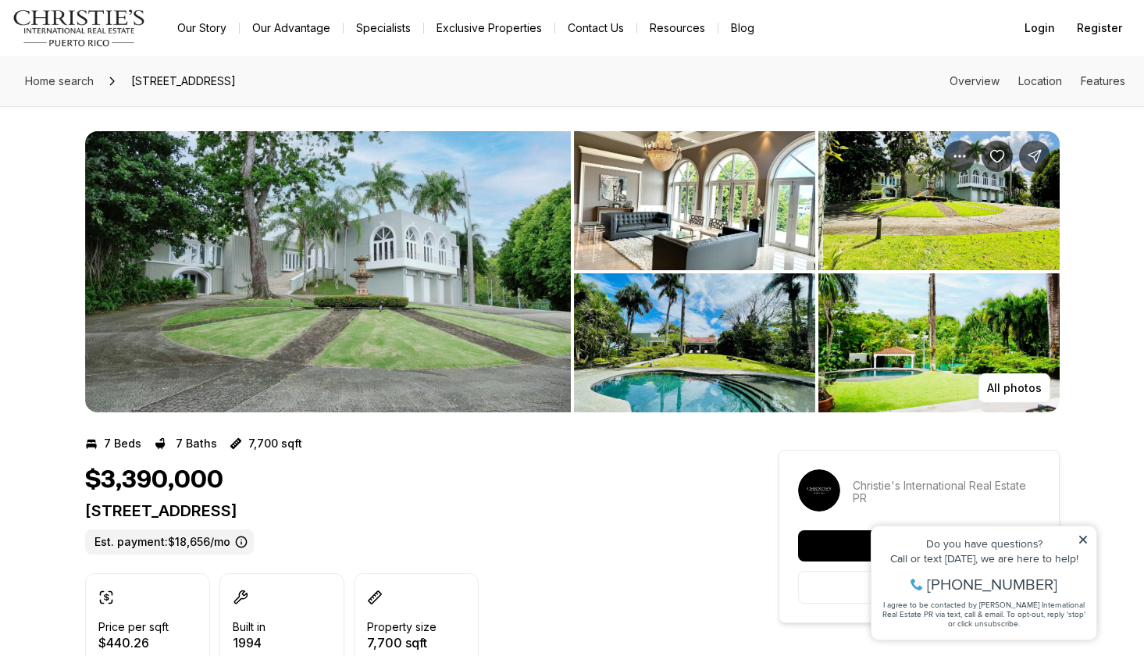
click at [671, 198] on img "View image gallery" at bounding box center [694, 200] width 241 height 139
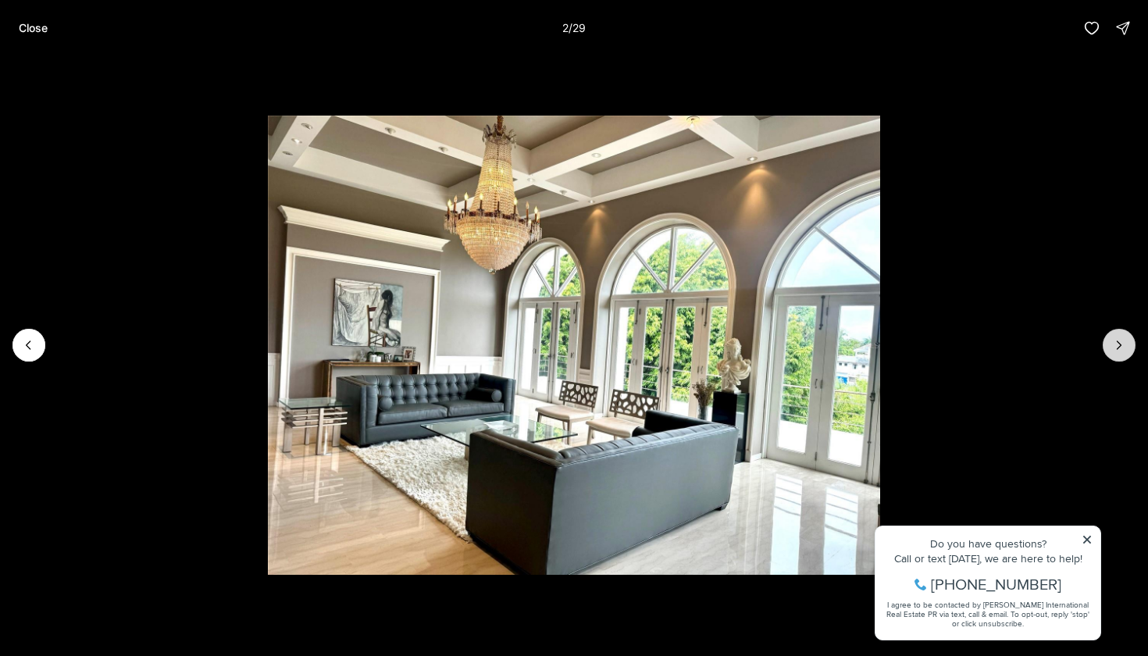
click at [1123, 339] on icon "Next slide" at bounding box center [1119, 345] width 16 height 16
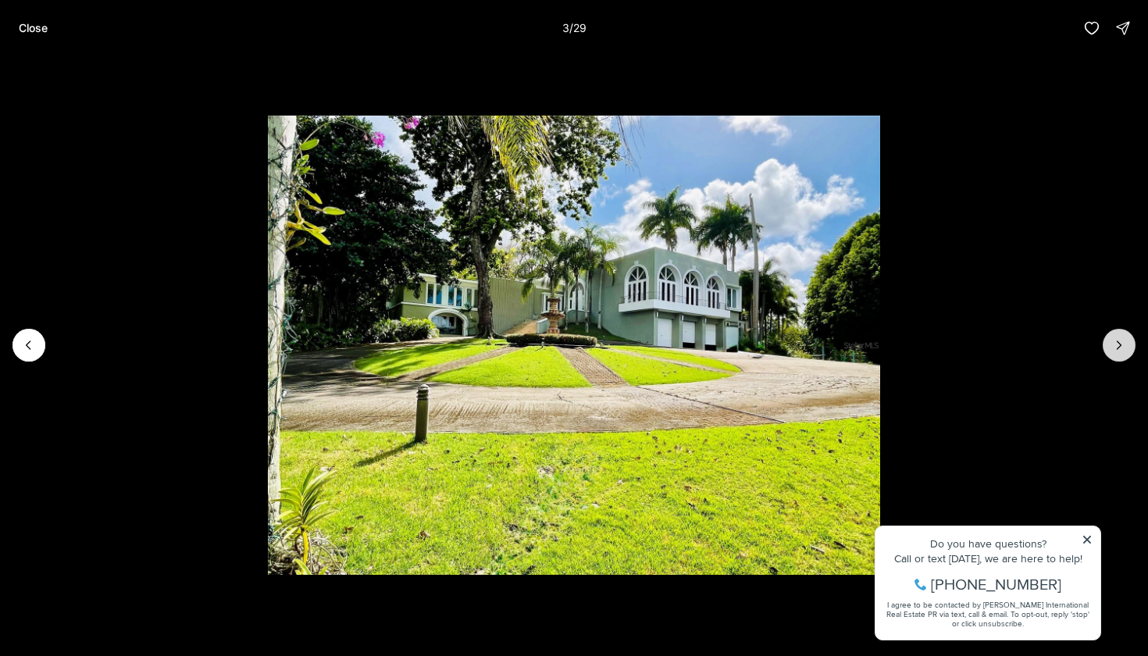
click at [1123, 339] on icon "Next slide" at bounding box center [1119, 345] width 16 height 16
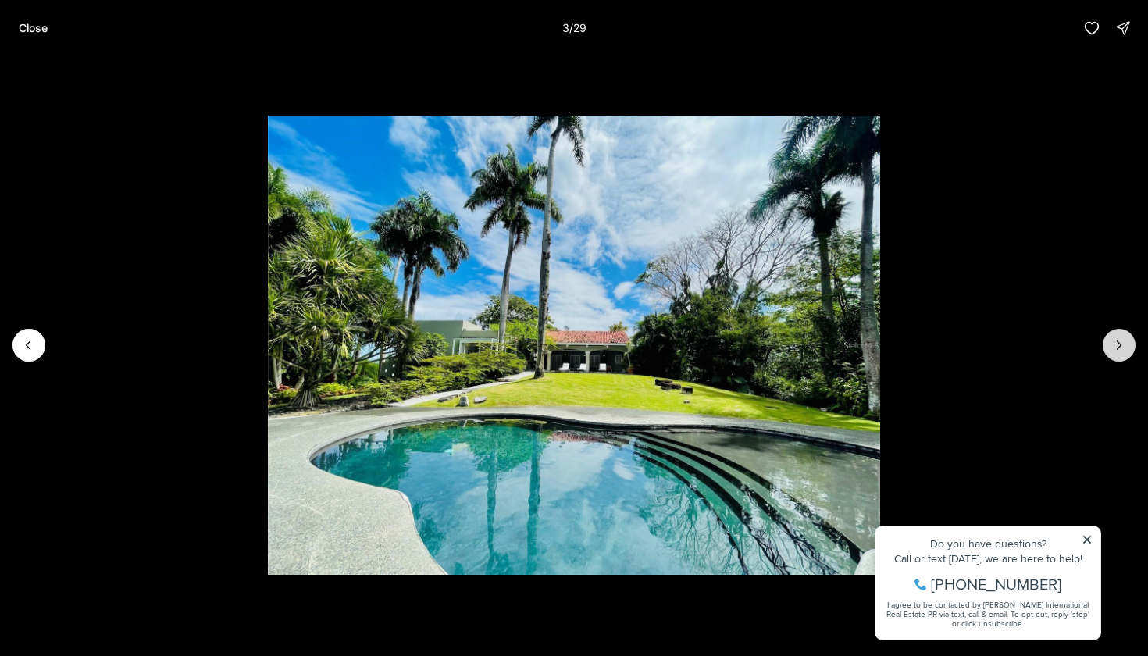
click at [1123, 339] on icon "Next slide" at bounding box center [1119, 345] width 16 height 16
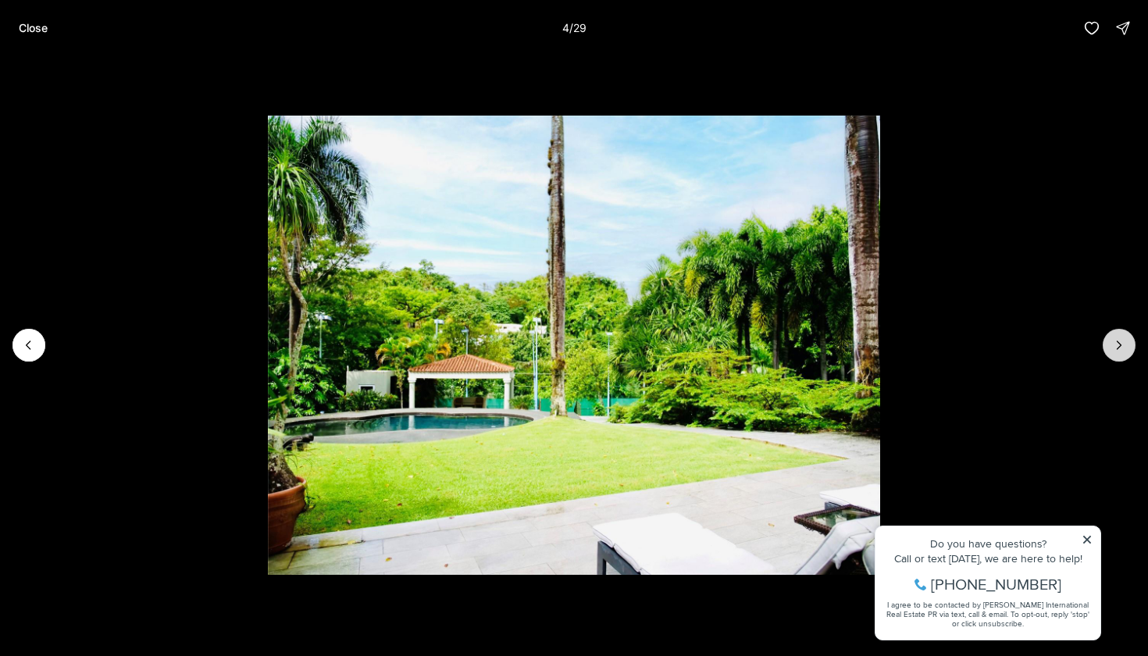
click at [1123, 339] on icon "Next slide" at bounding box center [1119, 345] width 16 height 16
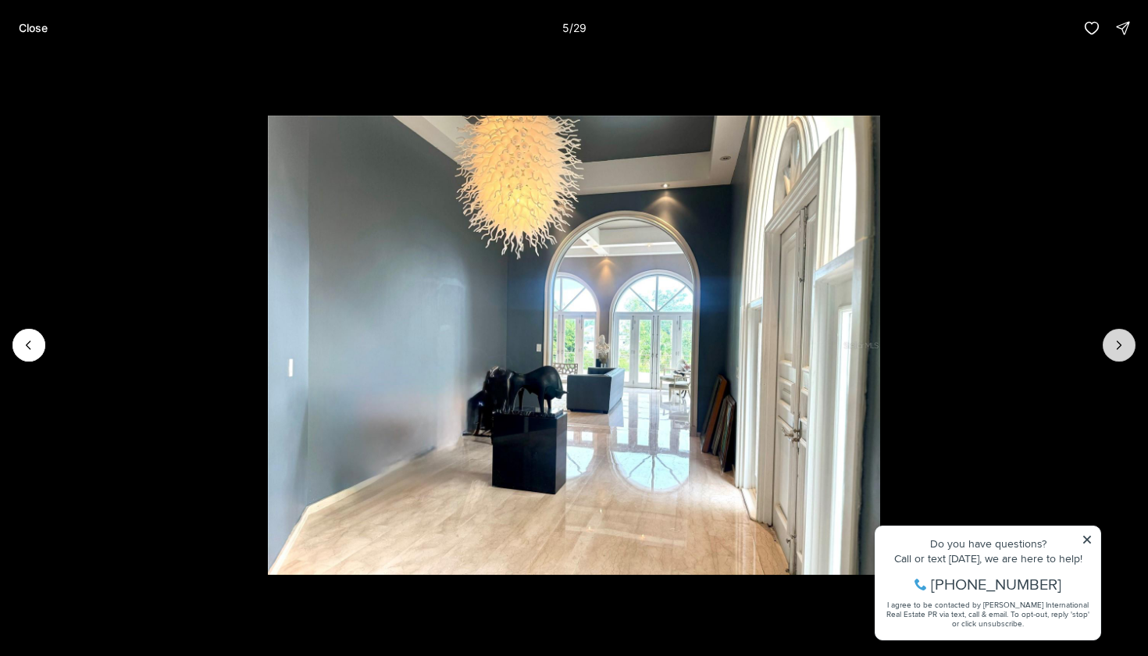
click at [1127, 341] on button "Next slide" at bounding box center [1118, 345] width 33 height 33
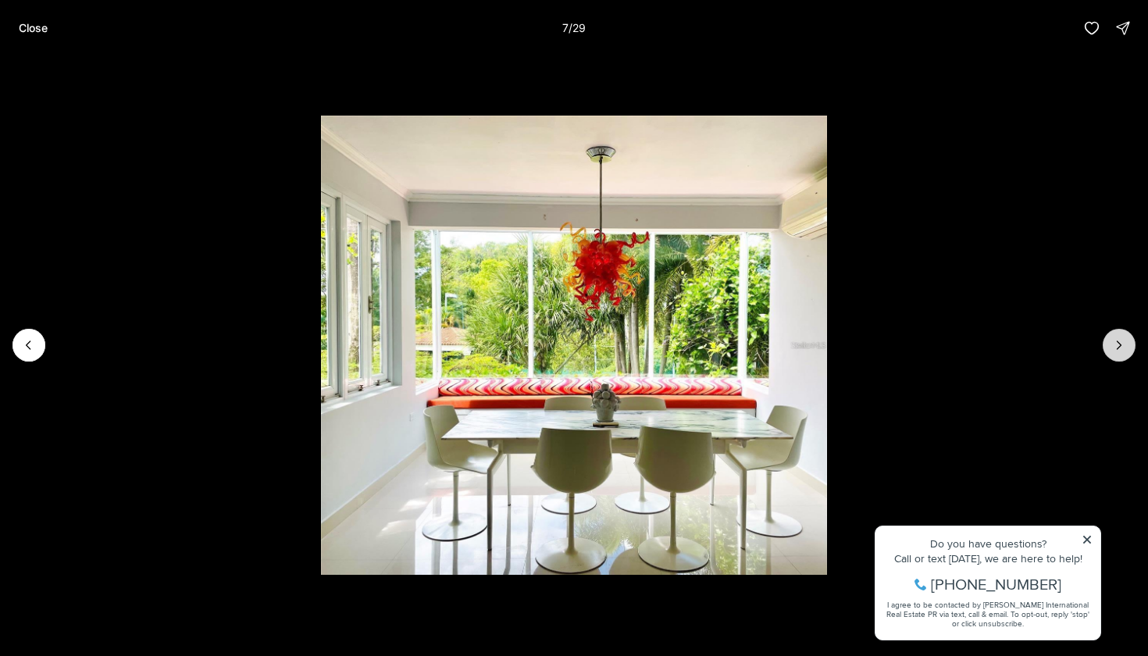
click at [1127, 341] on button "Next slide" at bounding box center [1118, 345] width 33 height 33
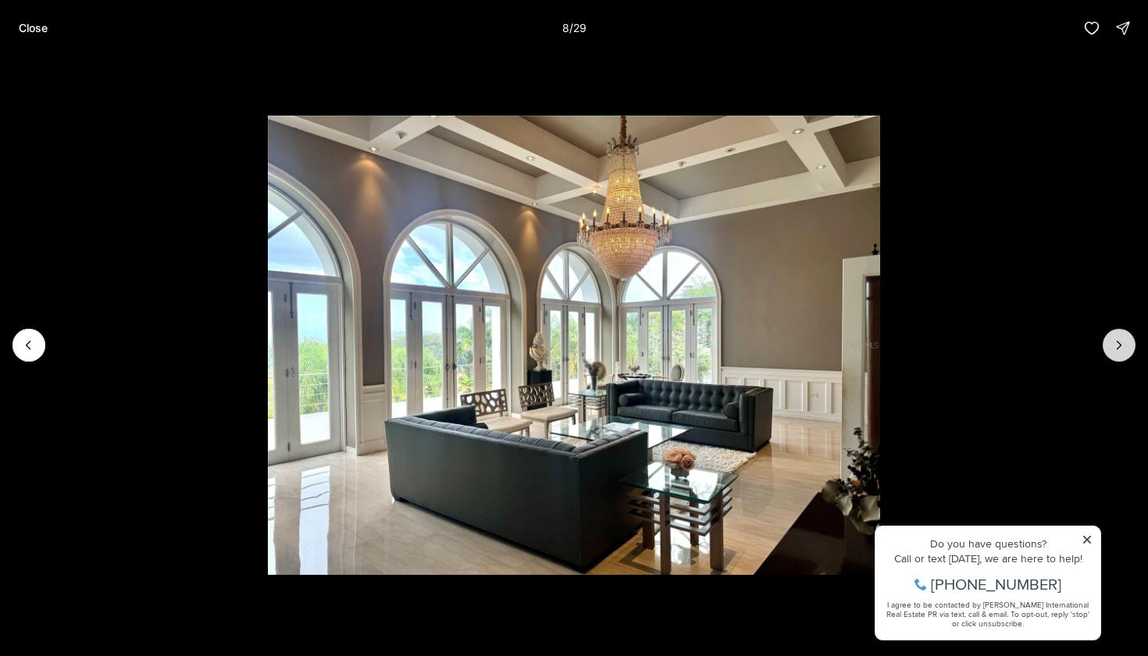
click at [1127, 341] on button "Next slide" at bounding box center [1118, 345] width 33 height 33
